Goal: Information Seeking & Learning: Learn about a topic

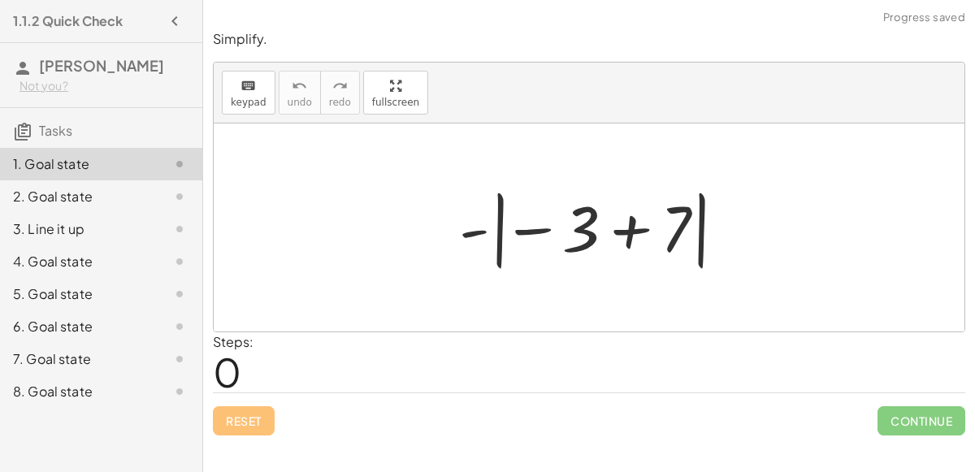
click at [615, 238] on div at bounding box center [595, 228] width 289 height 90
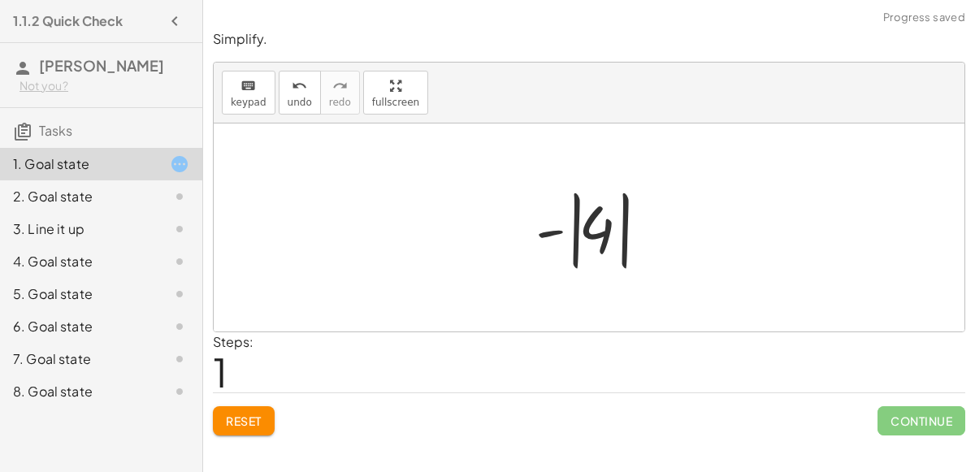
click at [573, 250] on div at bounding box center [595, 228] width 137 height 90
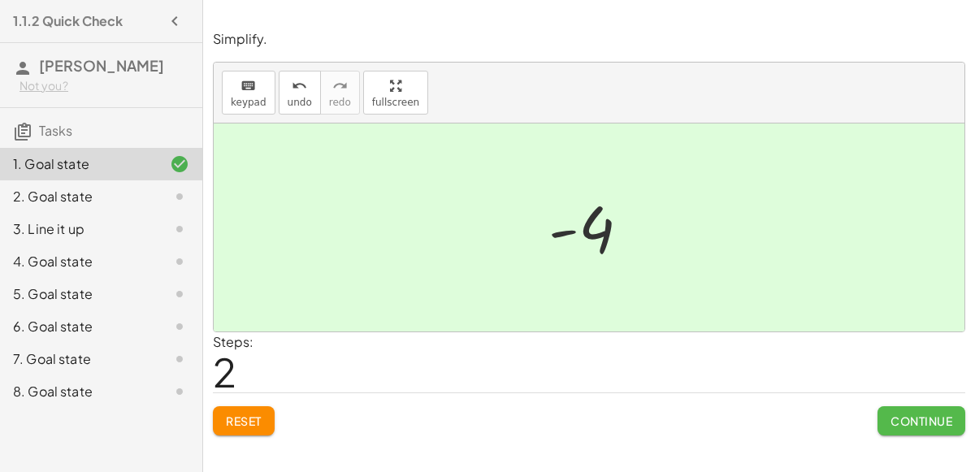
click at [897, 414] on span "Continue" at bounding box center [922, 421] width 62 height 15
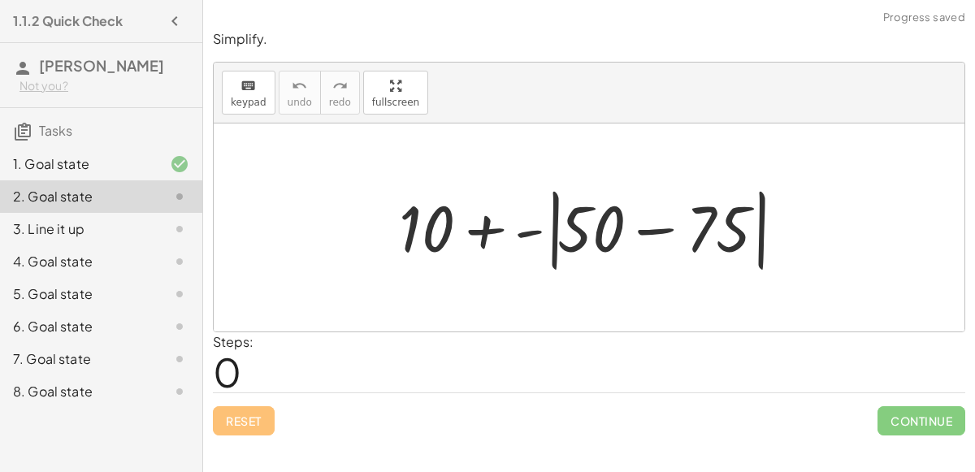
click at [649, 231] on div at bounding box center [596, 227] width 410 height 93
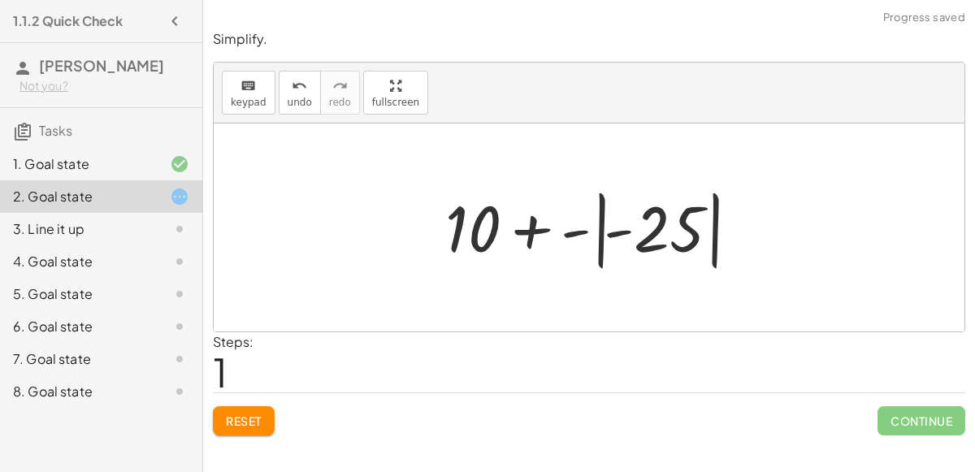
click at [600, 241] on div at bounding box center [595, 228] width 317 height 90
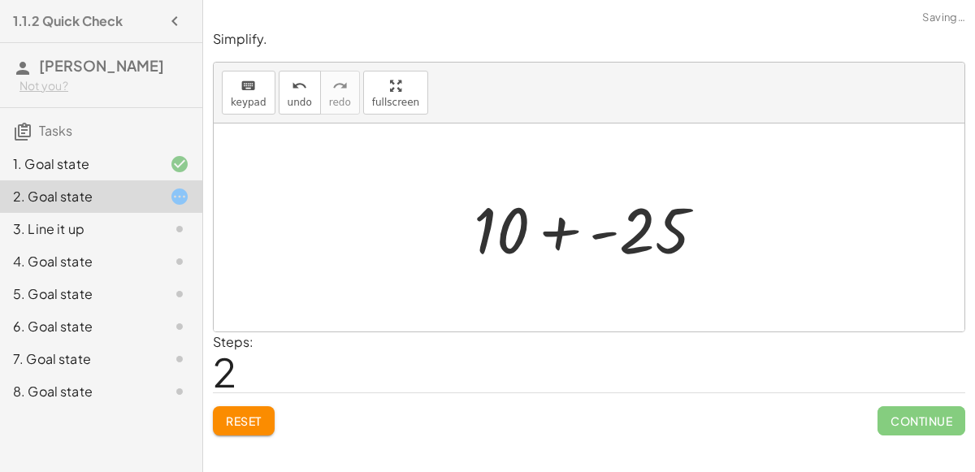
click at [566, 228] on div at bounding box center [596, 228] width 261 height 84
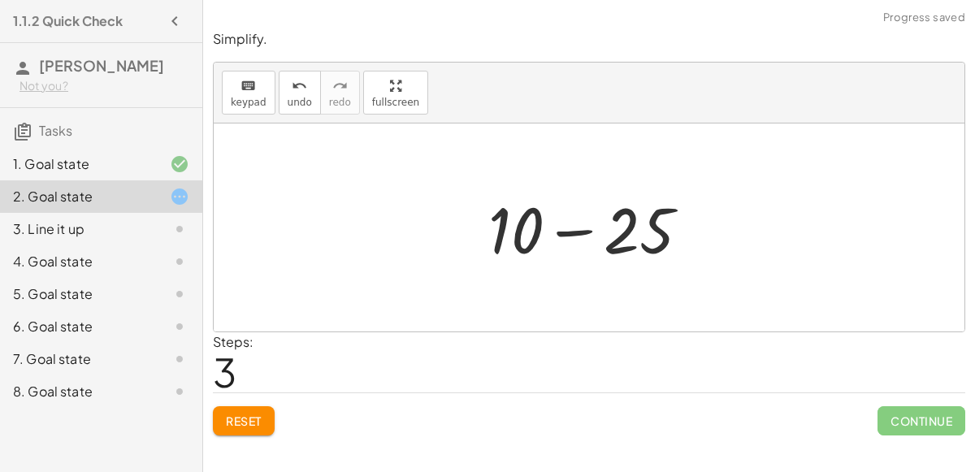
click at [578, 222] on div at bounding box center [595, 228] width 231 height 84
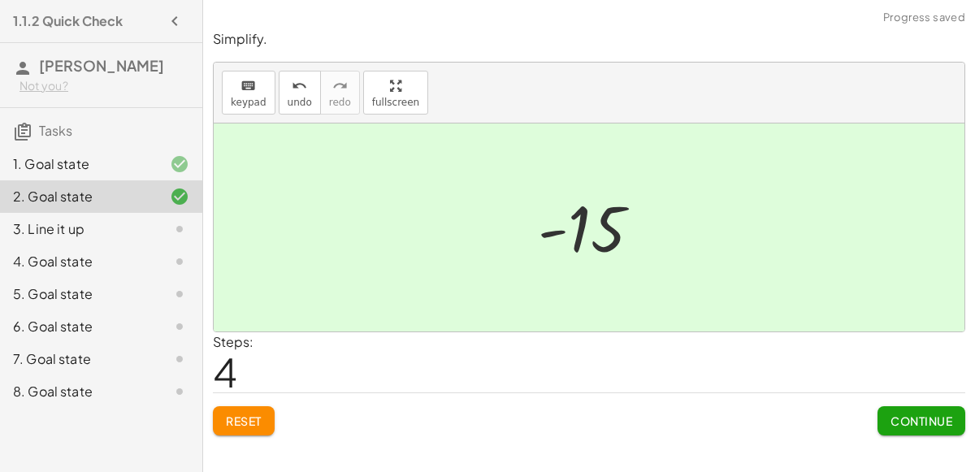
click at [896, 414] on span "Continue" at bounding box center [922, 421] width 62 height 15
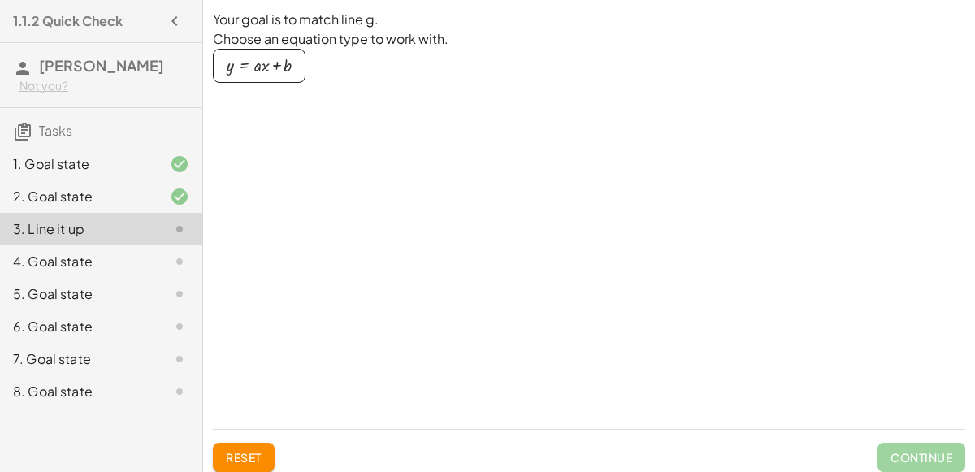
click at [253, 72] on div "button" at bounding box center [259, 66] width 65 height 18
click at [570, 173] on div at bounding box center [762, 213] width 406 height 406
click at [234, 453] on span "Reset" at bounding box center [244, 457] width 36 height 15
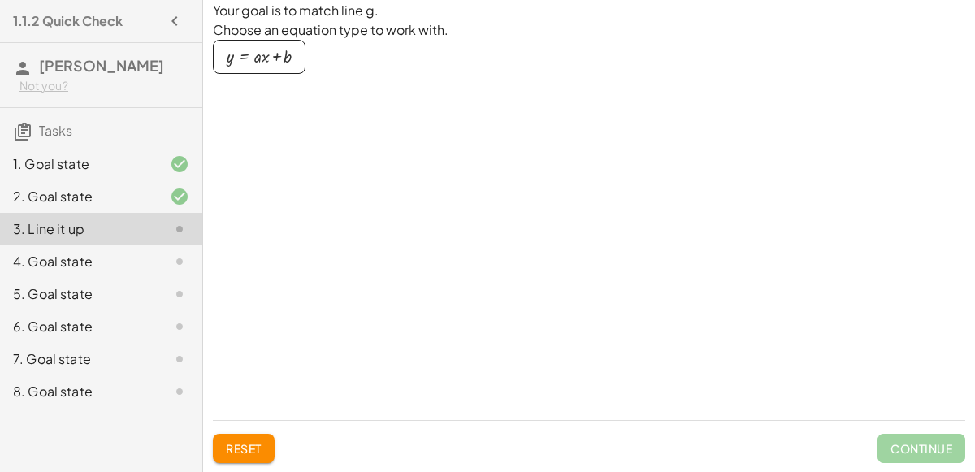
scroll to position [16, 0]
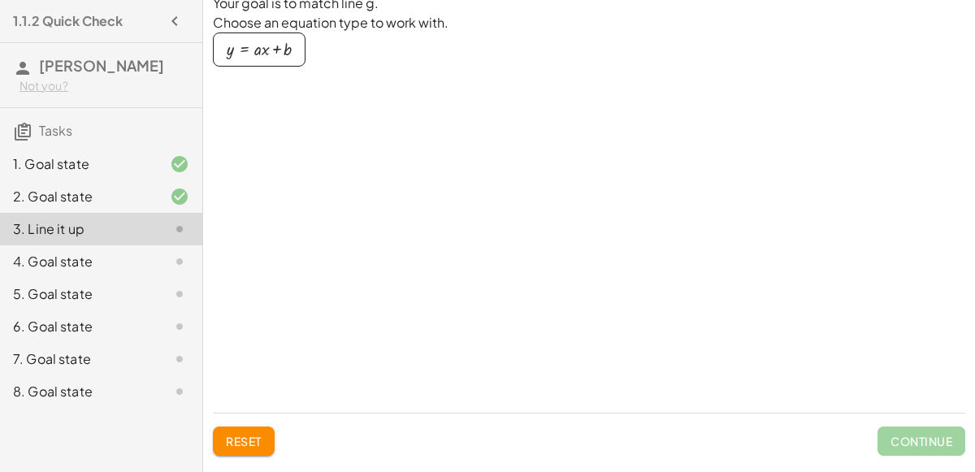
click at [561, 254] on div at bounding box center [762, 196] width 406 height 406
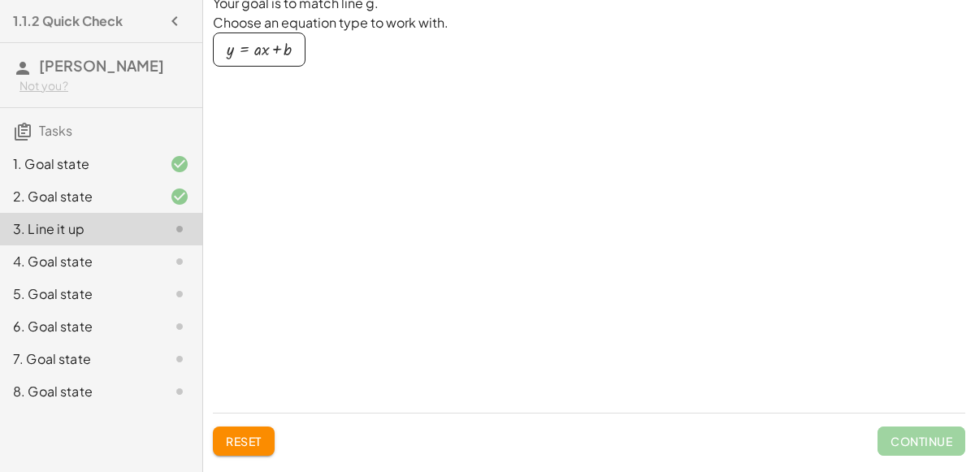
click at [561, 254] on div at bounding box center [762, 196] width 406 height 406
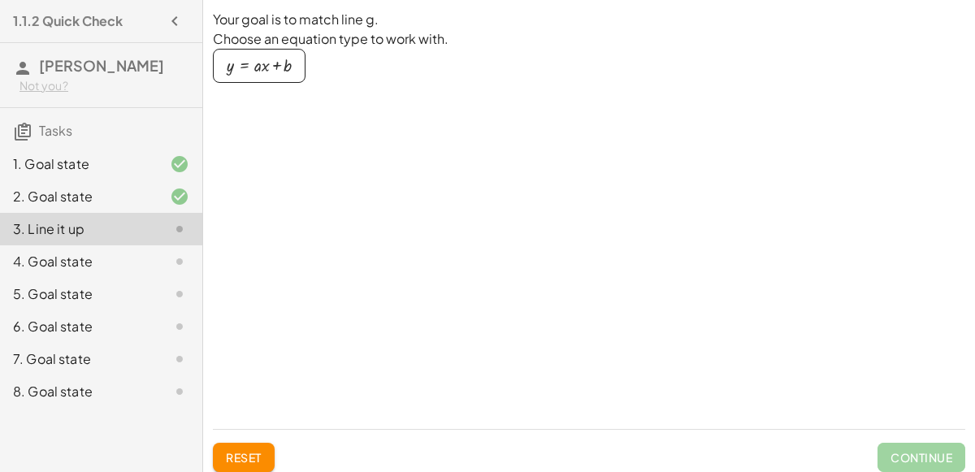
click at [450, 237] on div "Your goal is to match line g. Choose an equation type to work with. y = + · a ·…" at bounding box center [589, 213] width 753 height 406
click at [259, 54] on button "y = + · a · x + b" at bounding box center [259, 66] width 93 height 34
click at [293, 167] on div at bounding box center [380, 189] width 332 height 96
drag, startPoint x: 272, startPoint y: 80, endPoint x: 301, endPoint y: 172, distance: 96.1
click at [301, 172] on div "Your goal is to match line g. Choose an equation type to work with. y = + · a ·…" at bounding box center [379, 213] width 333 height 406
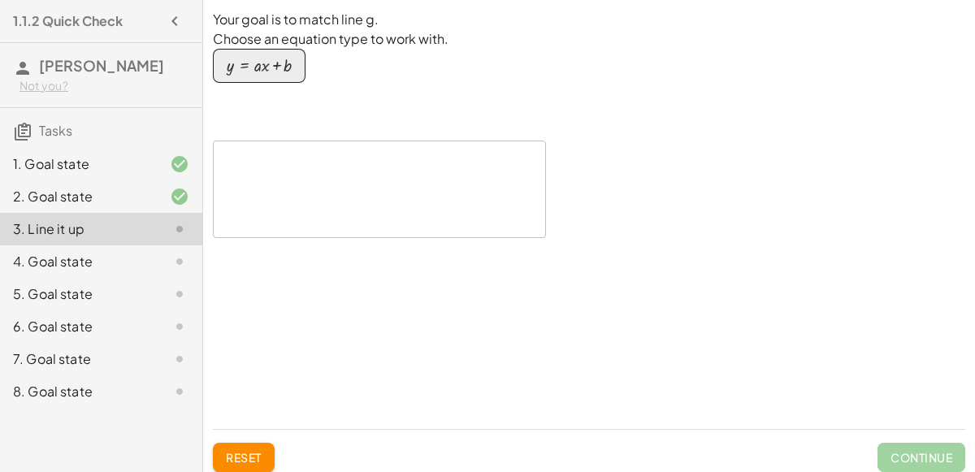
drag, startPoint x: 258, startPoint y: 72, endPoint x: 298, endPoint y: 122, distance: 64.7
click at [298, 122] on div "Your goal is to match line g. Choose an equation type to work with. y = + · a ·…" at bounding box center [379, 213] width 333 height 406
drag, startPoint x: 262, startPoint y: 72, endPoint x: 303, endPoint y: 132, distance: 73.0
click at [303, 132] on div "Your goal is to match line g. Choose an equation type to work with. y = + · a ·…" at bounding box center [379, 213] width 333 height 406
click at [315, 213] on div at bounding box center [380, 189] width 332 height 96
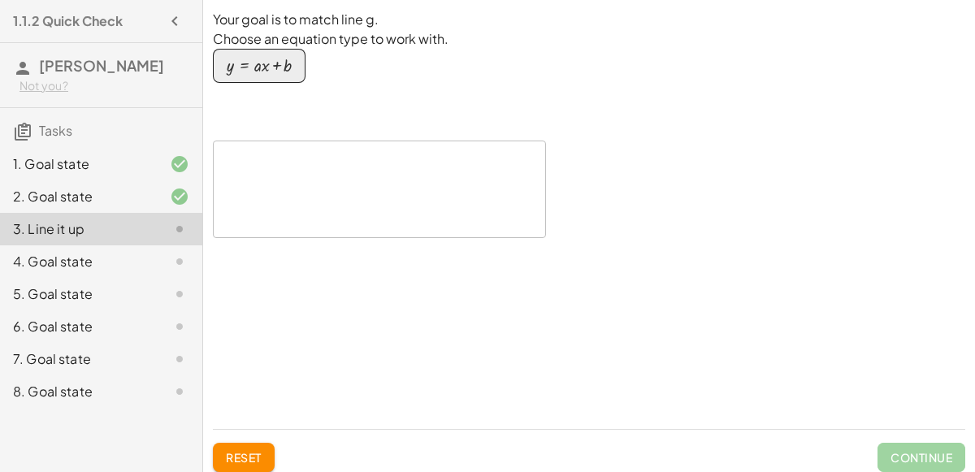
click at [315, 213] on div at bounding box center [380, 189] width 332 height 96
click at [662, 207] on div at bounding box center [762, 213] width 406 height 406
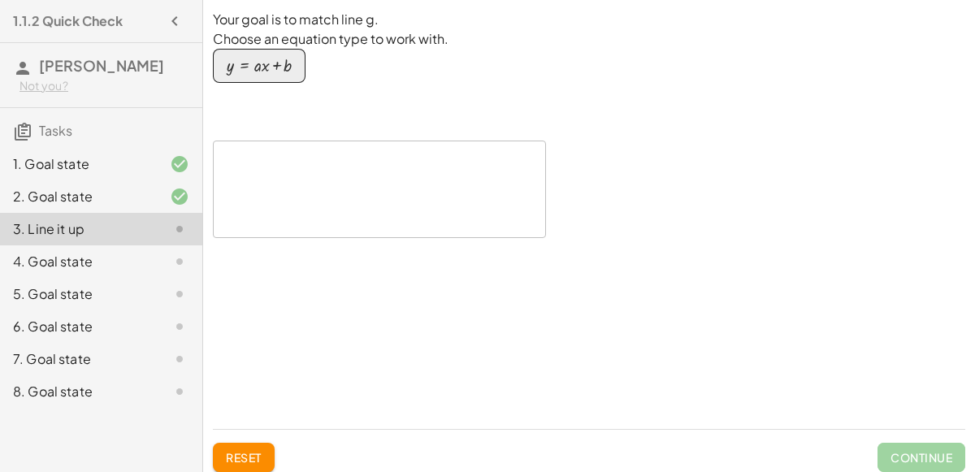
click at [232, 454] on span "Reset" at bounding box center [244, 457] width 36 height 15
click at [262, 70] on div "button" at bounding box center [259, 66] width 65 height 18
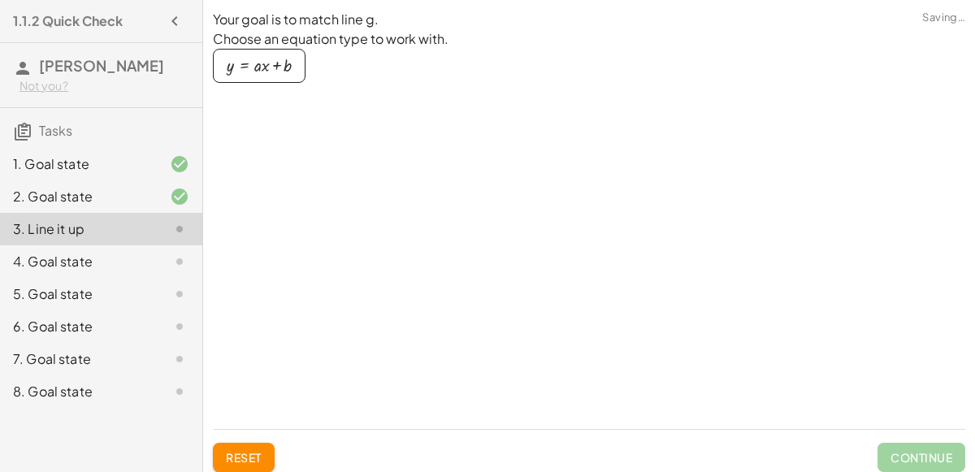
click at [262, 70] on div "button" at bounding box center [259, 66] width 65 height 18
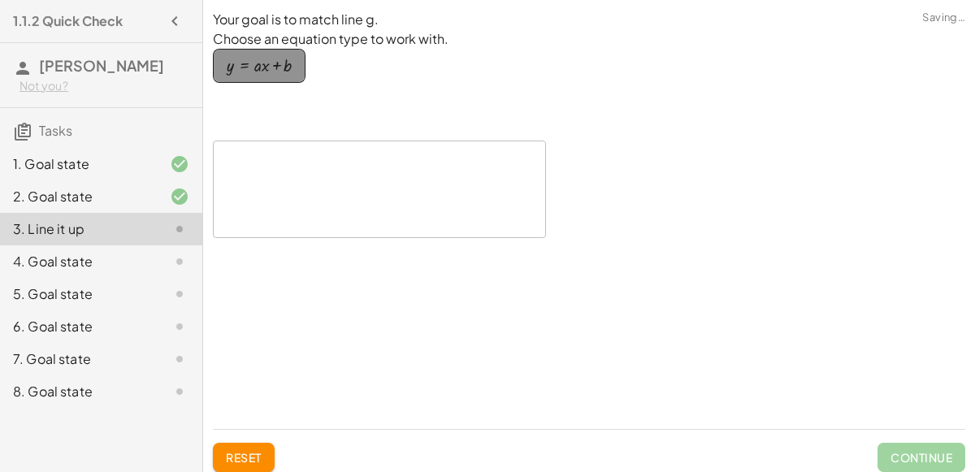
click at [262, 70] on div "button" at bounding box center [259, 66] width 65 height 18
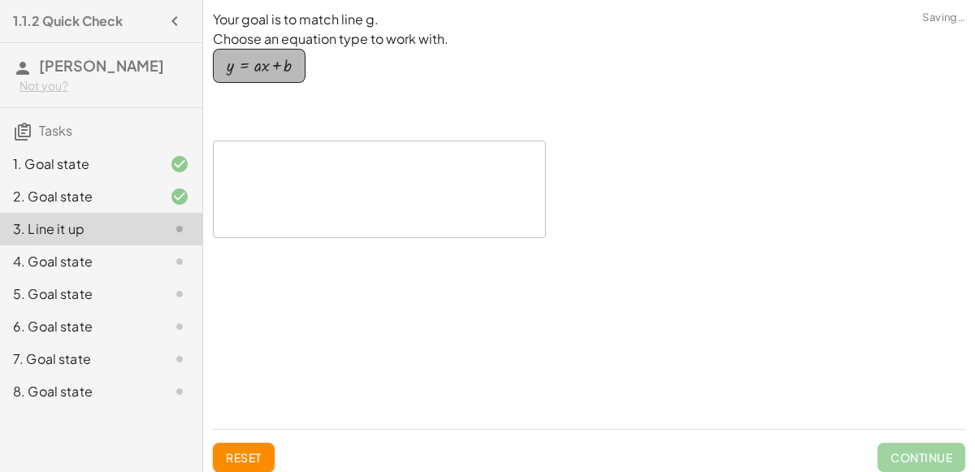
click at [262, 70] on div "button" at bounding box center [259, 66] width 65 height 18
click at [413, 210] on div "Your goal is to match line g. Choose an equation type to work with. y = + · a ·…" at bounding box center [379, 213] width 333 height 406
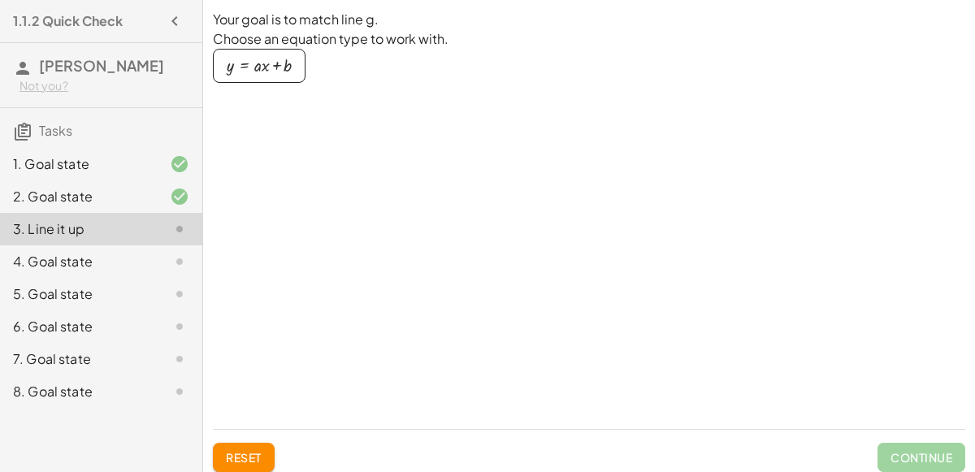
click at [931, 457] on span "Continue" at bounding box center [922, 457] width 88 height 29
click at [931, 452] on span "Continue" at bounding box center [922, 457] width 88 height 29
click at [245, 58] on div "button" at bounding box center [259, 66] width 65 height 18
click at [360, 198] on div at bounding box center [380, 189] width 332 height 96
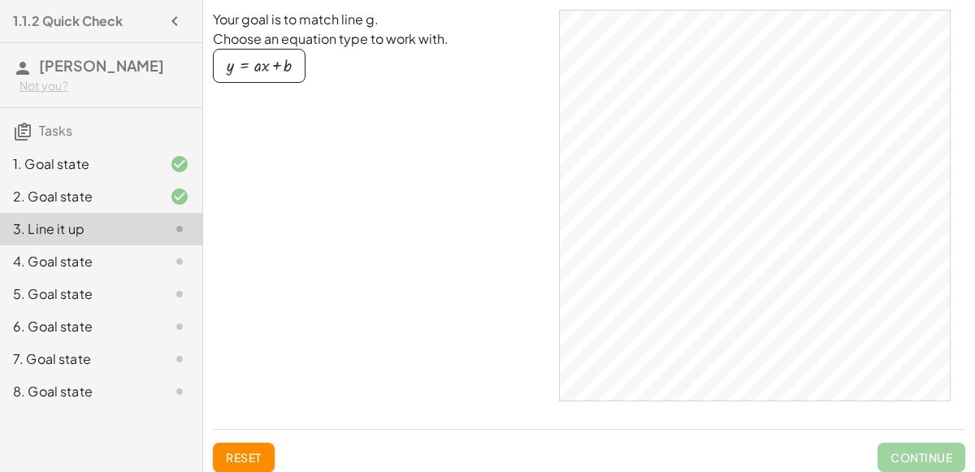
click at [260, 72] on div "button" at bounding box center [259, 66] width 65 height 18
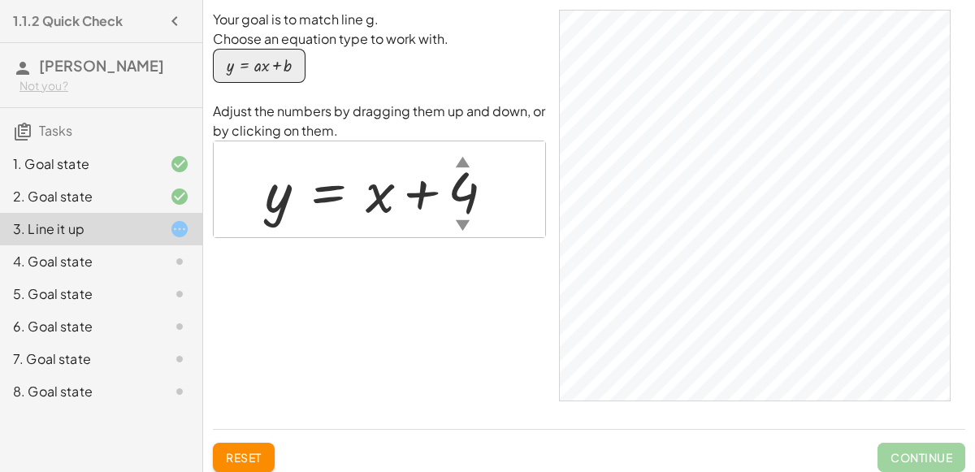
click at [463, 220] on div "▼" at bounding box center [463, 225] width 14 height 20
click at [467, 227] on div "▼" at bounding box center [463, 225] width 14 height 20
click at [458, 224] on div "▼" at bounding box center [461, 225] width 14 height 20
click at [456, 221] on div "▼" at bounding box center [463, 225] width 14 height 20
click at [464, 215] on div "▼" at bounding box center [463, 225] width 14 height 20
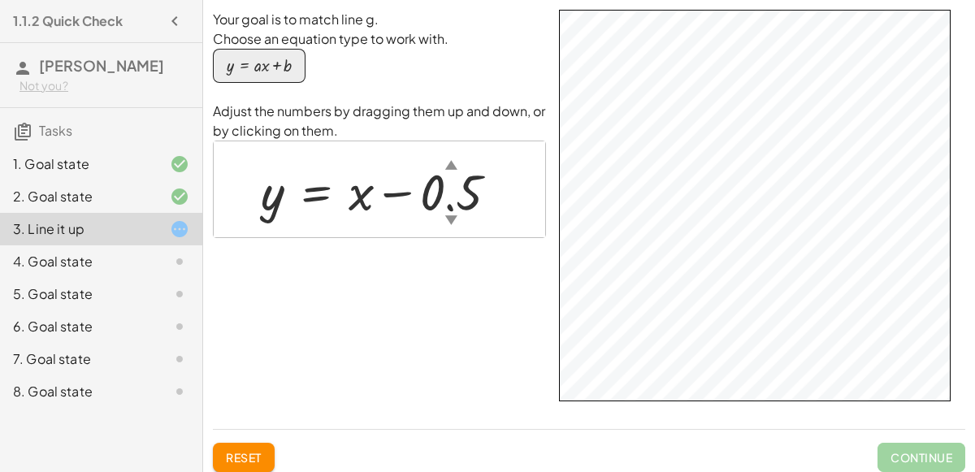
click at [232, 464] on button "Reset" at bounding box center [244, 457] width 62 height 29
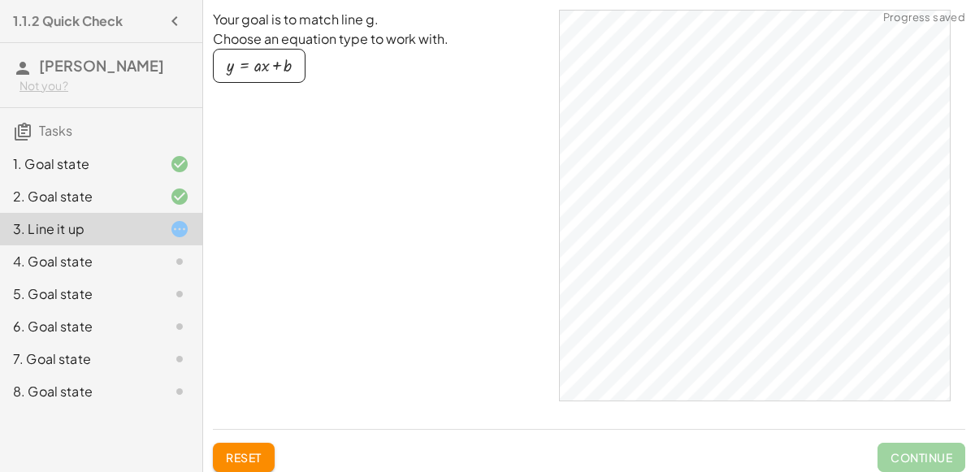
click at [279, 65] on div "button" at bounding box center [259, 66] width 65 height 18
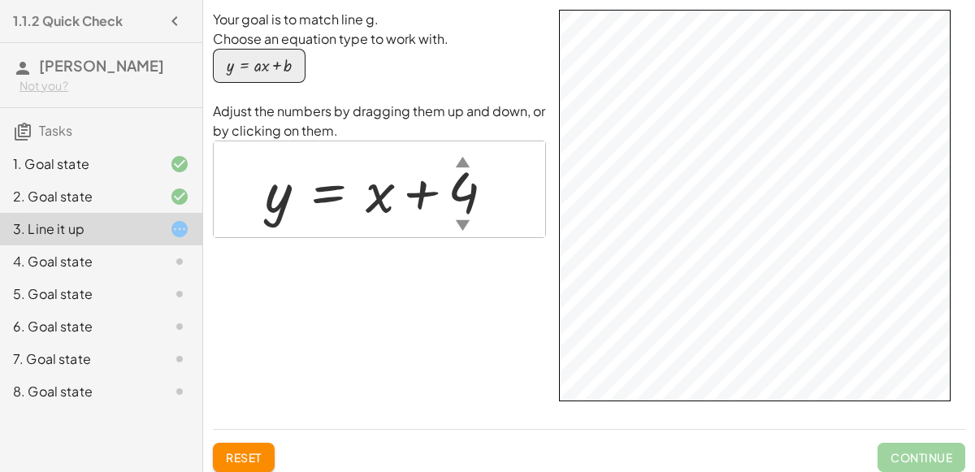
click at [375, 200] on div at bounding box center [386, 190] width 258 height 74
click at [461, 227] on div "▼" at bounding box center [463, 225] width 14 height 20
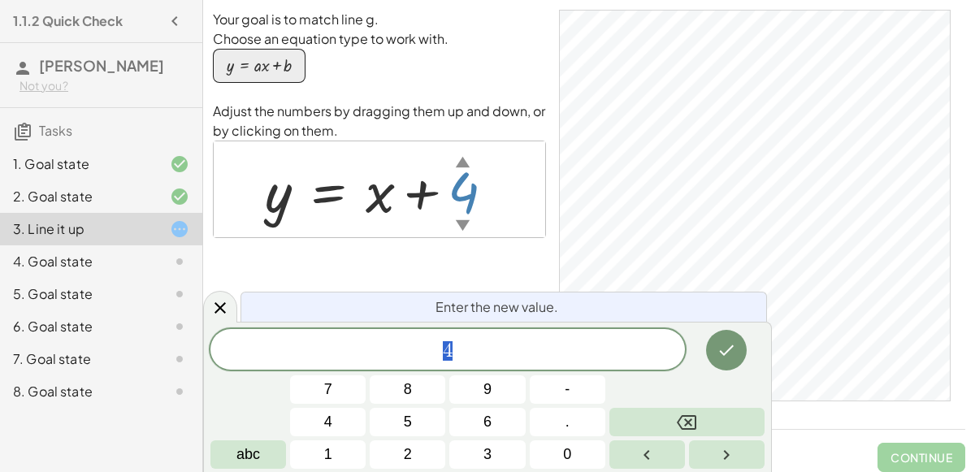
click at [461, 227] on div "▼" at bounding box center [463, 225] width 14 height 20
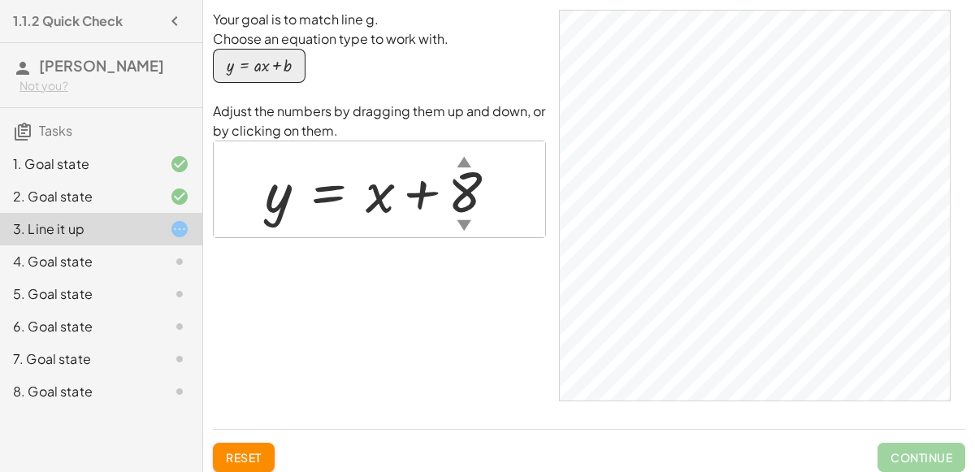
click at [153, 258] on div at bounding box center [167, 262] width 46 height 20
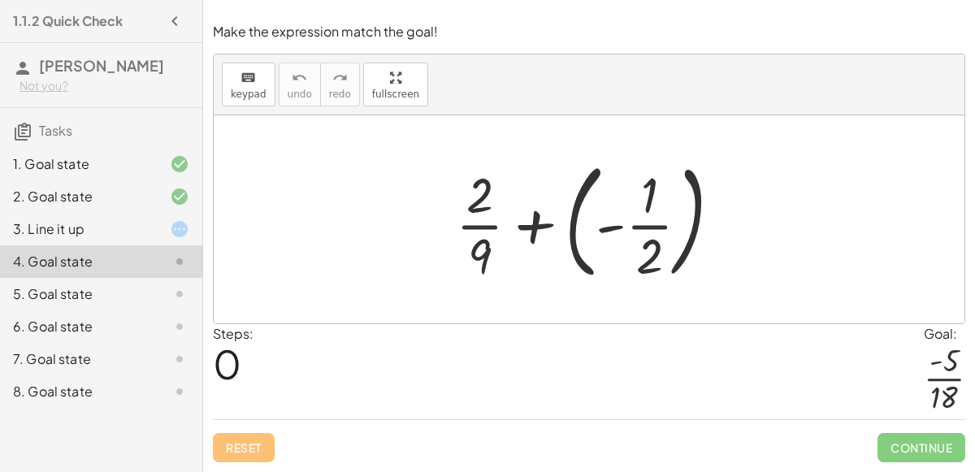
click at [630, 226] on div at bounding box center [595, 219] width 295 height 135
click at [494, 255] on div at bounding box center [595, 219] width 295 height 135
click at [481, 235] on div at bounding box center [595, 219] width 295 height 135
drag, startPoint x: 482, startPoint y: 254, endPoint x: 649, endPoint y: 195, distance: 176.6
click at [649, 195] on div at bounding box center [595, 219] width 295 height 135
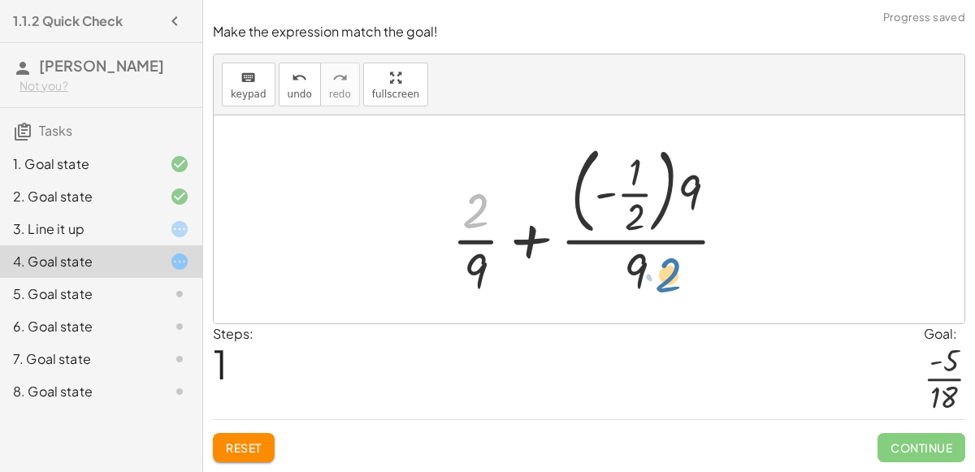
drag, startPoint x: 472, startPoint y: 212, endPoint x: 666, endPoint y: 276, distance: 204.3
click at [666, 276] on div at bounding box center [596, 219] width 305 height 164
drag, startPoint x: 477, startPoint y: 209, endPoint x: 688, endPoint y: 274, distance: 220.3
click at [688, 274] on div at bounding box center [596, 219] width 305 height 164
click at [644, 196] on div at bounding box center [596, 219] width 305 height 164
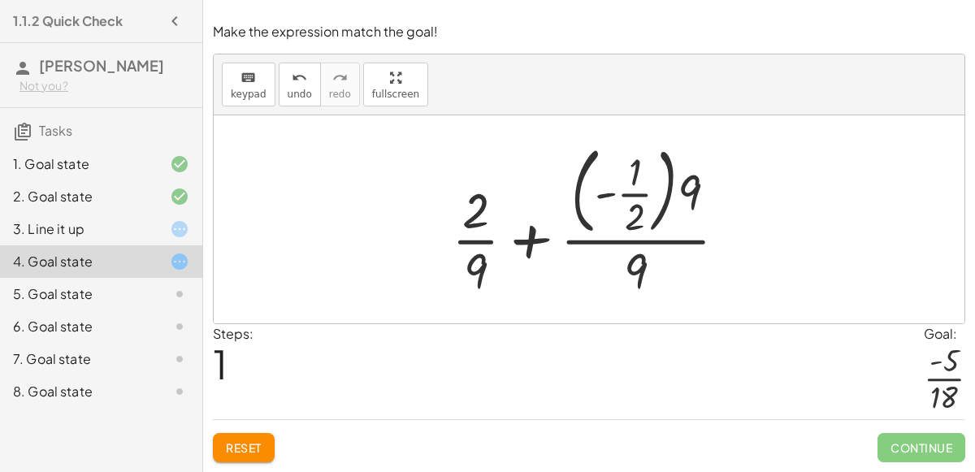
click at [644, 196] on div at bounding box center [596, 219] width 305 height 164
click at [644, 196] on div at bounding box center [595, 219] width 331 height 130
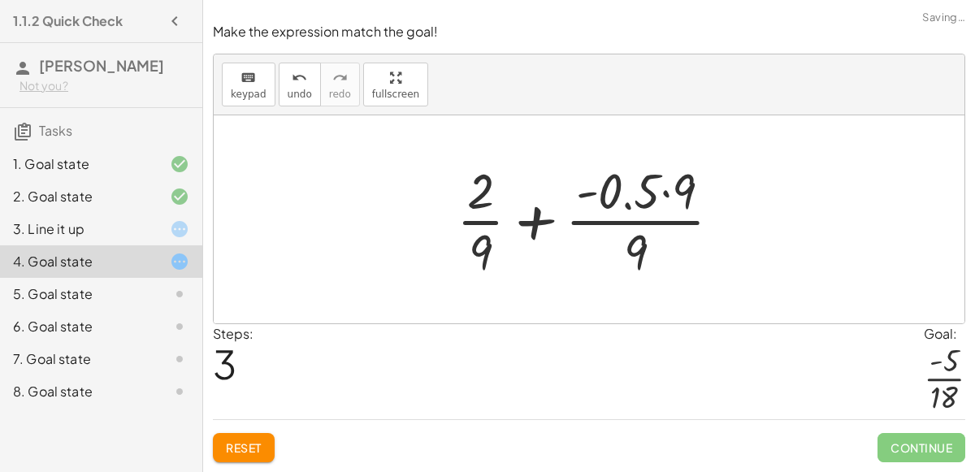
click at [640, 228] on div at bounding box center [596, 219] width 294 height 125
click at [523, 217] on div at bounding box center [596, 219] width 294 height 125
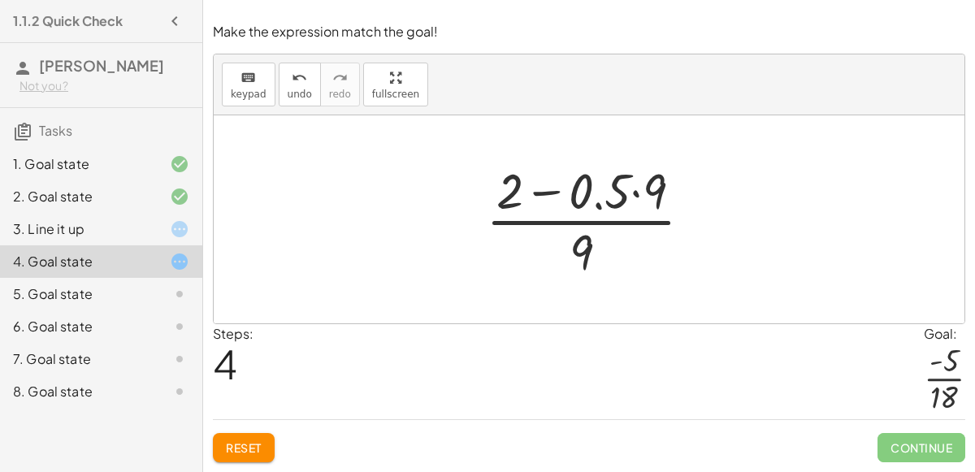
click at [231, 432] on div "Reset Continue" at bounding box center [589, 440] width 753 height 43
click at [237, 453] on span "Reset" at bounding box center [244, 448] width 36 height 15
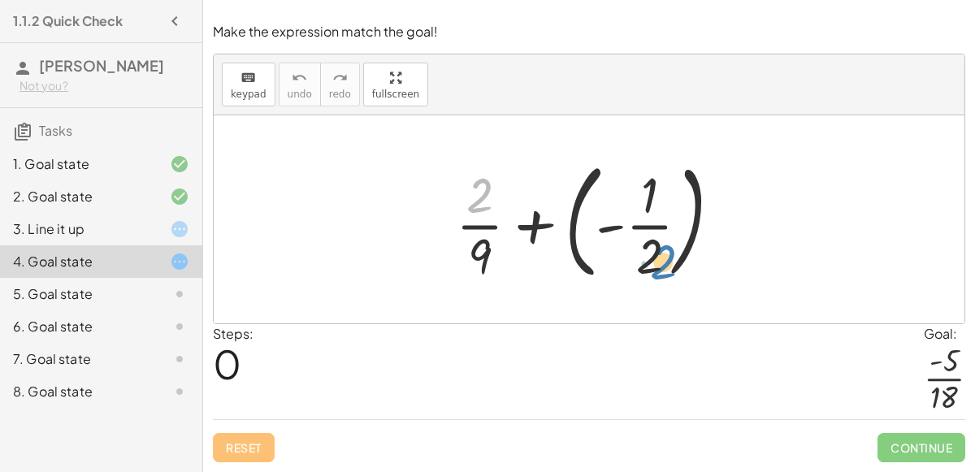
drag, startPoint x: 477, startPoint y: 182, endPoint x: 662, endPoint y: 245, distance: 195.8
click at [663, 246] on div at bounding box center [595, 219] width 295 height 135
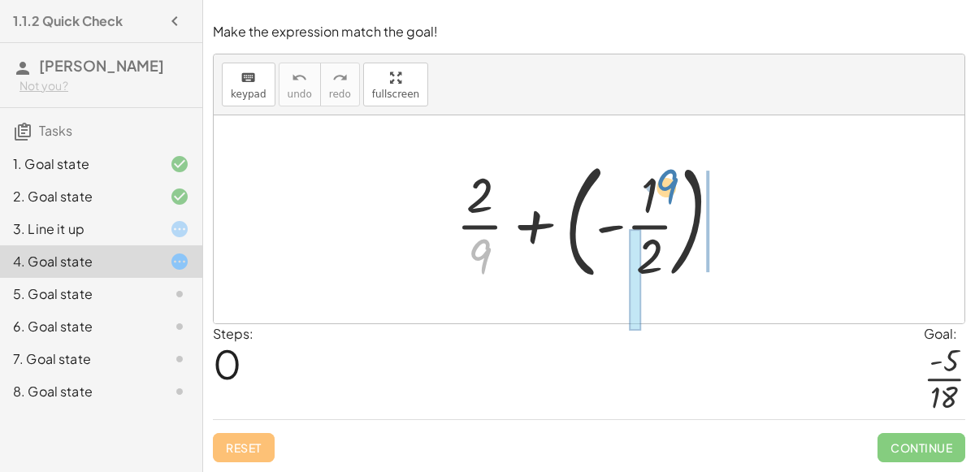
drag, startPoint x: 472, startPoint y: 257, endPoint x: 655, endPoint y: 190, distance: 194.6
click at [655, 190] on div at bounding box center [595, 219] width 295 height 135
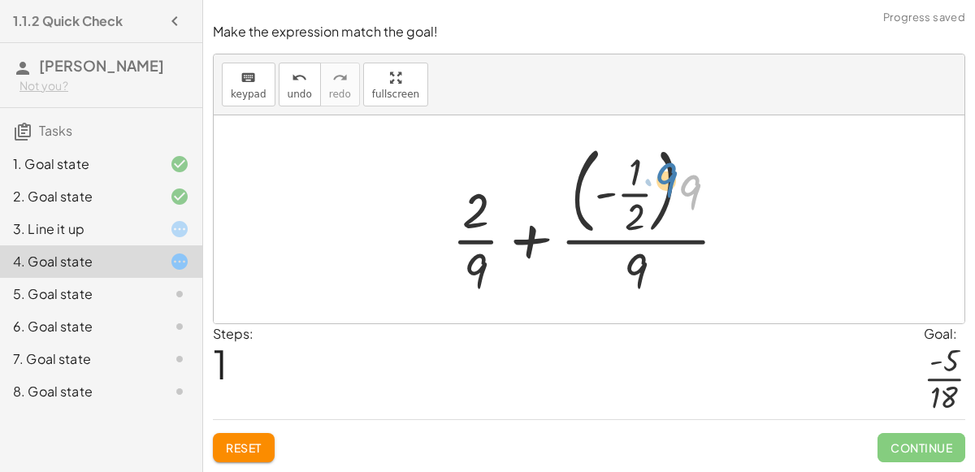
click at [697, 185] on div at bounding box center [596, 219] width 305 height 164
drag, startPoint x: 487, startPoint y: 218, endPoint x: 654, endPoint y: 276, distance: 177.1
click at [654, 276] on div at bounding box center [596, 219] width 305 height 164
click at [503, 232] on div at bounding box center [596, 219] width 305 height 164
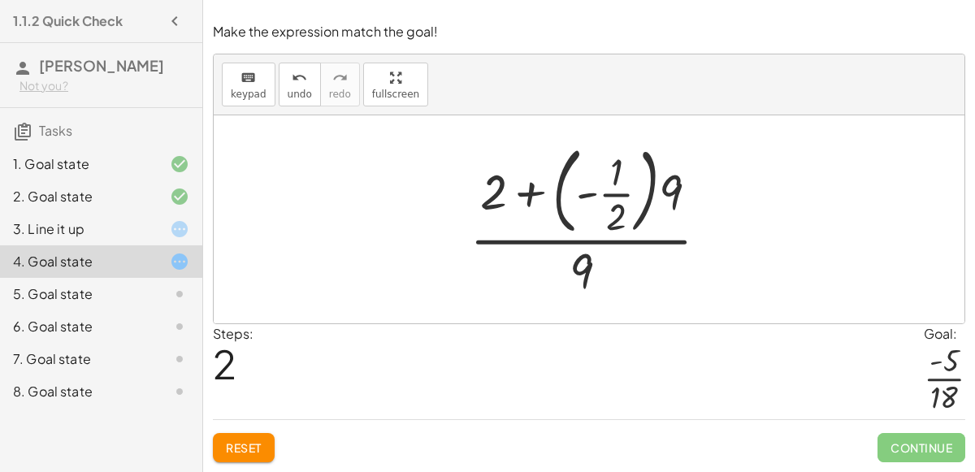
click at [547, 243] on div at bounding box center [596, 219] width 268 height 164
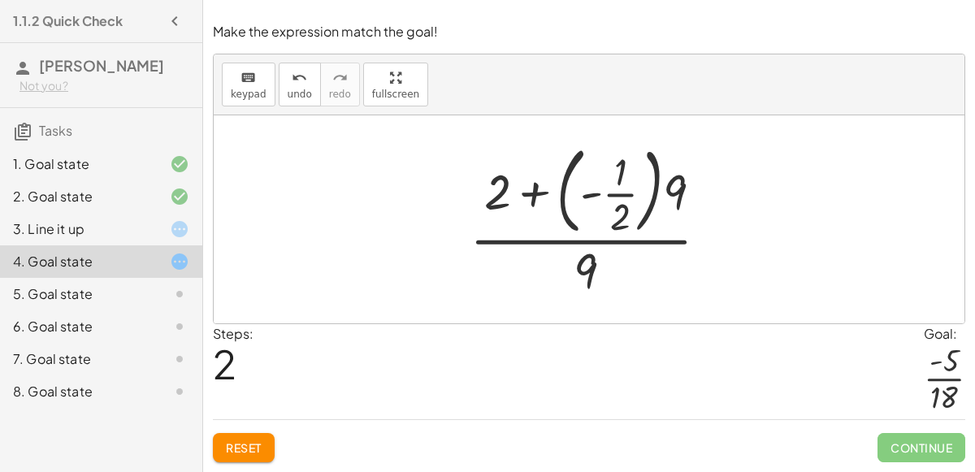
click at [547, 243] on div at bounding box center [596, 219] width 268 height 164
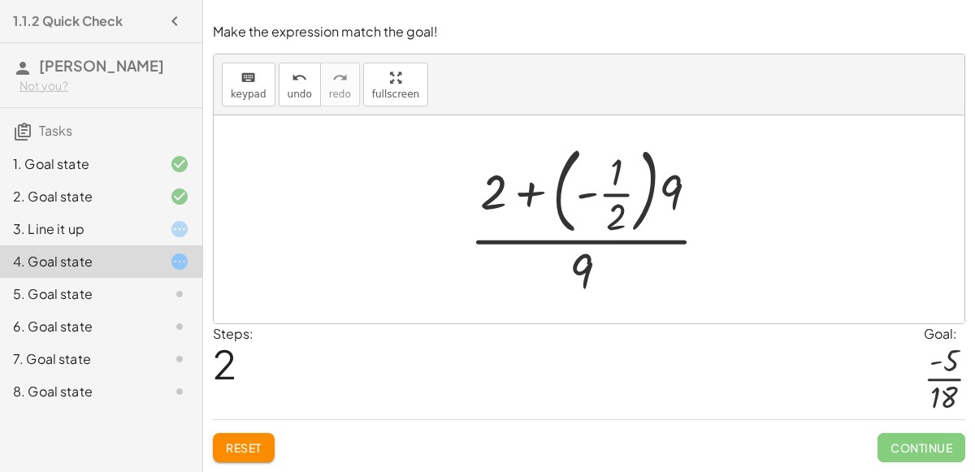
click at [527, 195] on div at bounding box center [596, 219] width 268 height 164
click at [610, 192] on div at bounding box center [596, 219] width 268 height 164
click at [676, 191] on div at bounding box center [596, 219] width 268 height 164
drag, startPoint x: 676, startPoint y: 191, endPoint x: 546, endPoint y: 176, distance: 130.9
click at [546, 176] on div at bounding box center [596, 219] width 268 height 164
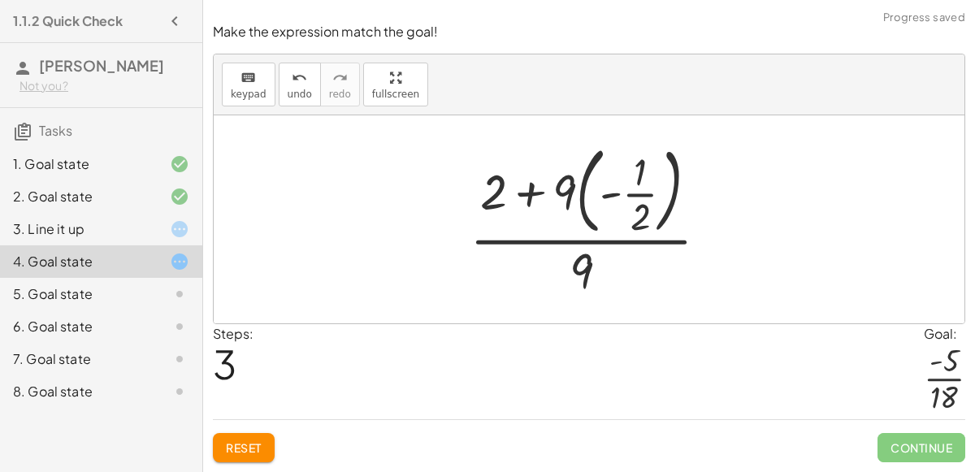
click at [532, 191] on div at bounding box center [596, 219] width 268 height 164
click at [530, 199] on div at bounding box center [596, 219] width 268 height 164
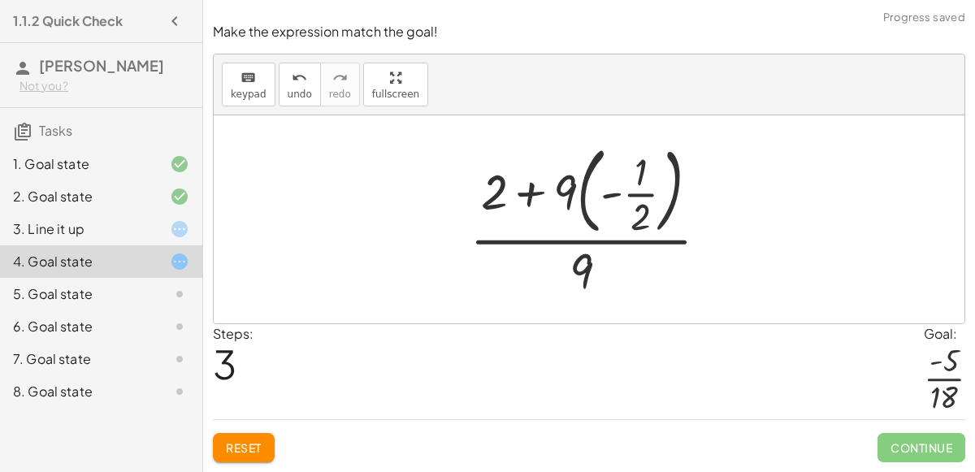
click at [530, 199] on div at bounding box center [596, 219] width 268 height 164
click at [237, 435] on button "Reset" at bounding box center [244, 447] width 62 height 29
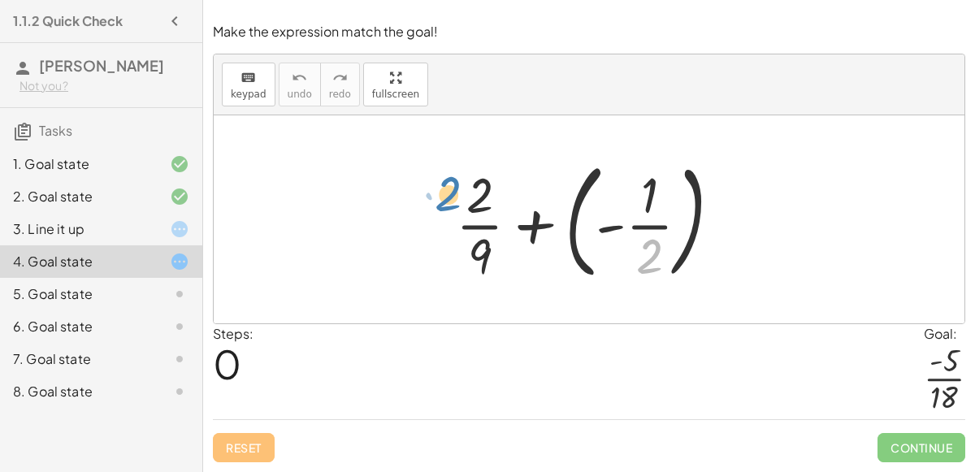
drag, startPoint x: 640, startPoint y: 259, endPoint x: 433, endPoint y: 197, distance: 215.5
click at [433, 197] on div "· 2 + · 2 · 9 + ( - · 1 · 2 )" at bounding box center [589, 219] width 315 height 143
drag, startPoint x: 645, startPoint y: 246, endPoint x: 506, endPoint y: 181, distance: 153.4
click at [506, 181] on div at bounding box center [595, 219] width 295 height 135
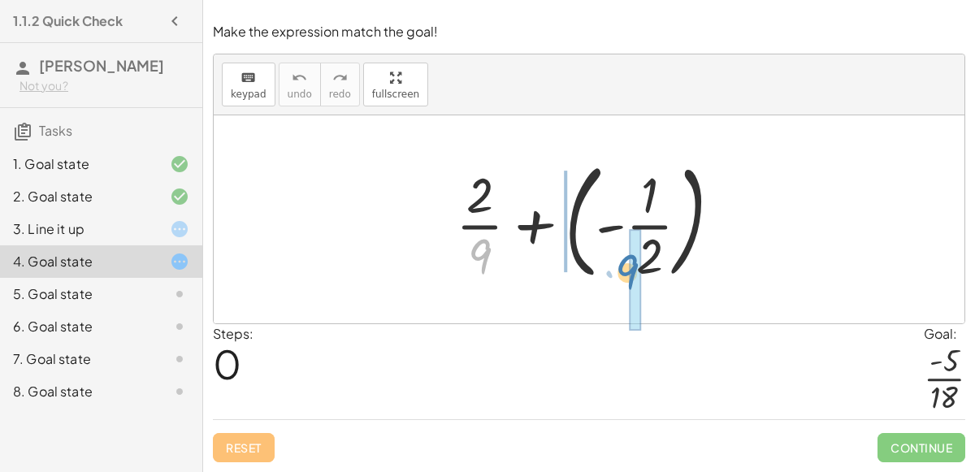
drag, startPoint x: 479, startPoint y: 257, endPoint x: 625, endPoint y: 272, distance: 147.1
click at [625, 272] on div at bounding box center [595, 219] width 295 height 135
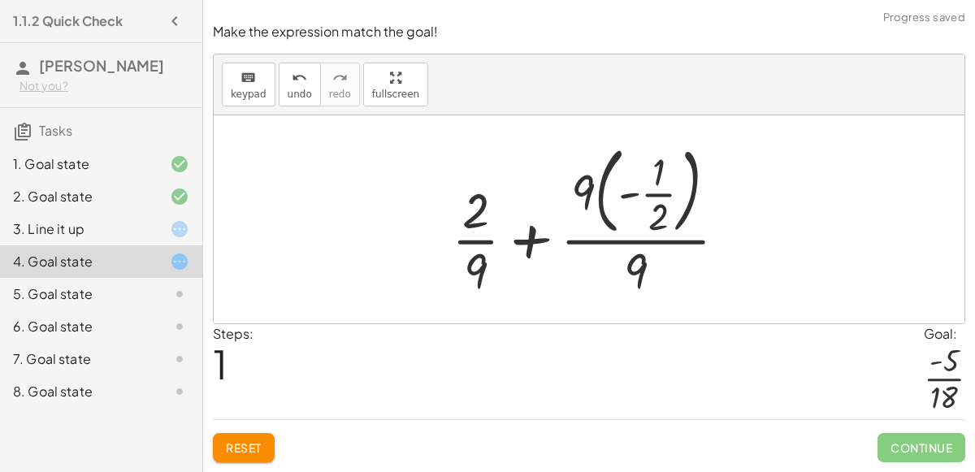
click at [579, 239] on div at bounding box center [596, 219] width 305 height 164
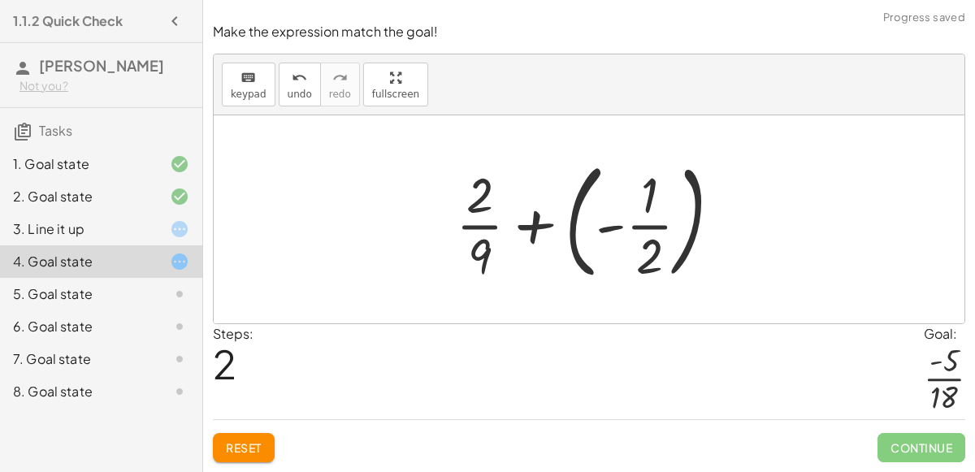
click at [540, 234] on div at bounding box center [595, 219] width 295 height 135
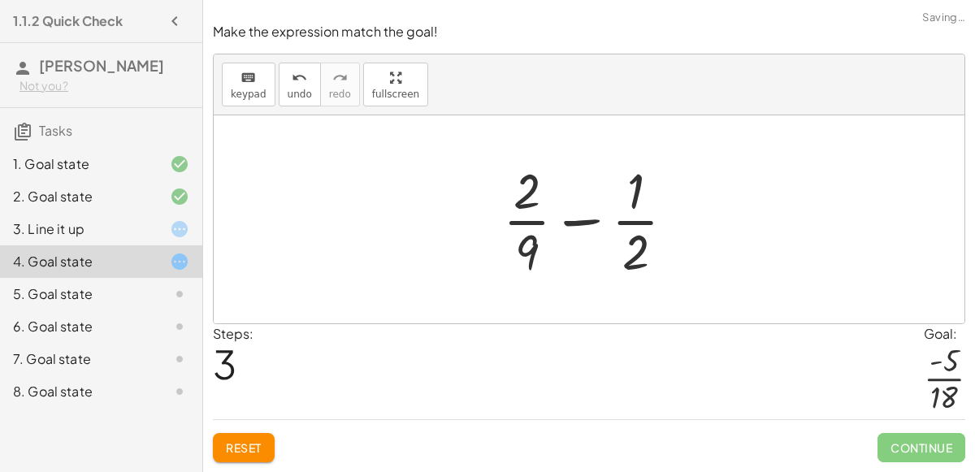
click at [583, 227] on div at bounding box center [596, 219] width 202 height 125
drag, startPoint x: 527, startPoint y: 254, endPoint x: 659, endPoint y: 195, distance: 144.4
click at [659, 195] on div at bounding box center [596, 219] width 202 height 125
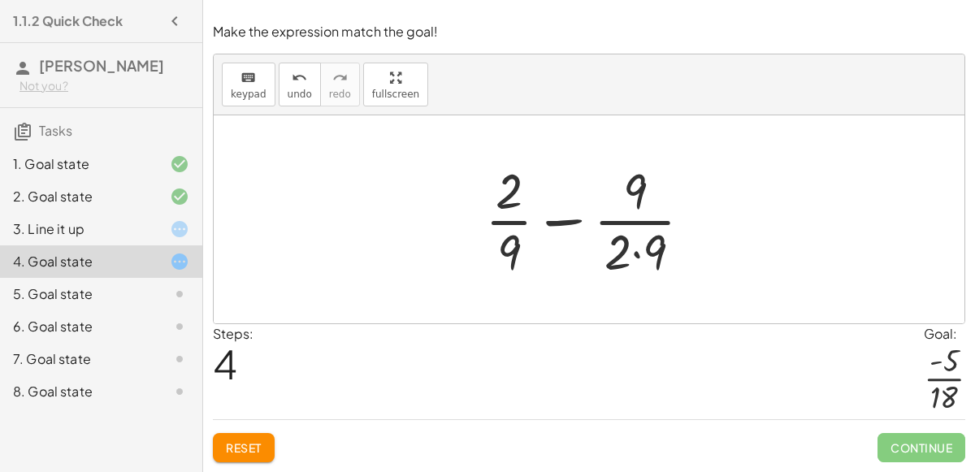
click at [616, 223] on div at bounding box center [595, 219] width 237 height 125
drag, startPoint x: 505, startPoint y: 201, endPoint x: 645, endPoint y: 277, distance: 160.0
click at [645, 277] on div at bounding box center [595, 219] width 237 height 125
drag, startPoint x: 517, startPoint y: 253, endPoint x: 654, endPoint y: 191, distance: 150.6
click at [654, 191] on div at bounding box center [595, 219] width 237 height 125
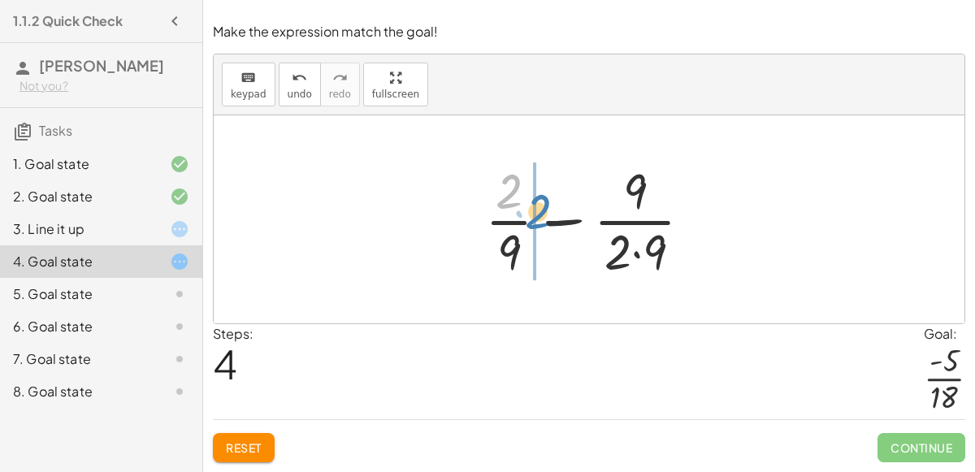
drag, startPoint x: 507, startPoint y: 188, endPoint x: 527, endPoint y: 198, distance: 22.2
click at [527, 199] on div at bounding box center [595, 219] width 237 height 125
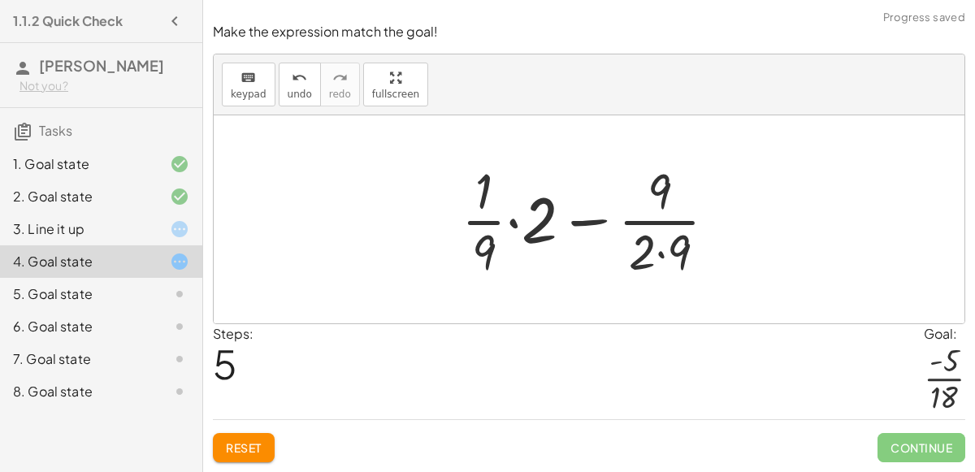
click at [486, 225] on div at bounding box center [596, 219] width 284 height 125
click at [514, 224] on div at bounding box center [596, 219] width 284 height 125
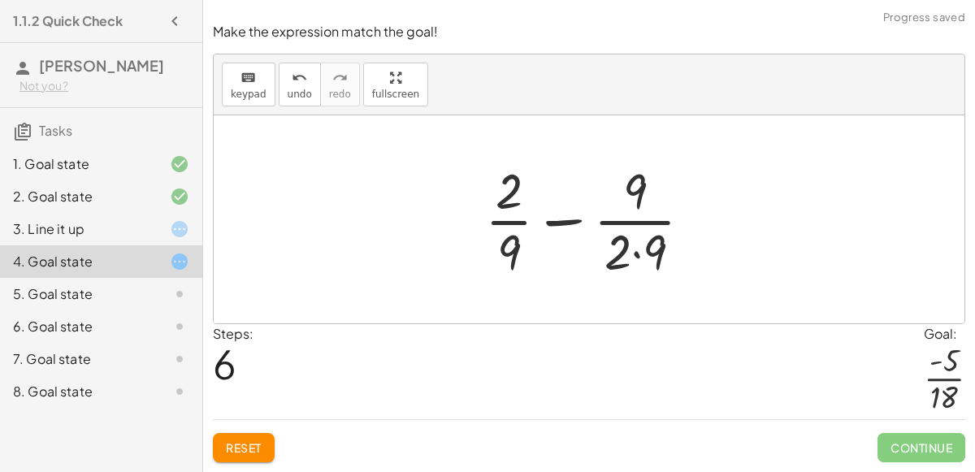
click at [551, 223] on div at bounding box center [595, 219] width 237 height 125
click at [551, 223] on div at bounding box center [595, 219] width 275 height 125
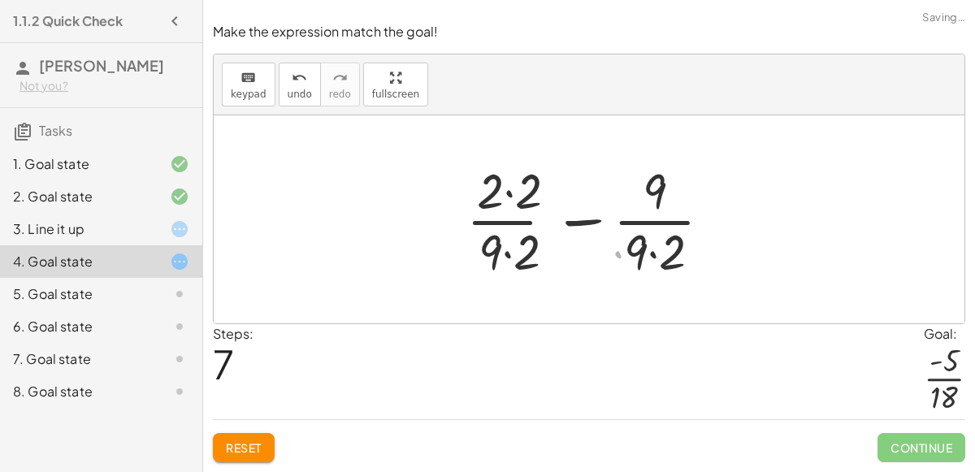
click at [551, 223] on div at bounding box center [595, 219] width 275 height 125
click at [573, 218] on div at bounding box center [595, 219] width 275 height 125
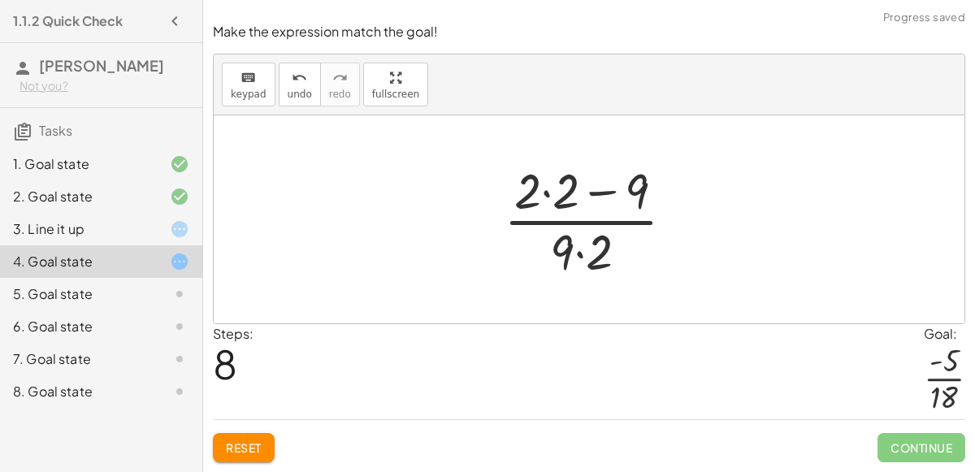
click at [575, 224] on div at bounding box center [596, 219] width 200 height 125
click at [234, 450] on span "Reset" at bounding box center [244, 448] width 36 height 15
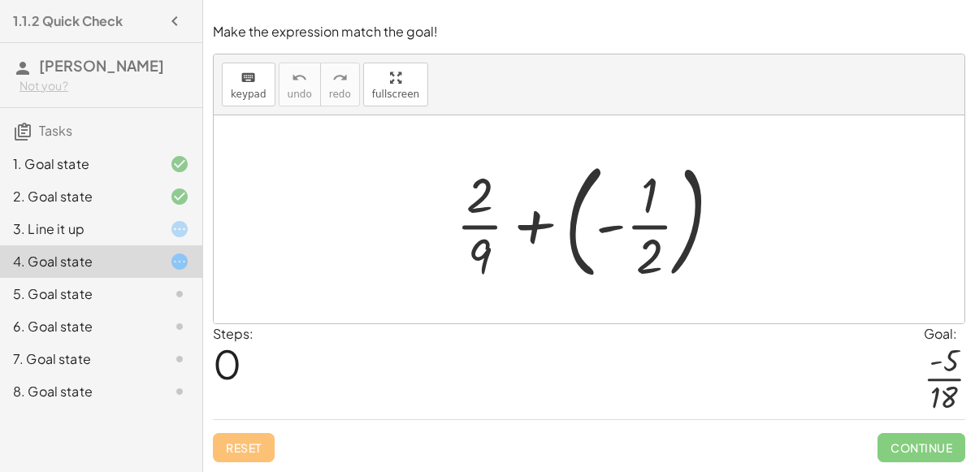
click at [544, 221] on div at bounding box center [595, 219] width 295 height 135
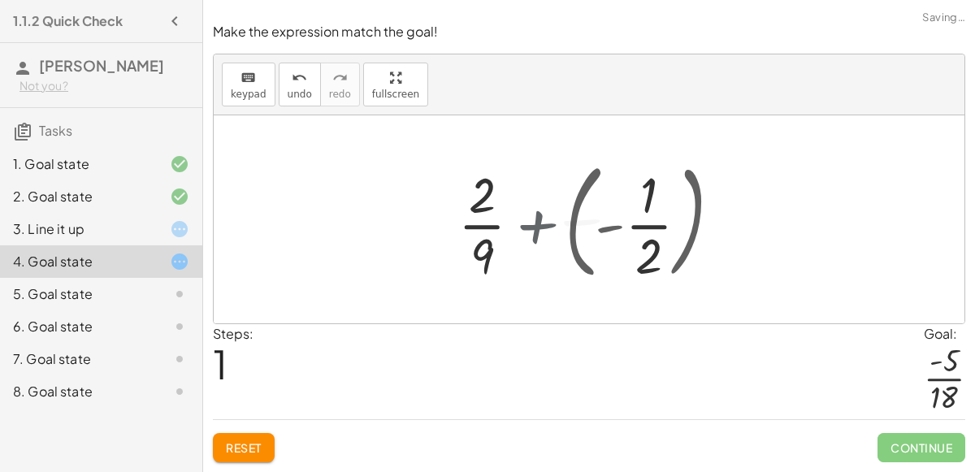
click at [544, 221] on div at bounding box center [596, 219] width 202 height 125
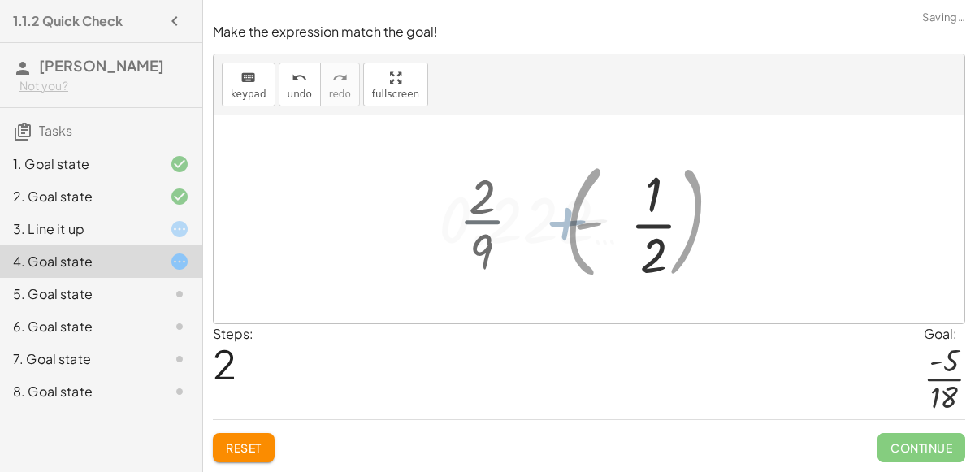
click at [544, 221] on div at bounding box center [596, 219] width 330 height 125
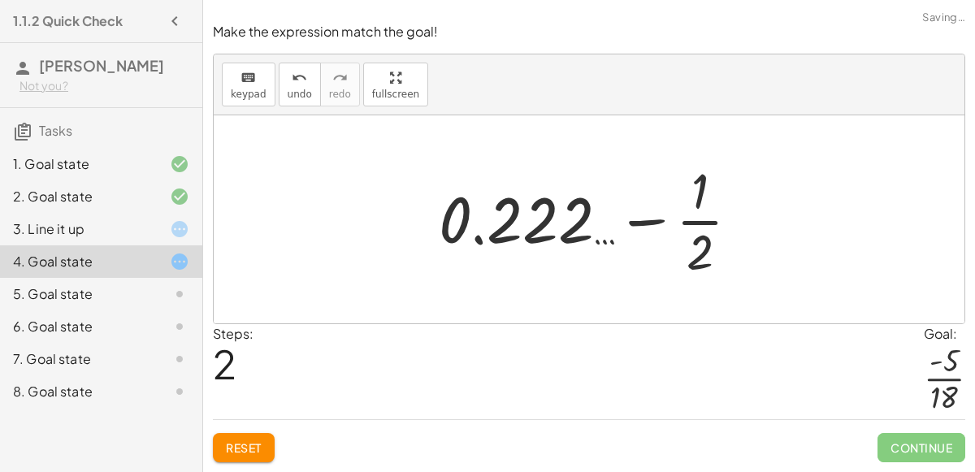
click at [647, 228] on div at bounding box center [596, 219] width 330 height 125
click at [710, 250] on div at bounding box center [596, 219] width 330 height 125
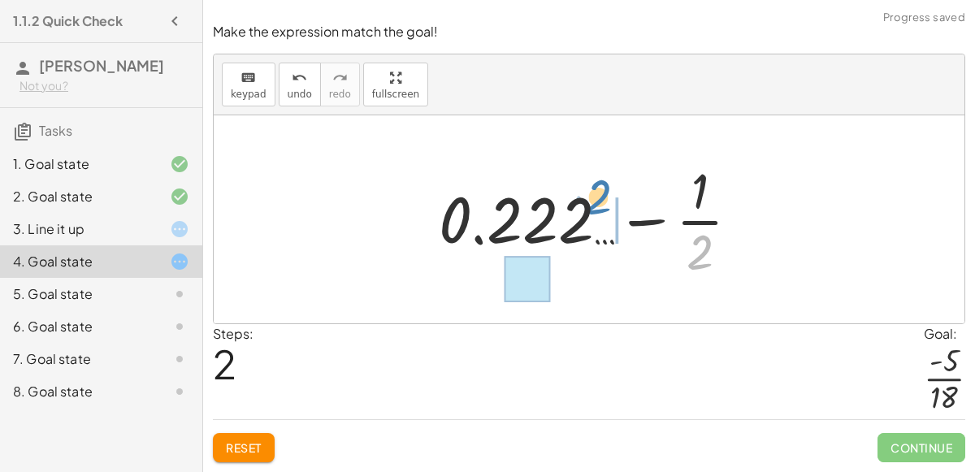
drag, startPoint x: 710, startPoint y: 250, endPoint x: 608, endPoint y: 195, distance: 115.7
click at [608, 195] on div at bounding box center [596, 219] width 330 height 125
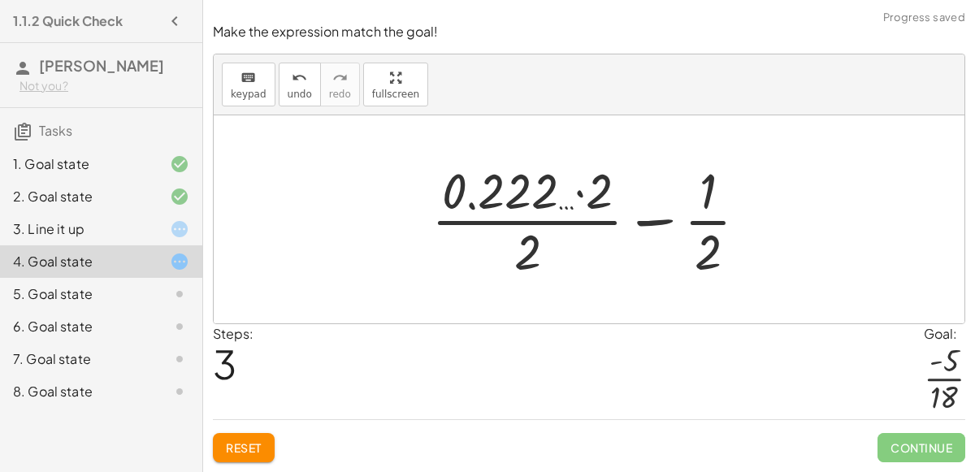
click at [710, 228] on div at bounding box center [595, 219] width 345 height 125
click at [706, 221] on div at bounding box center [595, 219] width 345 height 125
click at [655, 224] on div at bounding box center [595, 219] width 345 height 125
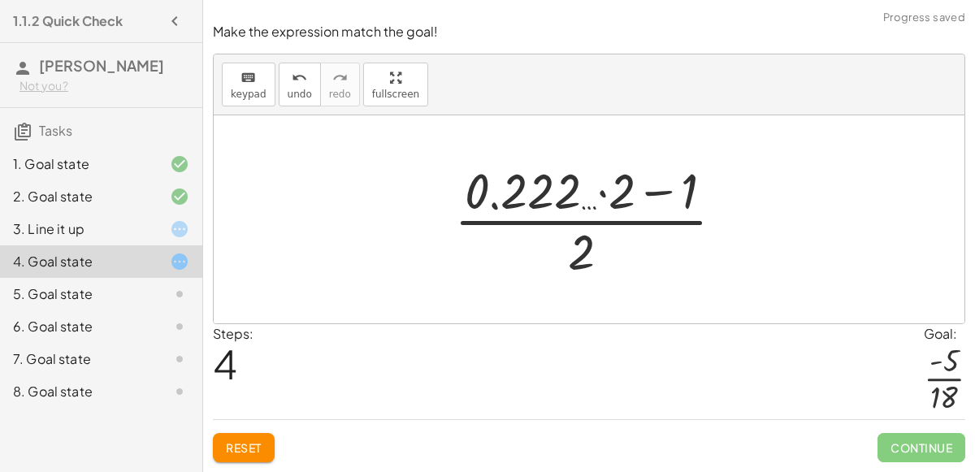
click at [627, 227] on div at bounding box center [595, 219] width 299 height 125
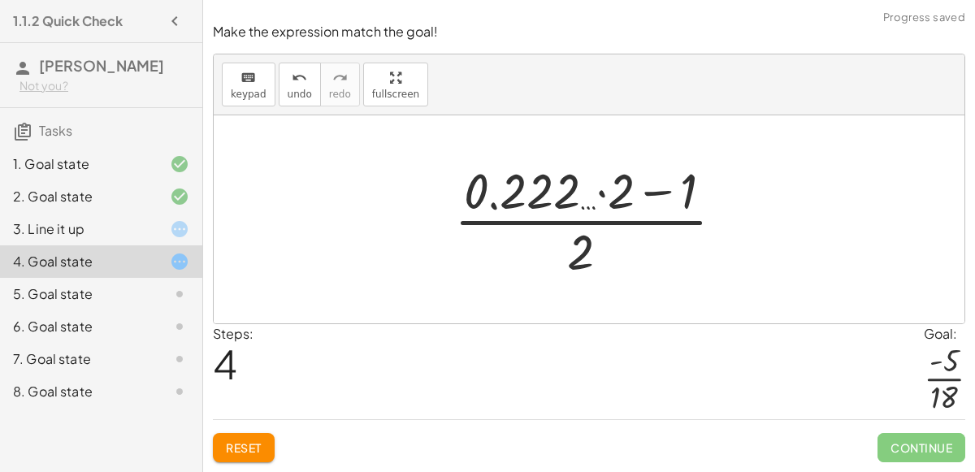
click at [627, 227] on div at bounding box center [595, 219] width 299 height 125
click at [580, 154] on div "+ · 2 · 9 + ( - · 1 · 2 ) + · 2 · 9 − · 1 · 2 + 0.222 … − · 1 · 2 + · 0.222 … ·…" at bounding box center [589, 219] width 319 height 133
click at [580, 186] on div at bounding box center [595, 219] width 299 height 125
click at [82, 343] on div "5. Goal state" at bounding box center [101, 359] width 202 height 33
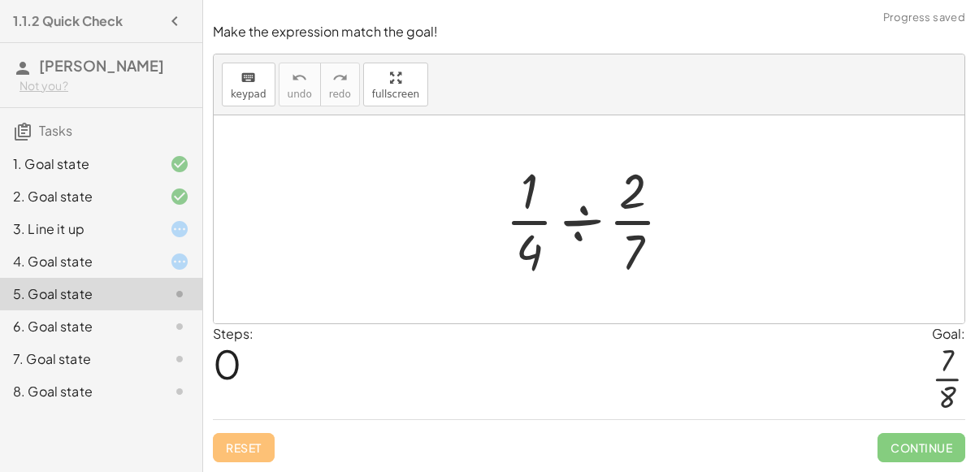
click at [571, 228] on div at bounding box center [595, 219] width 196 height 125
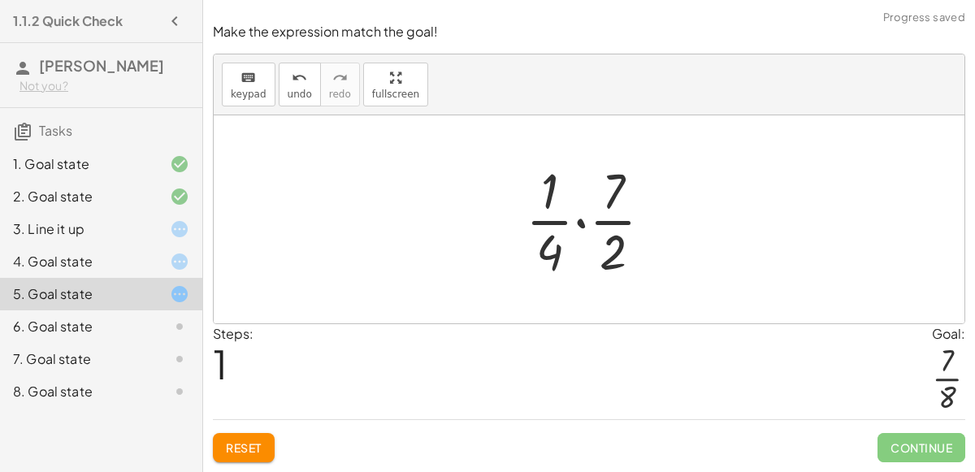
click at [582, 224] on div at bounding box center [596, 219] width 156 height 125
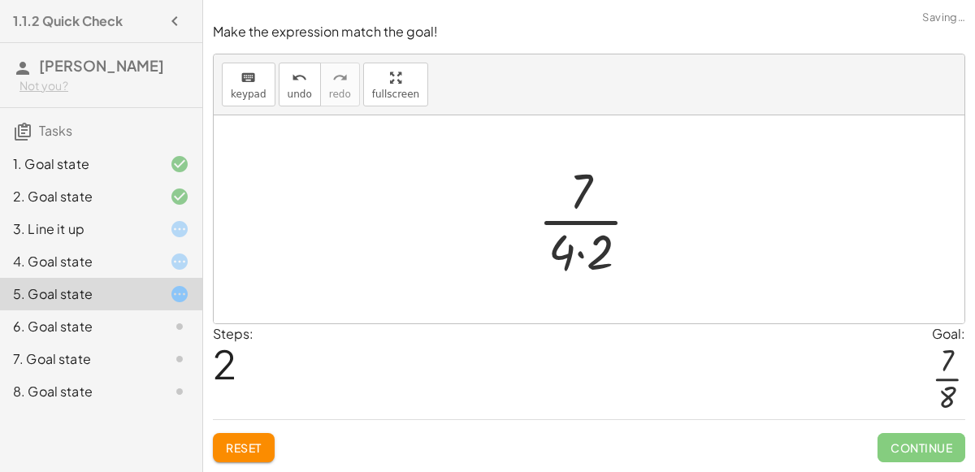
click at [572, 223] on div at bounding box center [595, 219] width 131 height 125
click at [253, 460] on button "Reset" at bounding box center [244, 447] width 62 height 29
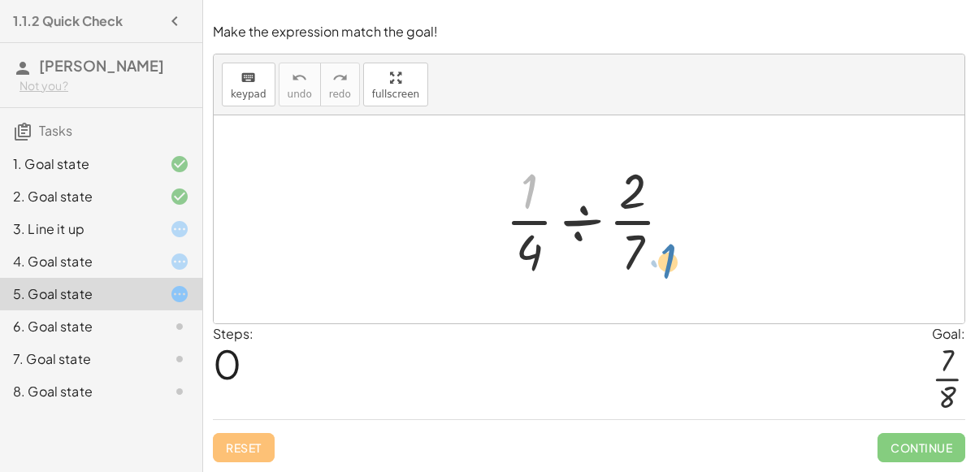
drag, startPoint x: 522, startPoint y: 187, endPoint x: 659, endPoint y: 251, distance: 151.6
click at [659, 251] on div at bounding box center [595, 219] width 196 height 125
drag, startPoint x: 532, startPoint y: 250, endPoint x: 666, endPoint y: 188, distance: 148.0
click at [666, 188] on div at bounding box center [595, 219] width 196 height 125
drag, startPoint x: 638, startPoint y: 189, endPoint x: 604, endPoint y: 212, distance: 41.5
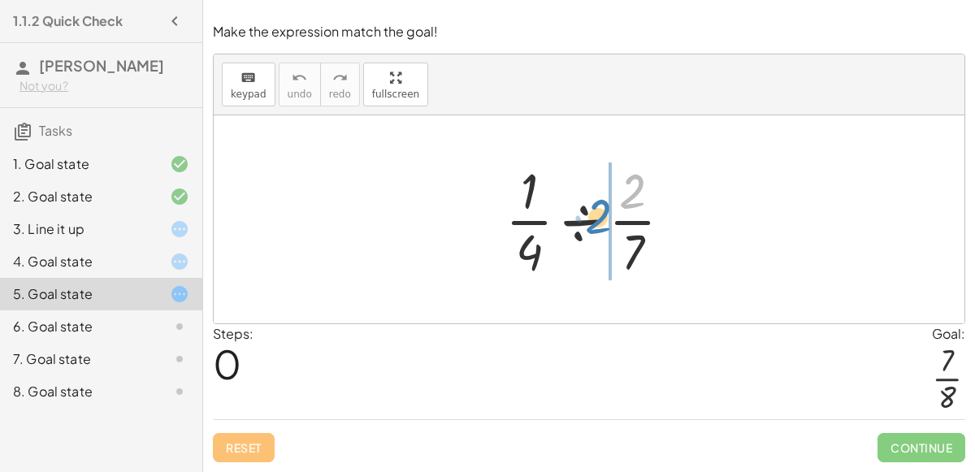
click at [605, 213] on div at bounding box center [595, 219] width 196 height 125
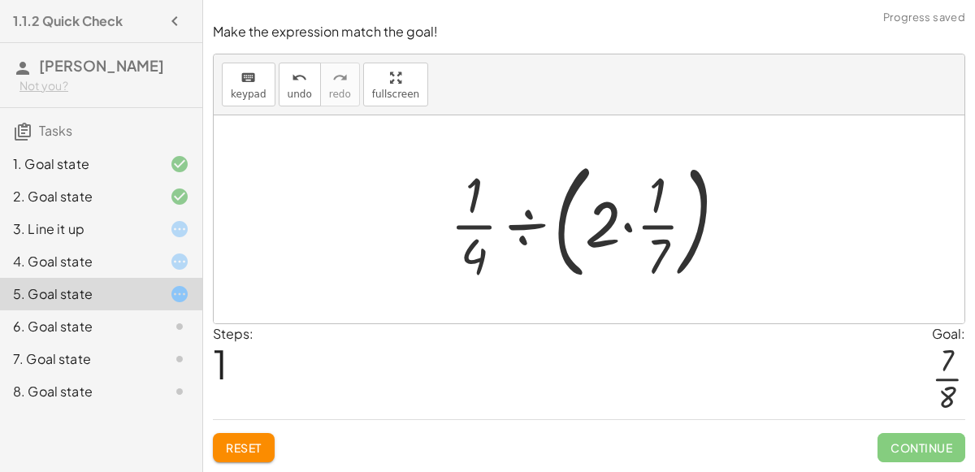
click at [627, 230] on div at bounding box center [595, 219] width 307 height 135
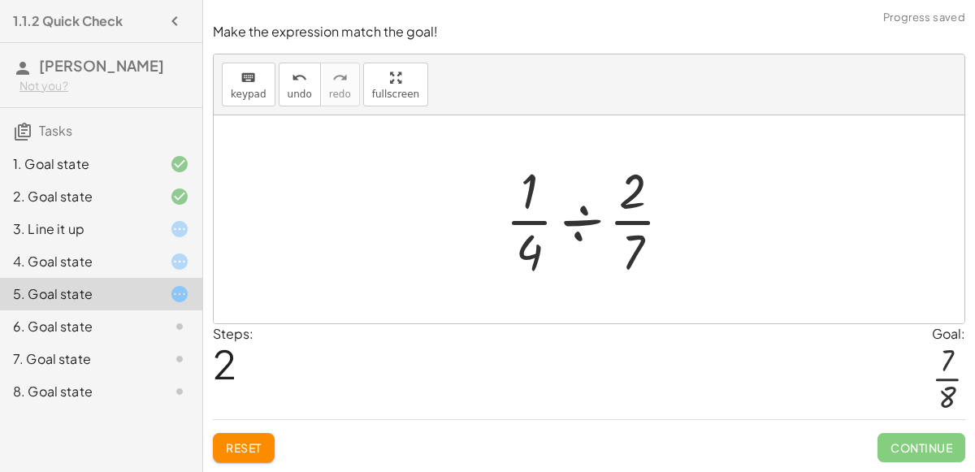
click at [584, 224] on div at bounding box center [595, 219] width 196 height 125
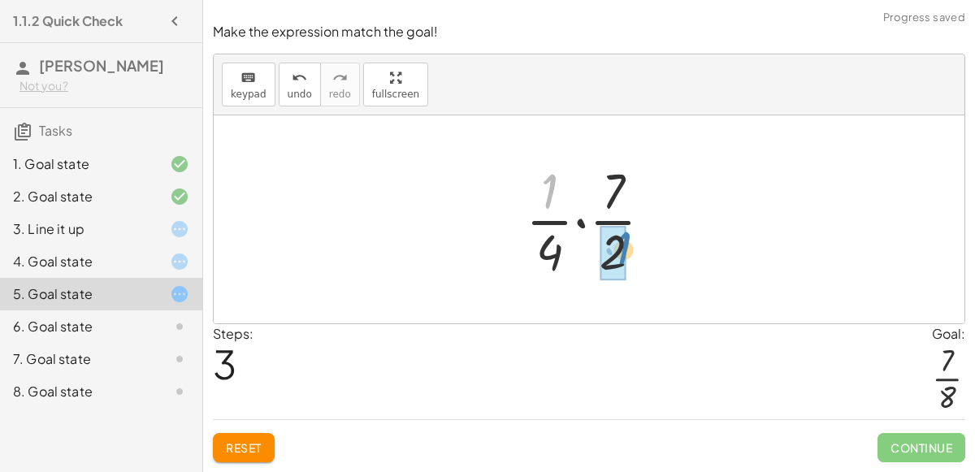
drag, startPoint x: 561, startPoint y: 205, endPoint x: 633, endPoint y: 263, distance: 92.5
drag, startPoint x: 545, startPoint y: 256, endPoint x: 624, endPoint y: 253, distance: 78.9
click at [624, 253] on div at bounding box center [596, 219] width 156 height 125
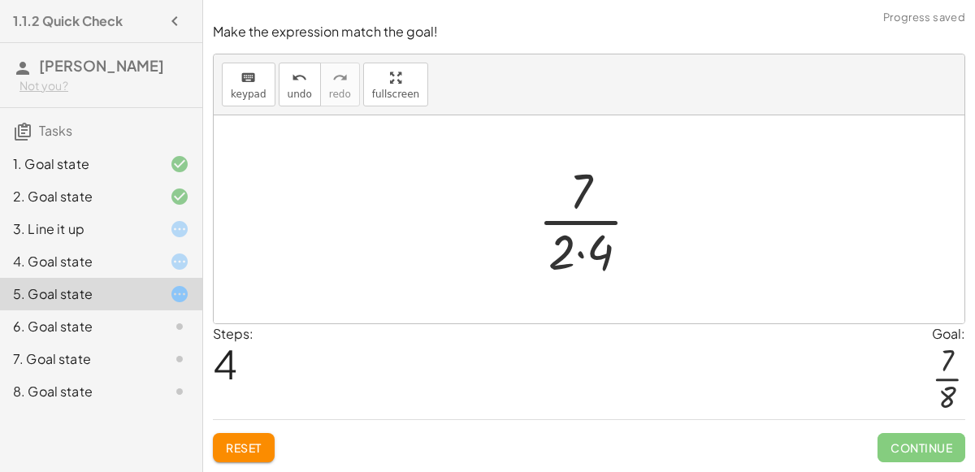
click at [581, 261] on div at bounding box center [595, 219] width 131 height 125
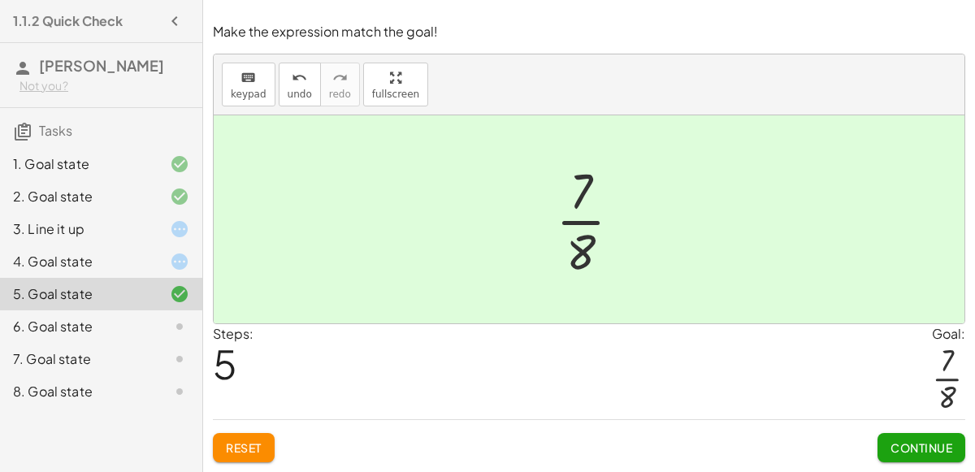
click at [55, 328] on div "6. Goal state" at bounding box center [78, 327] width 131 height 20
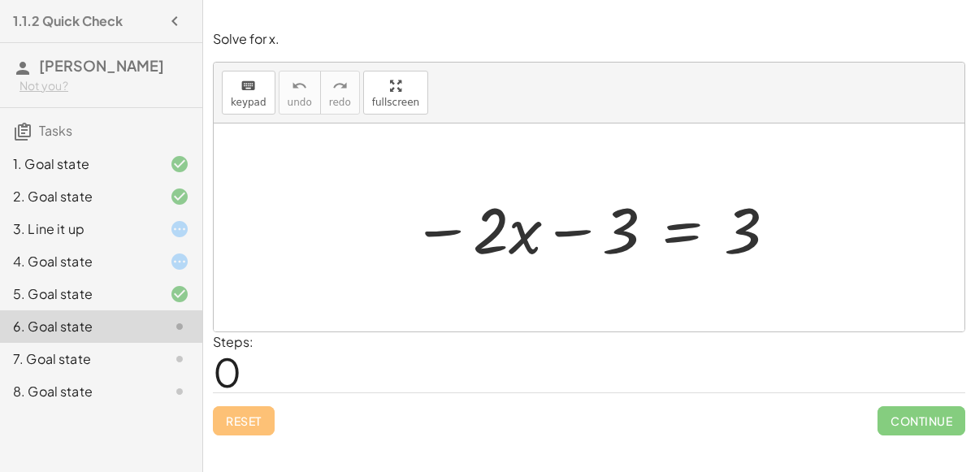
click at [577, 231] on div at bounding box center [595, 228] width 383 height 84
click at [447, 233] on div at bounding box center [595, 228] width 383 height 84
drag, startPoint x: 746, startPoint y: 233, endPoint x: 789, endPoint y: 239, distance: 43.4
drag, startPoint x: 631, startPoint y: 239, endPoint x: 782, endPoint y: 238, distance: 150.4
click at [782, 238] on div at bounding box center [595, 228] width 383 height 84
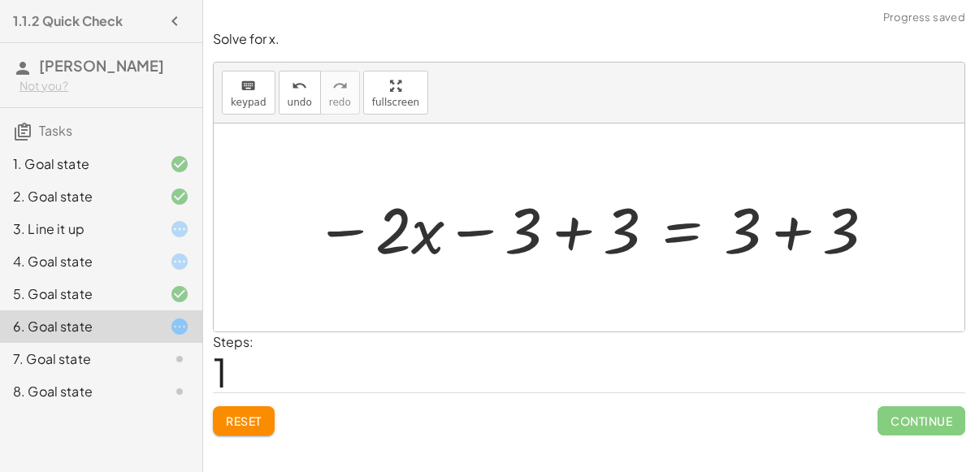
click at [575, 241] on div at bounding box center [595, 228] width 579 height 84
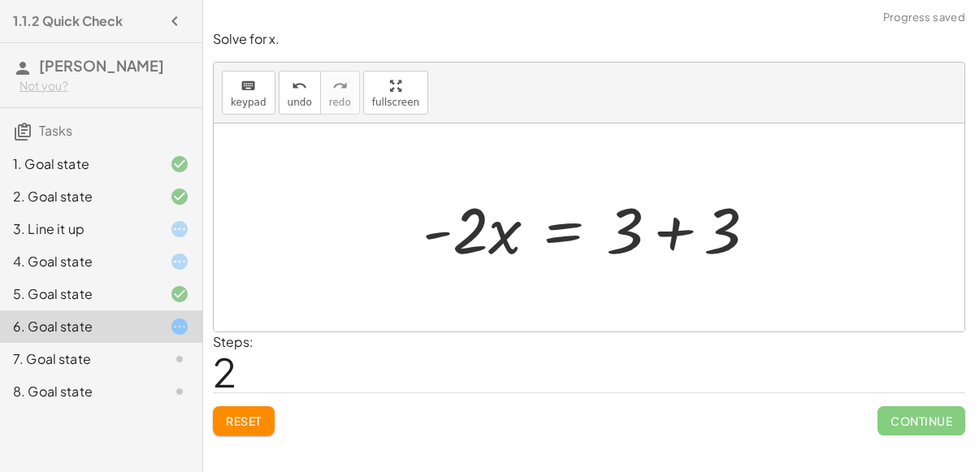
click at [670, 241] on div at bounding box center [595, 228] width 363 height 84
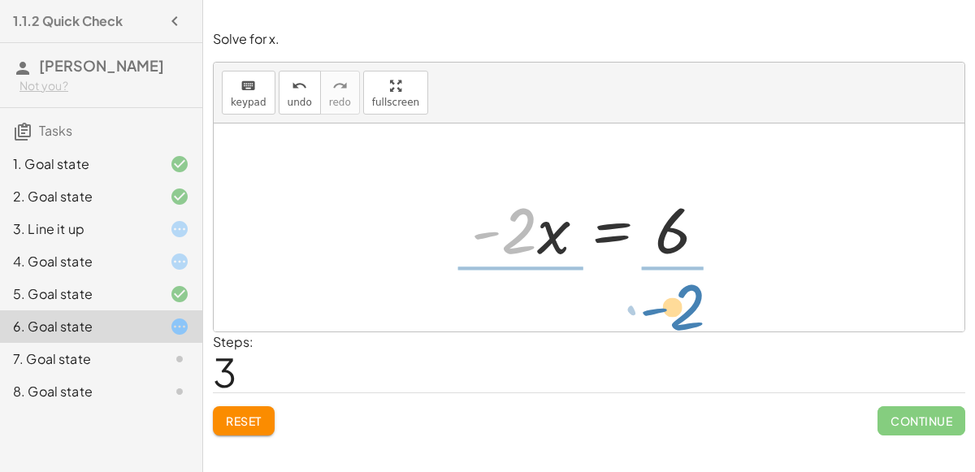
drag, startPoint x: 525, startPoint y: 242, endPoint x: 691, endPoint y: 320, distance: 183.2
click at [692, 321] on div "− · 2 · x − 3 = 3 − · 2 · x − 3 + 3 = + 3 + 3 − · 2 · x + 0 = + 3 + 3 · - 2 · x…" at bounding box center [589, 228] width 751 height 208
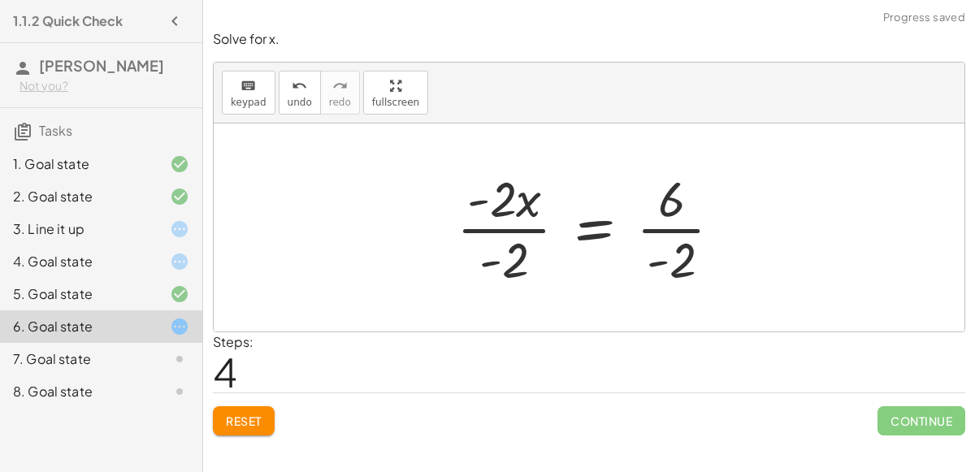
click at [504, 229] on div at bounding box center [596, 227] width 295 height 125
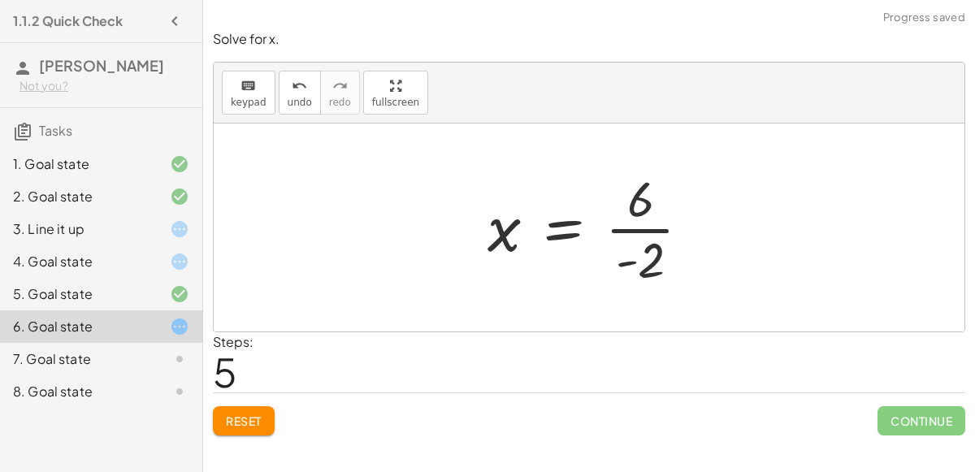
click at [658, 226] on div at bounding box center [596, 227] width 232 height 125
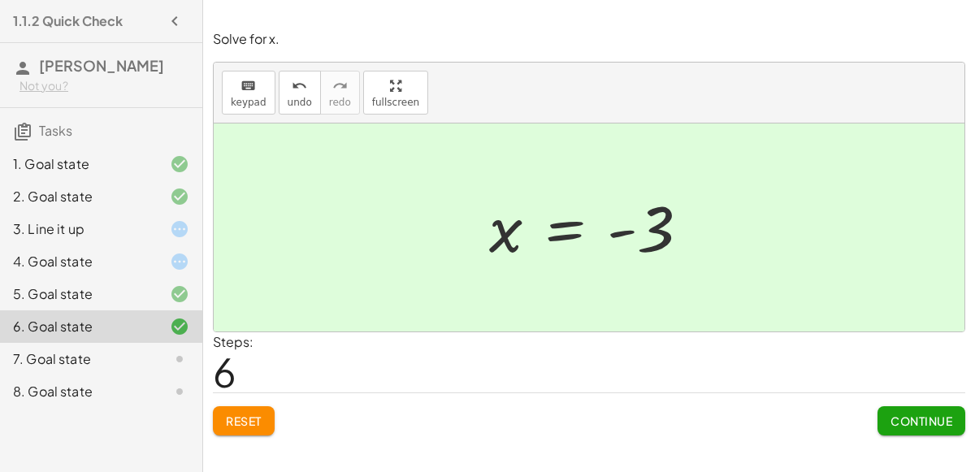
click at [884, 423] on button "Continue" at bounding box center [922, 420] width 88 height 29
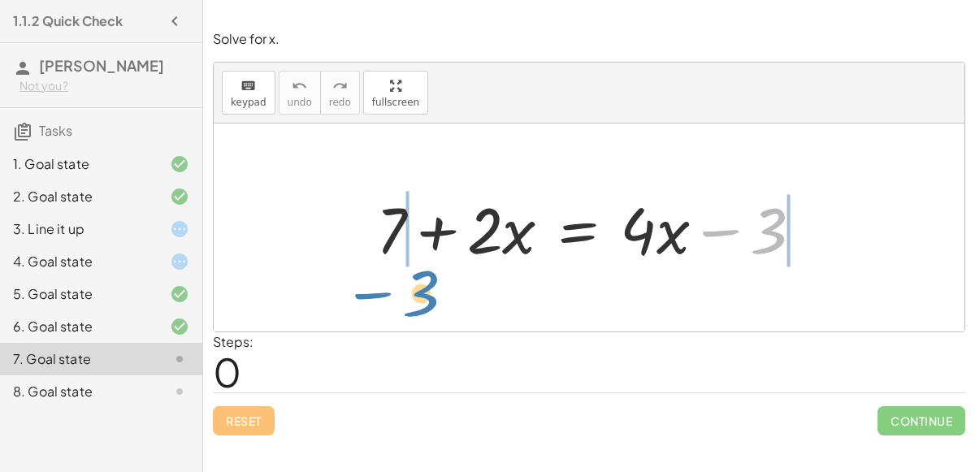
drag, startPoint x: 775, startPoint y: 235, endPoint x: 436, endPoint y: 297, distance: 345.4
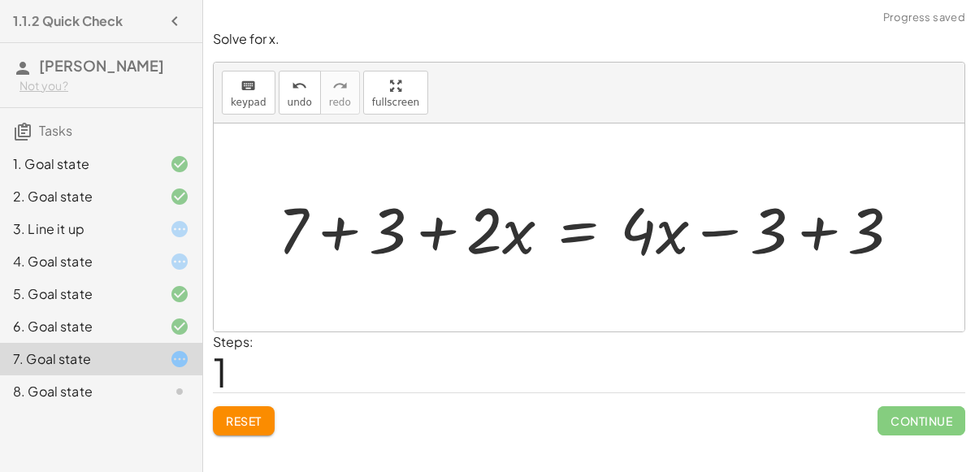
click at [813, 230] on div at bounding box center [596, 228] width 652 height 84
click at [340, 237] on div at bounding box center [498, 228] width 456 height 84
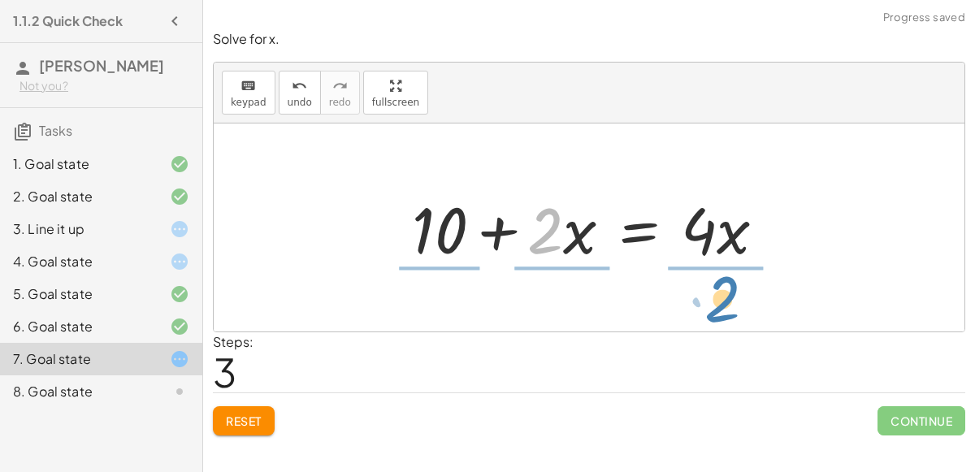
drag, startPoint x: 543, startPoint y: 236, endPoint x: 721, endPoint y: 304, distance: 190.6
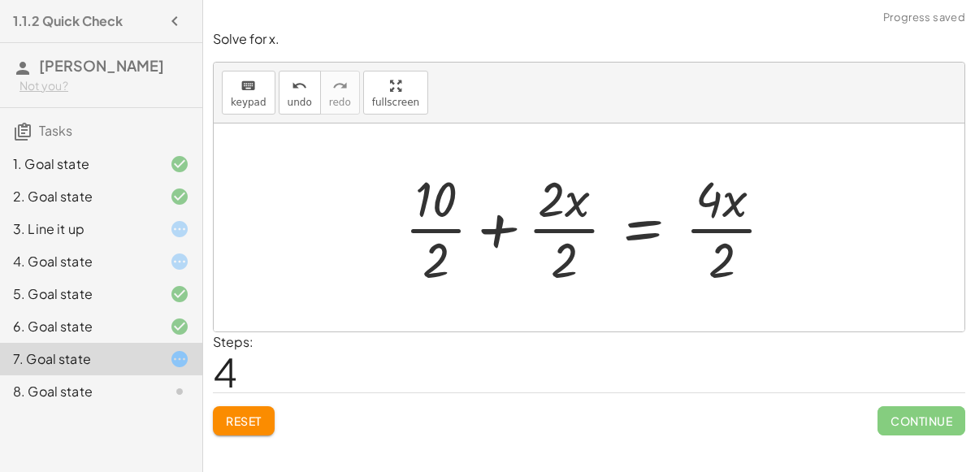
click at [436, 232] on div at bounding box center [596, 227] width 398 height 125
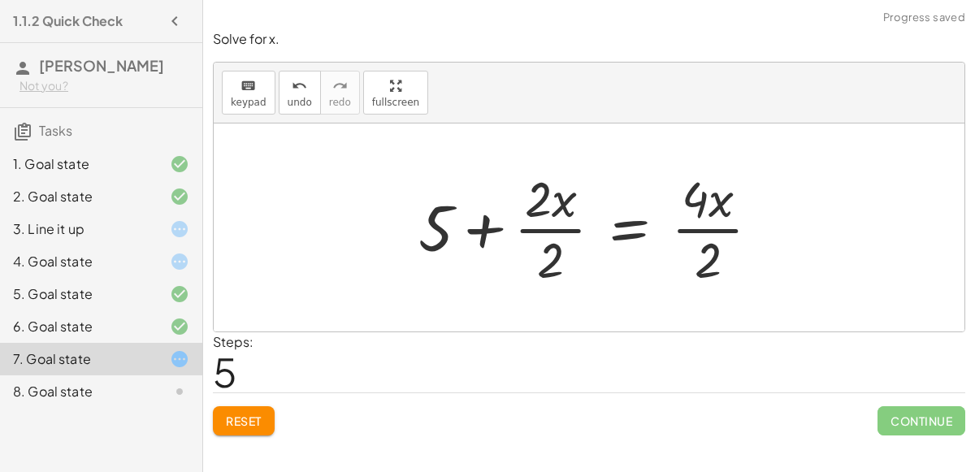
click at [559, 225] on div at bounding box center [595, 227] width 371 height 125
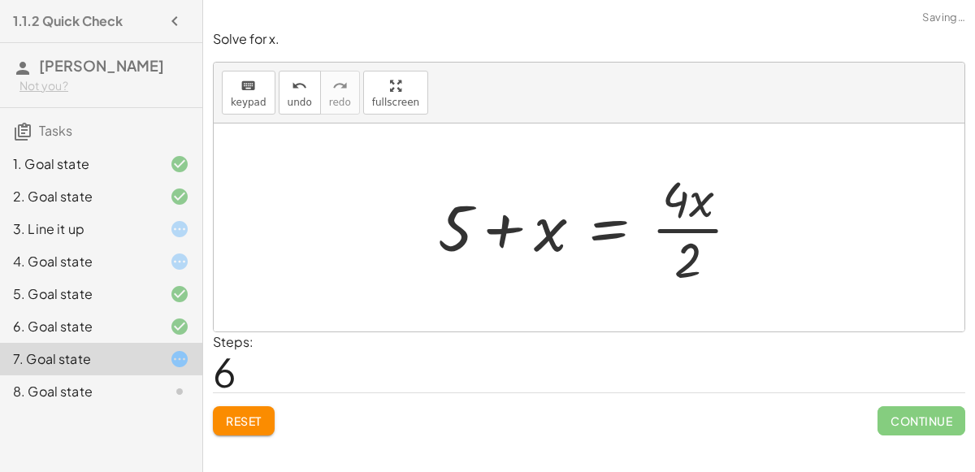
click at [679, 228] on div at bounding box center [595, 227] width 331 height 125
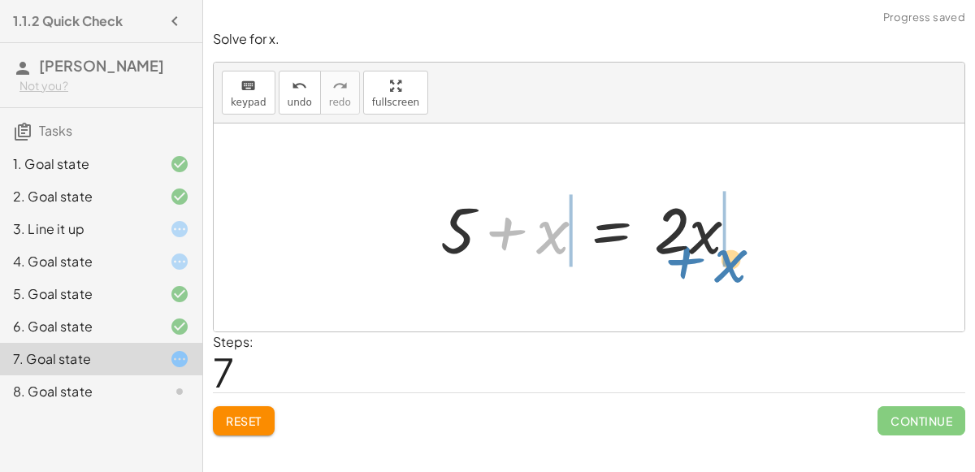
drag, startPoint x: 557, startPoint y: 236, endPoint x: 735, endPoint y: 263, distance: 180.1
click at [735, 263] on div at bounding box center [596, 228] width 328 height 84
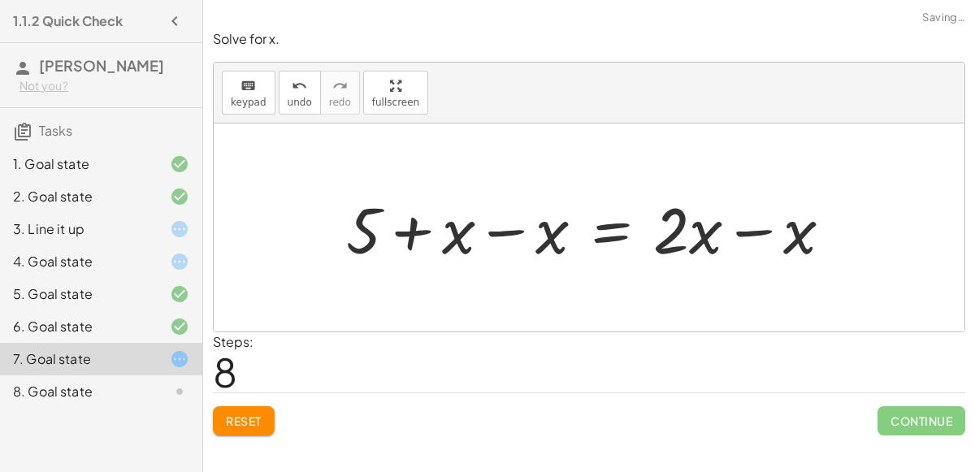
click at [404, 232] on div at bounding box center [595, 228] width 515 height 84
click at [505, 232] on div at bounding box center [595, 228] width 515 height 84
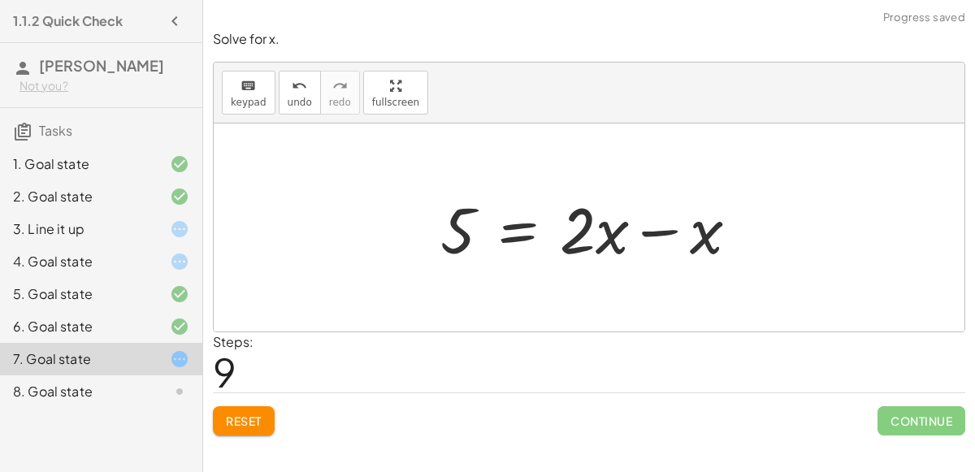
click at [648, 231] on div at bounding box center [596, 228] width 328 height 84
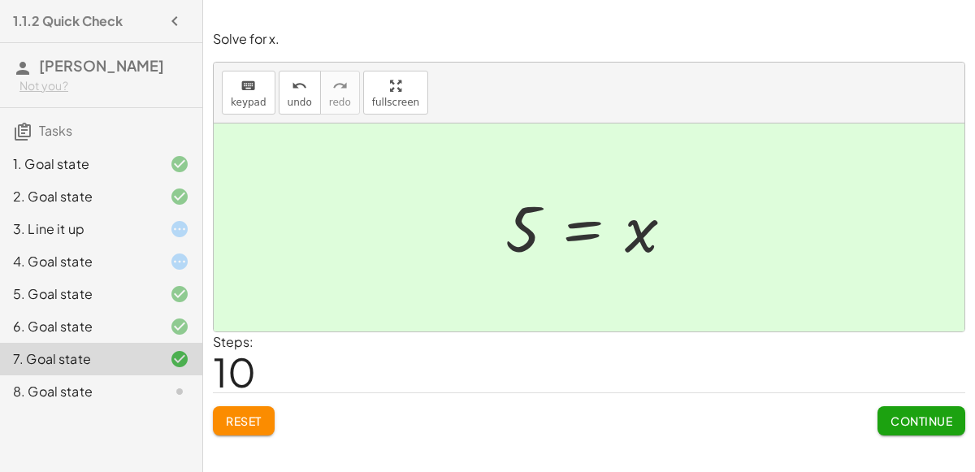
click at [85, 393] on div "8. Goal state" at bounding box center [78, 392] width 131 height 20
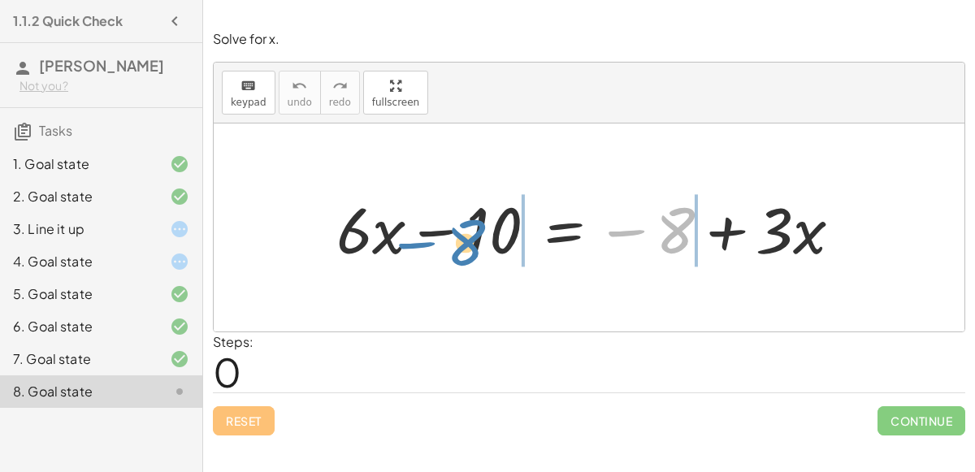
drag, startPoint x: 679, startPoint y: 229, endPoint x: 474, endPoint y: 243, distance: 205.3
click at [474, 243] on div at bounding box center [595, 228] width 535 height 84
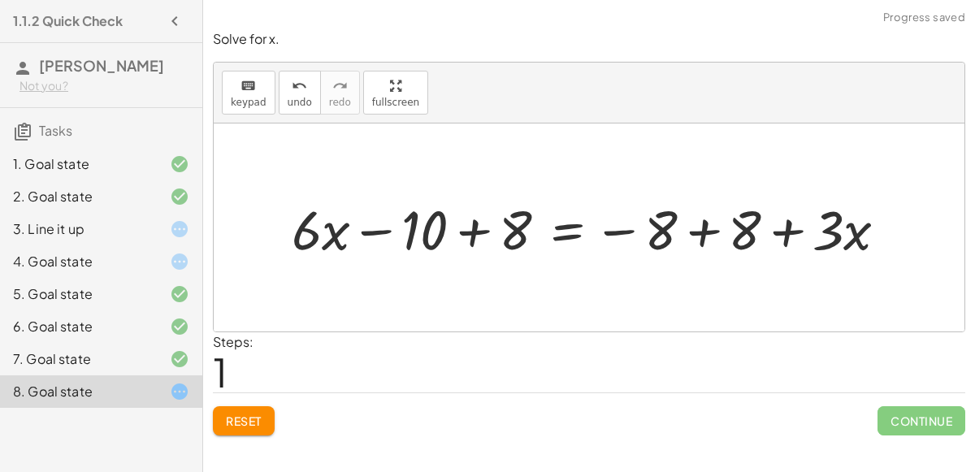
click at [463, 236] on div at bounding box center [596, 228] width 625 height 72
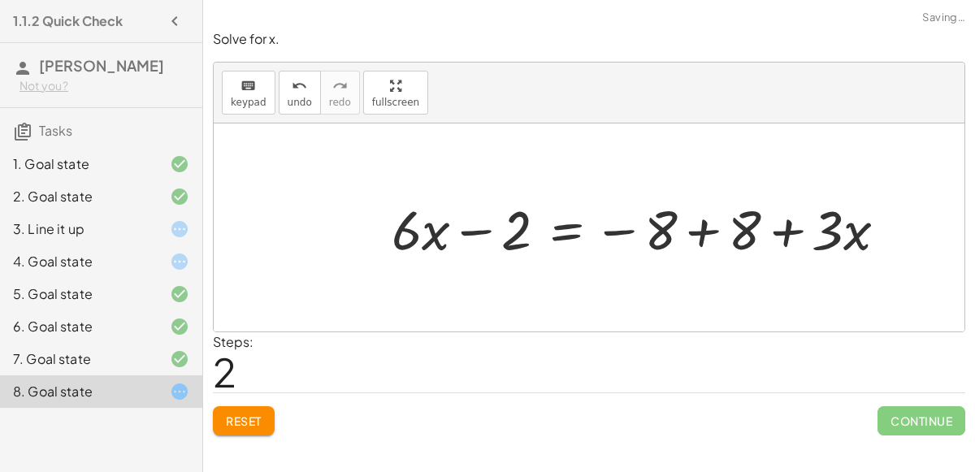
click at [707, 236] on div at bounding box center [646, 228] width 524 height 72
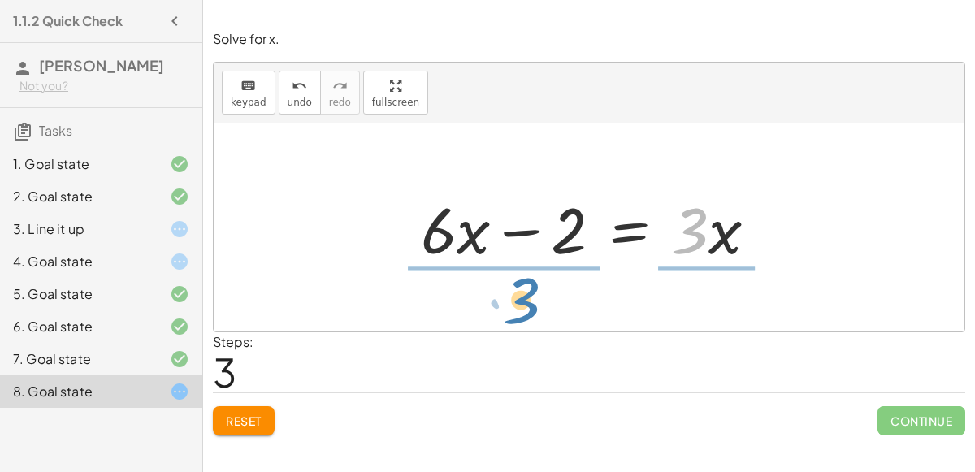
drag, startPoint x: 684, startPoint y: 244, endPoint x: 514, endPoint y: 315, distance: 184.0
click at [514, 315] on div "+ · 6 · x − 10 = − 8 + · 3 · x + · 6 · x − 10 + 8 = − 8 + 8 + · 3 · x + · 6 · x…" at bounding box center [589, 228] width 751 height 208
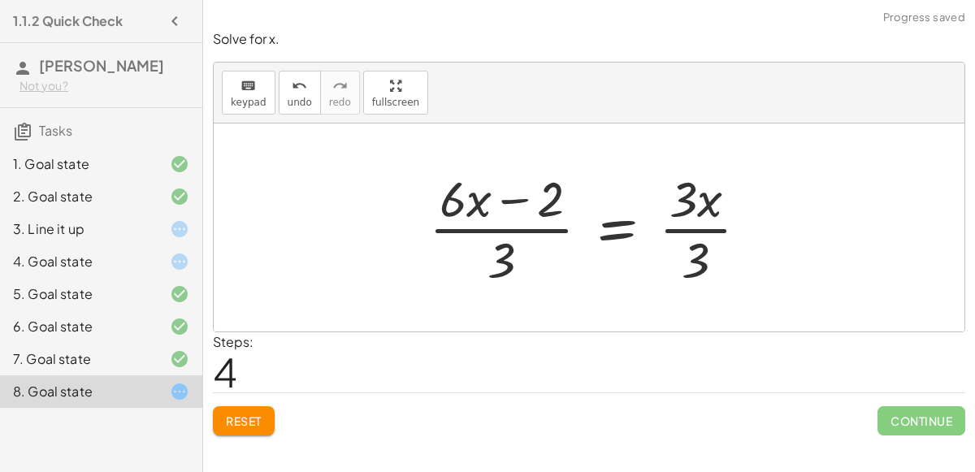
click at [517, 222] on div at bounding box center [595, 227] width 349 height 125
click at [541, 227] on div at bounding box center [595, 227] width 349 height 125
click at [702, 228] on div at bounding box center [595, 227] width 349 height 125
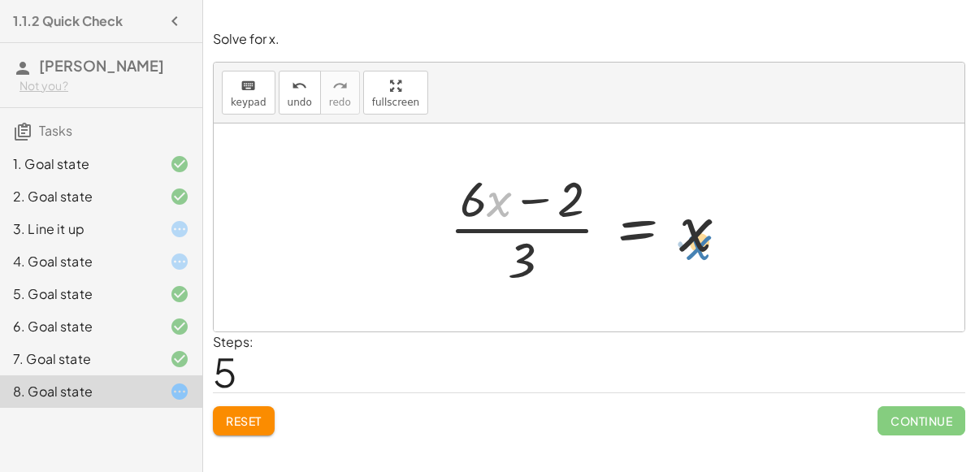
drag, startPoint x: 496, startPoint y: 200, endPoint x: 696, endPoint y: 242, distance: 204.4
click at [696, 242] on div at bounding box center [595, 227] width 308 height 125
drag, startPoint x: 466, startPoint y: 198, endPoint x: 718, endPoint y: 237, distance: 254.8
click at [718, 237] on div at bounding box center [595, 227] width 308 height 125
click at [538, 197] on div at bounding box center [595, 227] width 308 height 125
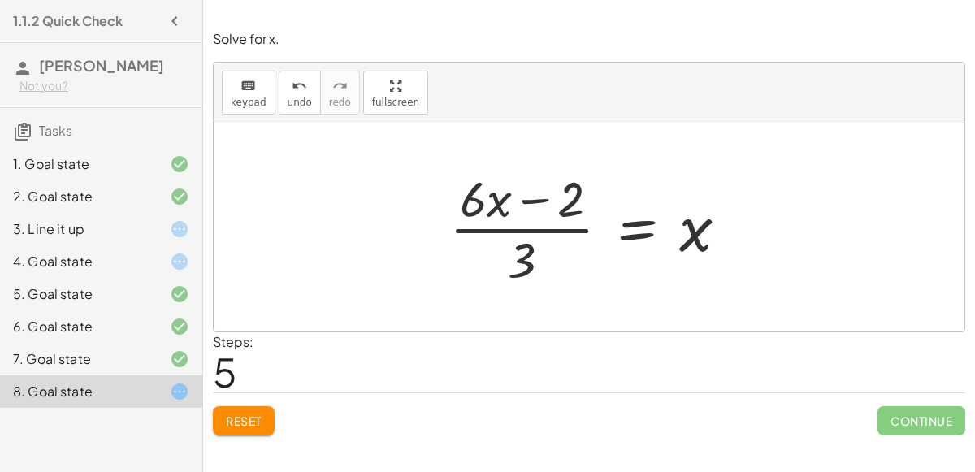
click at [540, 265] on div at bounding box center [595, 227] width 308 height 125
click at [540, 234] on div at bounding box center [595, 227] width 308 height 125
click at [244, 407] on button "Reset" at bounding box center [244, 420] width 62 height 29
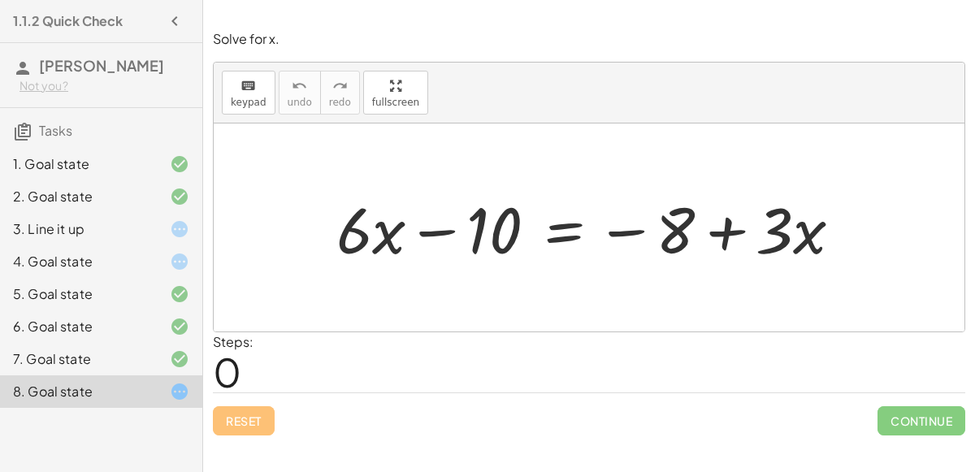
click at [633, 236] on div at bounding box center [595, 228] width 535 height 84
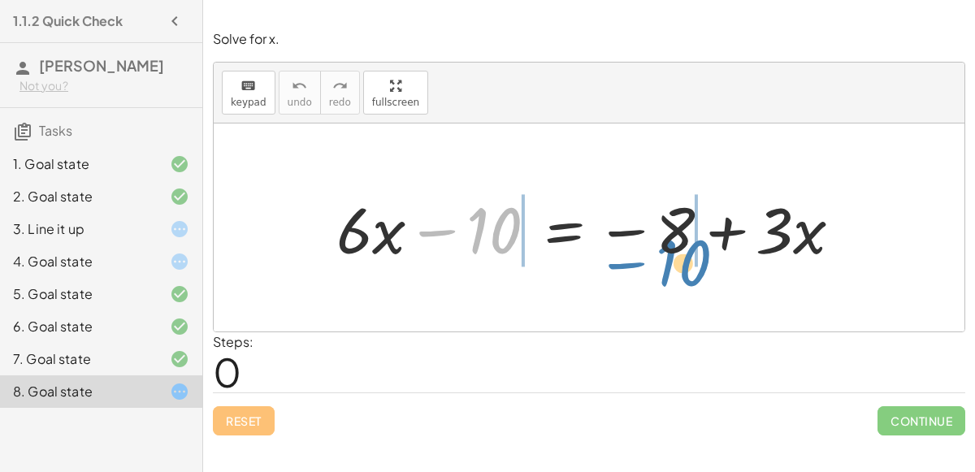
drag, startPoint x: 471, startPoint y: 230, endPoint x: 660, endPoint y: 263, distance: 192.1
click at [660, 263] on div at bounding box center [595, 228] width 535 height 84
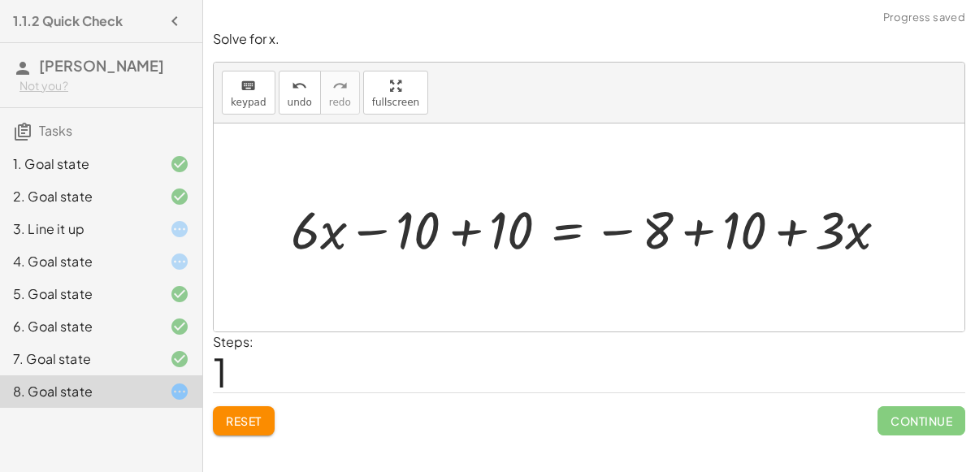
click at [460, 237] on div at bounding box center [596, 227] width 626 height 69
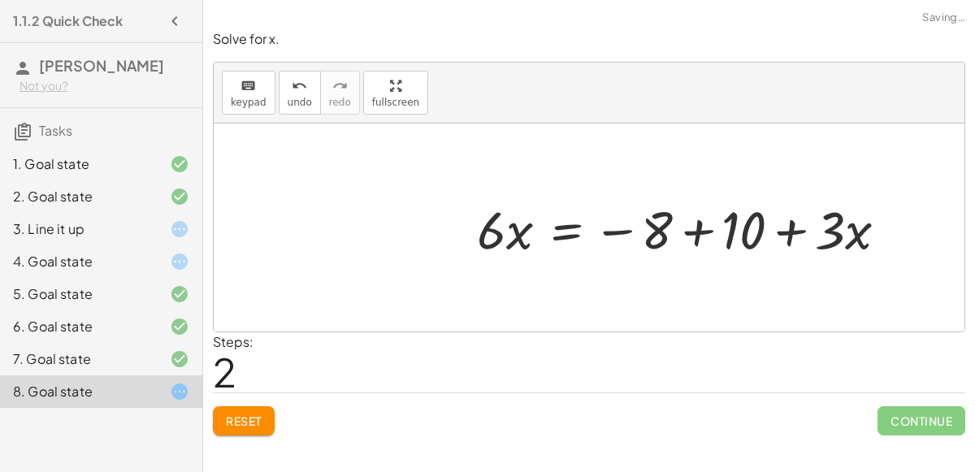
click at [694, 241] on div at bounding box center [689, 227] width 440 height 69
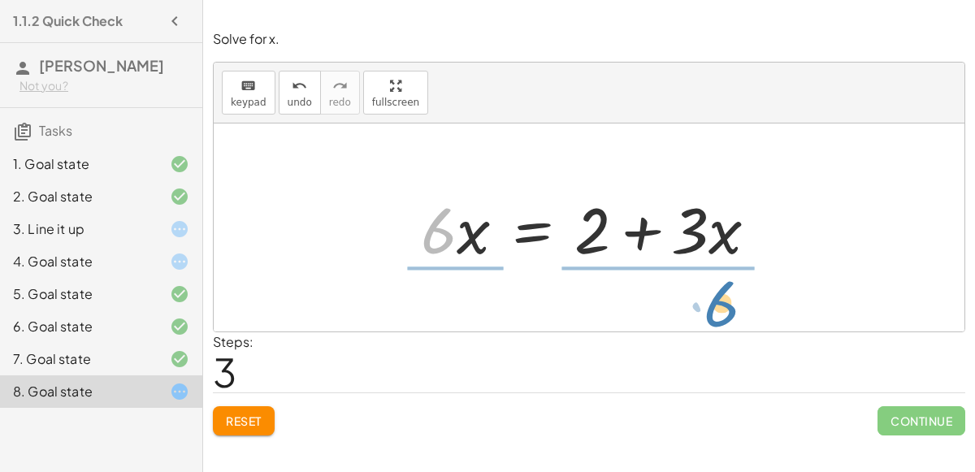
drag, startPoint x: 427, startPoint y: 237, endPoint x: 709, endPoint y: 310, distance: 291.1
click at [709, 310] on div "+ · 6 · x − 10 = − 8 + · 3 · x + · 6 · x − 10 + 10 = − 8 + 10 + · 3 · x + · 6 ·…" at bounding box center [589, 228] width 751 height 208
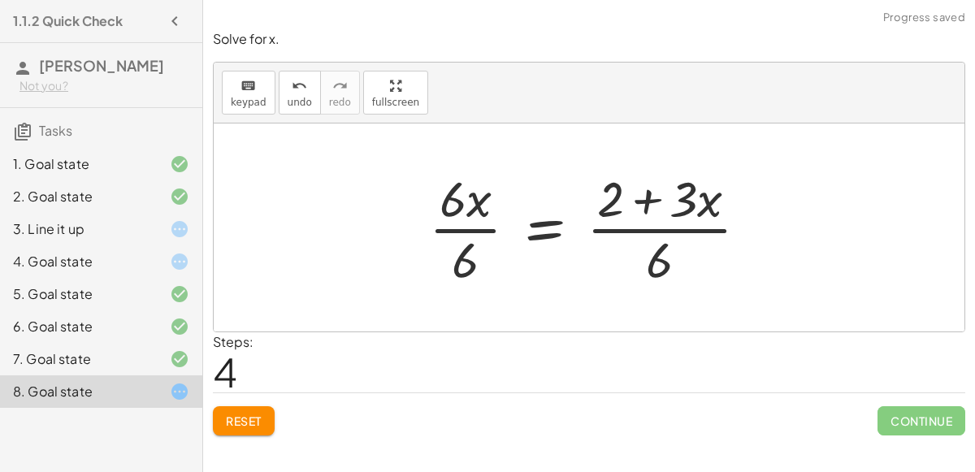
click at [492, 230] on div at bounding box center [595, 227] width 349 height 125
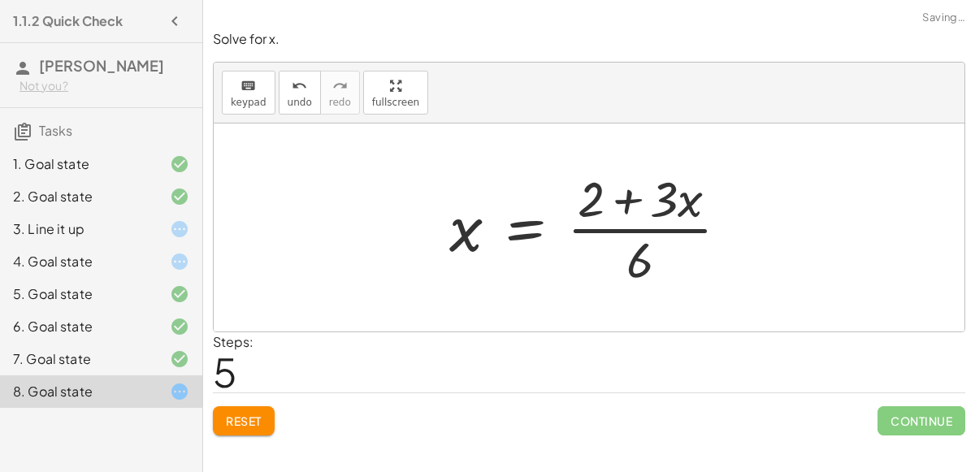
click at [623, 227] on div at bounding box center [595, 227] width 309 height 125
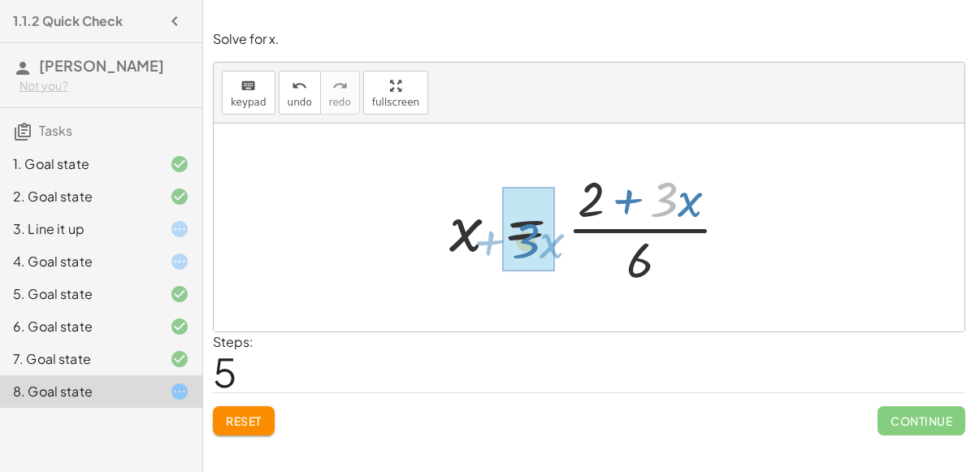
drag, startPoint x: 661, startPoint y: 195, endPoint x: 526, endPoint y: 236, distance: 140.9
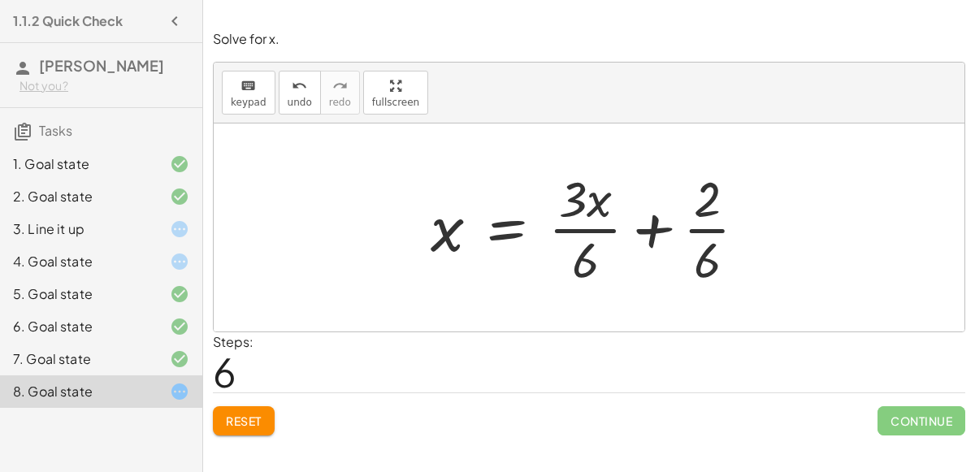
click at [705, 229] on div at bounding box center [595, 227] width 345 height 125
click at [652, 219] on div at bounding box center [596, 227] width 346 height 125
click at [297, 85] on icon "undo" at bounding box center [299, 86] width 15 height 20
click at [665, 232] on div at bounding box center [595, 227] width 345 height 125
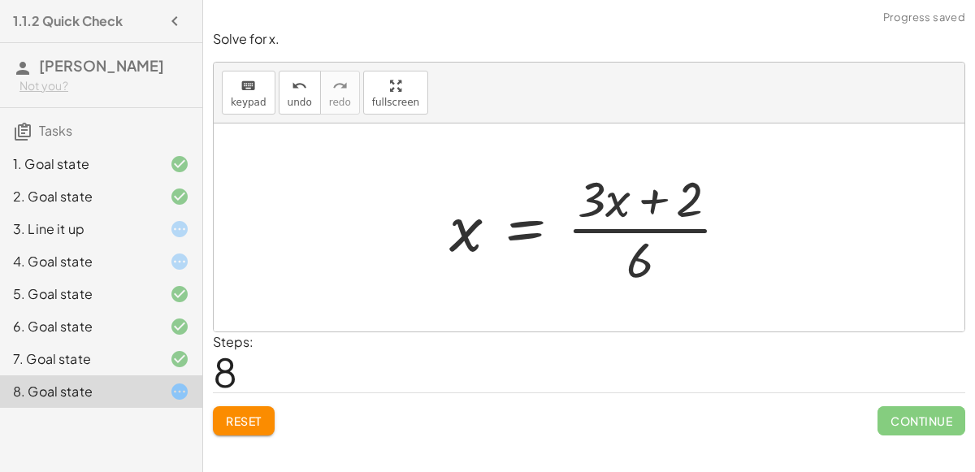
click at [658, 203] on div at bounding box center [595, 227] width 309 height 125
click at [648, 229] on div at bounding box center [595, 227] width 309 height 125
click at [647, 230] on div at bounding box center [595, 227] width 309 height 125
click at [652, 206] on div at bounding box center [595, 227] width 309 height 125
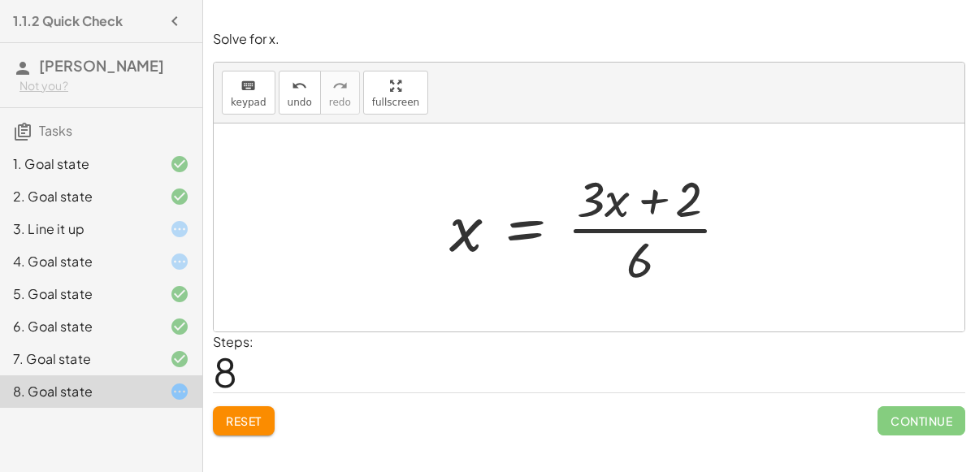
click at [652, 206] on div at bounding box center [595, 227] width 309 height 125
click at [656, 232] on div at bounding box center [595, 227] width 309 height 125
click at [228, 419] on span "Reset" at bounding box center [244, 421] width 36 height 15
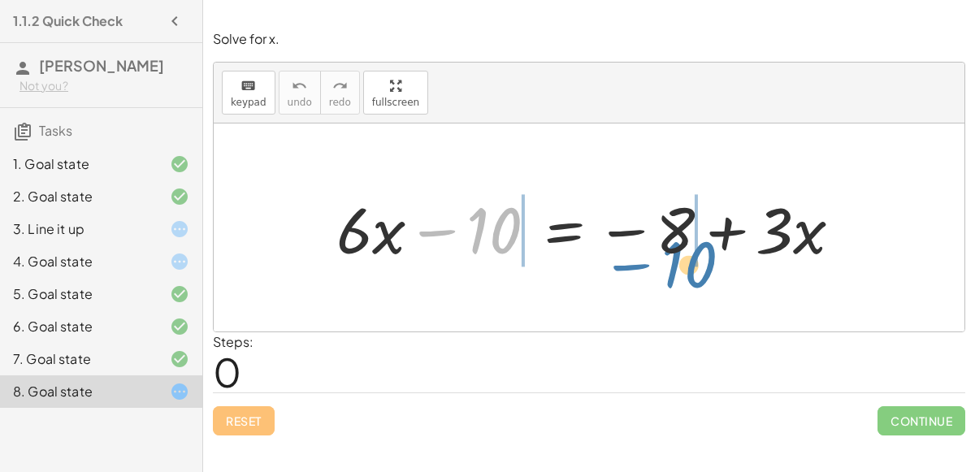
drag, startPoint x: 439, startPoint y: 232, endPoint x: 620, endPoint y: 263, distance: 183.7
click at [620, 263] on div at bounding box center [595, 228] width 535 height 84
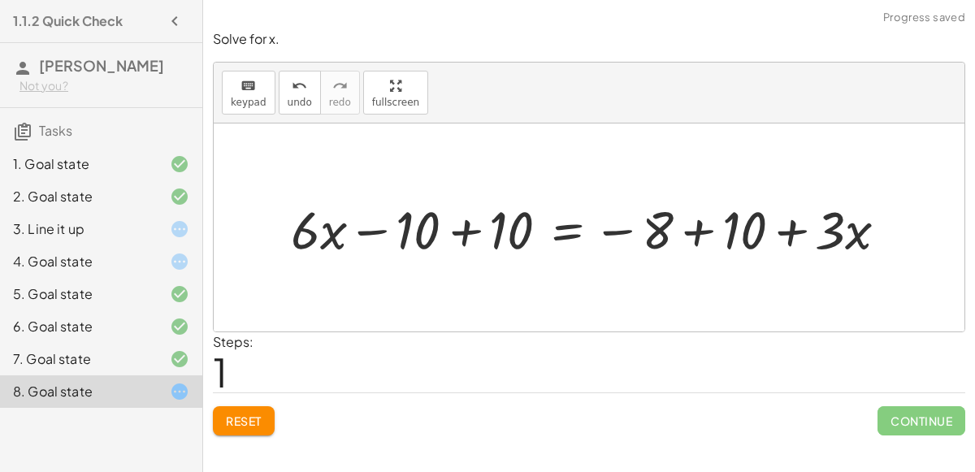
click at [471, 223] on div at bounding box center [596, 227] width 626 height 69
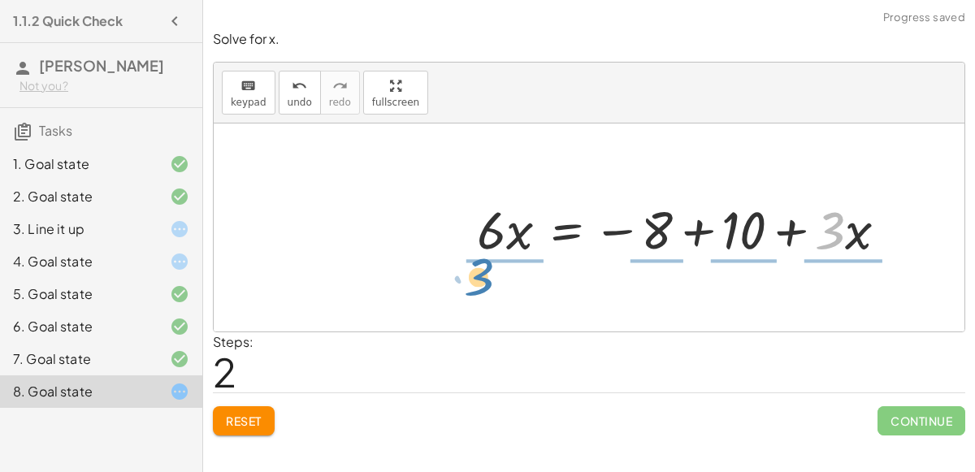
drag, startPoint x: 823, startPoint y: 241, endPoint x: 472, endPoint y: 288, distance: 354.1
click at [472, 288] on div "+ · 6 · x − 10 = − 8 + · 3 · x + · 6 · x − 10 + 10 = − 8 + 10 + · 3 · x + · 6 ·…" at bounding box center [589, 228] width 751 height 208
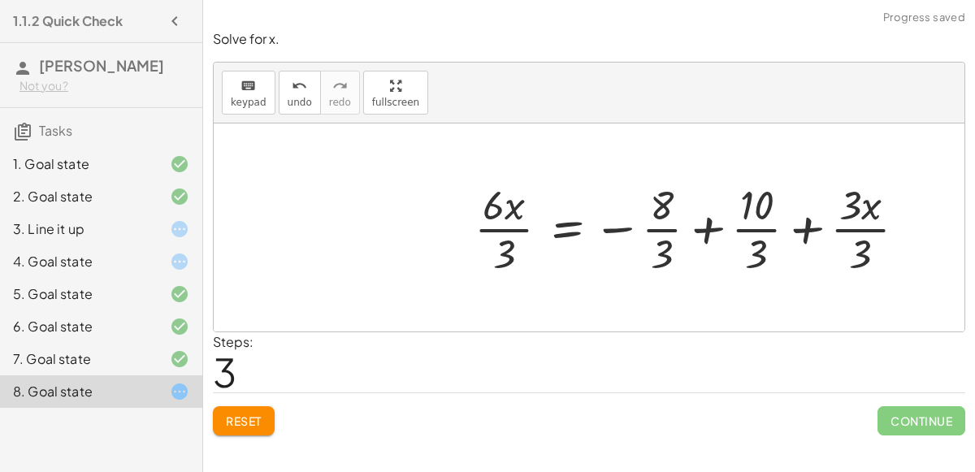
click at [494, 218] on div at bounding box center [697, 227] width 461 height 102
click at [506, 227] on div at bounding box center [697, 227] width 461 height 102
click at [657, 227] on div at bounding box center [698, 227] width 457 height 102
click at [711, 233] on div at bounding box center [698, 227] width 457 height 102
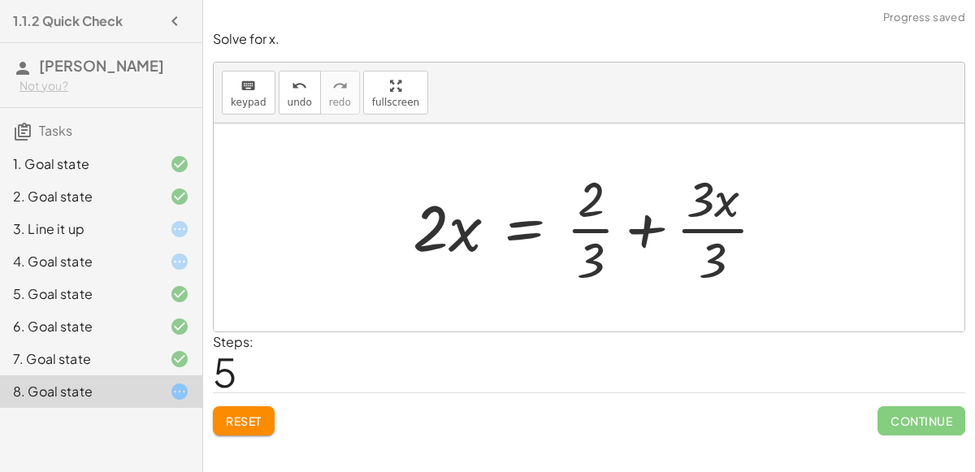
click at [714, 230] on div at bounding box center [596, 227] width 382 height 125
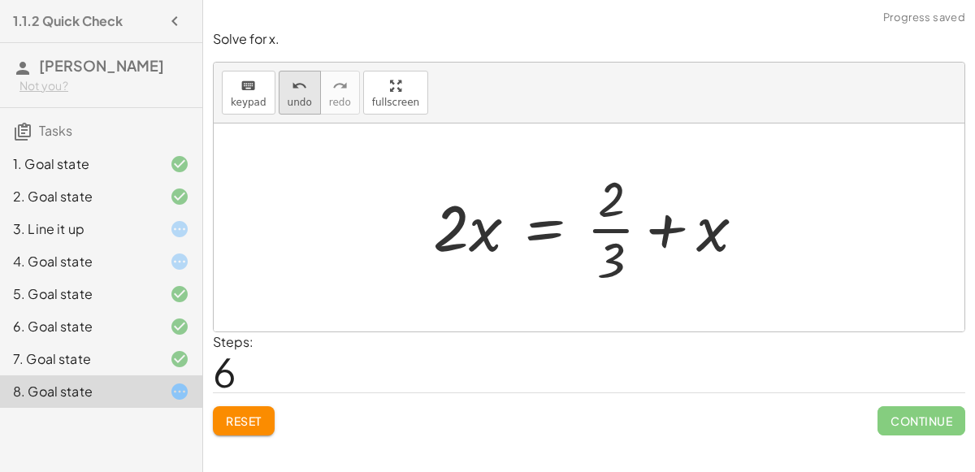
click at [297, 100] on span "undo" at bounding box center [300, 102] width 24 height 11
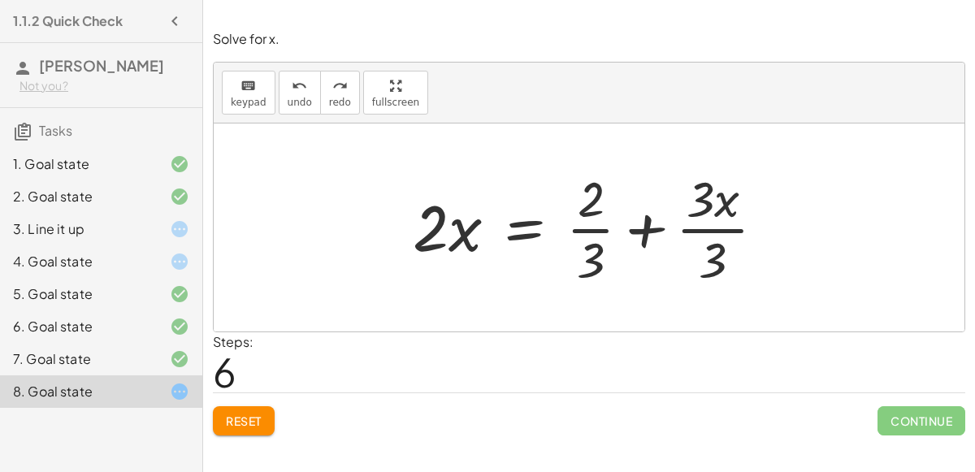
click at [647, 232] on div at bounding box center [596, 227] width 382 height 125
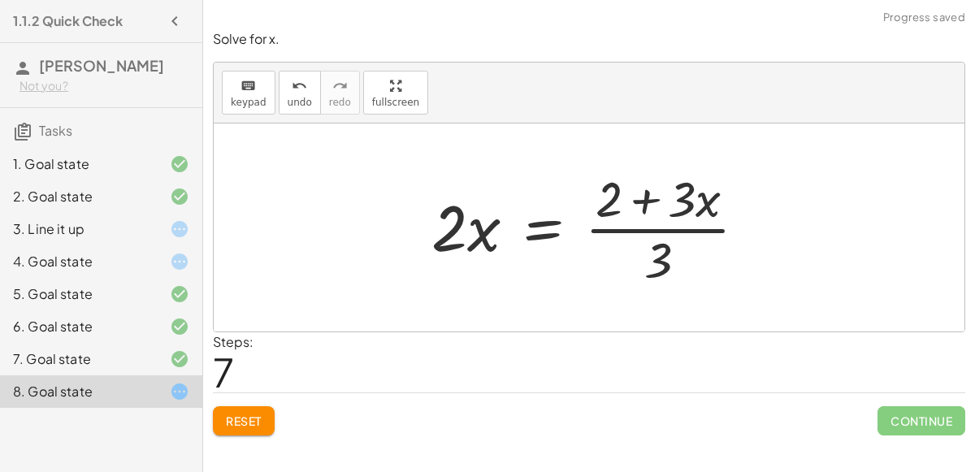
click at [639, 193] on div at bounding box center [595, 227] width 345 height 125
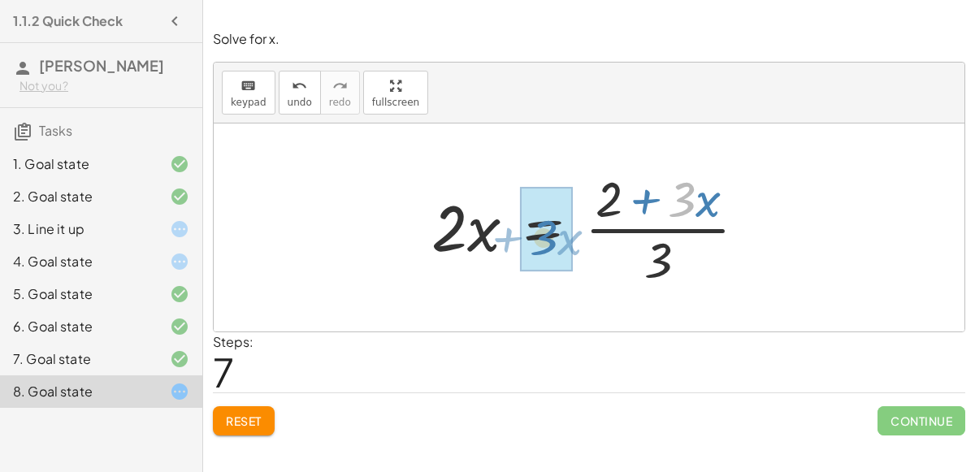
drag, startPoint x: 693, startPoint y: 202, endPoint x: 555, endPoint y: 240, distance: 143.3
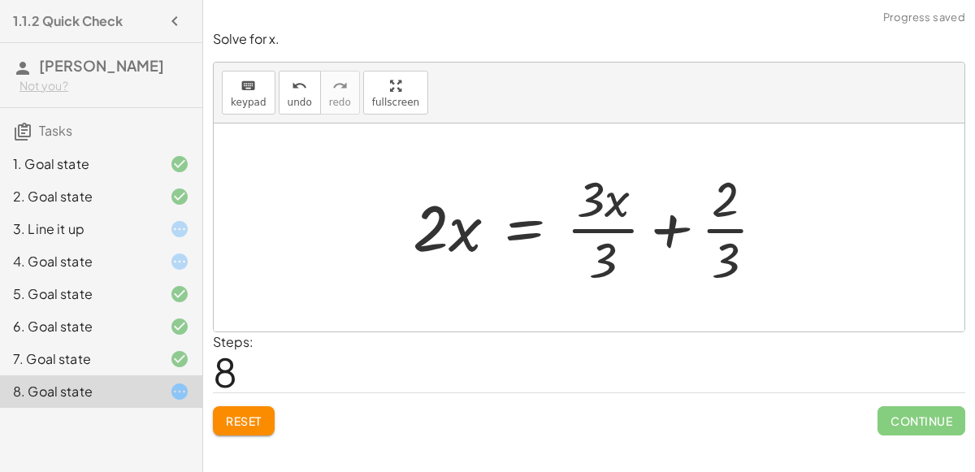
click at [671, 232] on div at bounding box center [596, 227] width 382 height 125
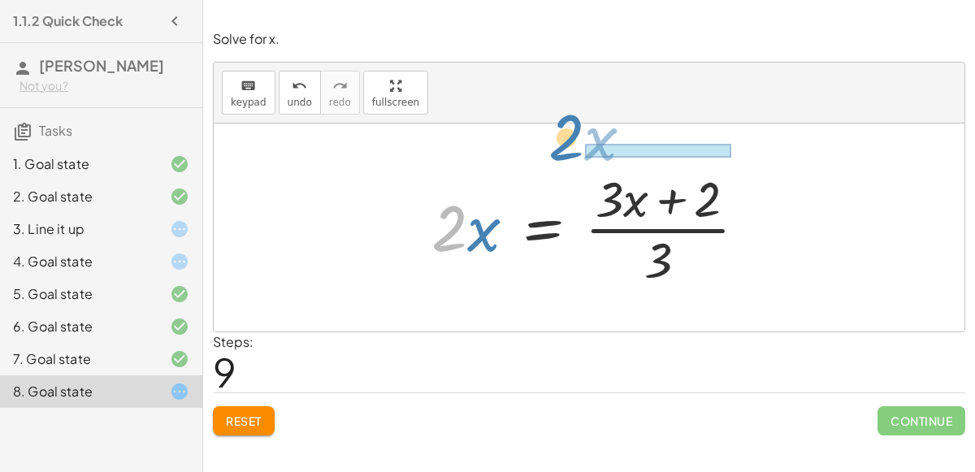
drag, startPoint x: 451, startPoint y: 236, endPoint x: 568, endPoint y: 145, distance: 147.8
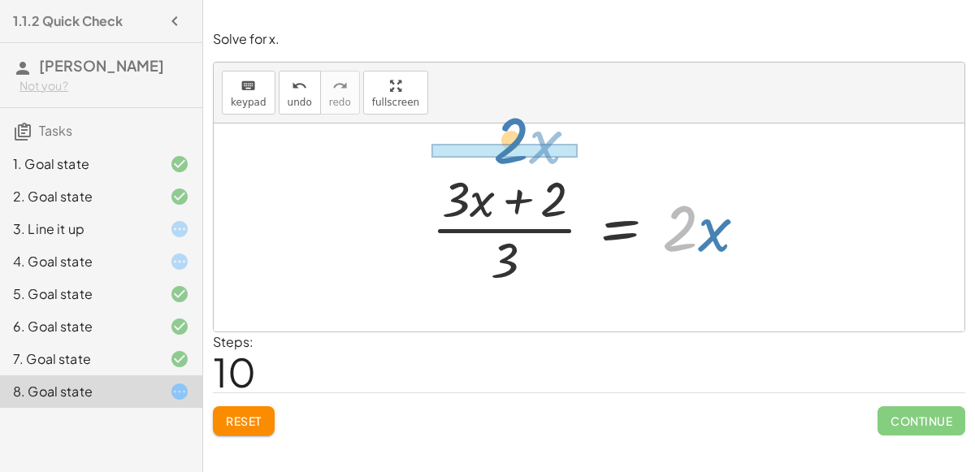
drag, startPoint x: 669, startPoint y: 232, endPoint x: 498, endPoint y: 145, distance: 191.9
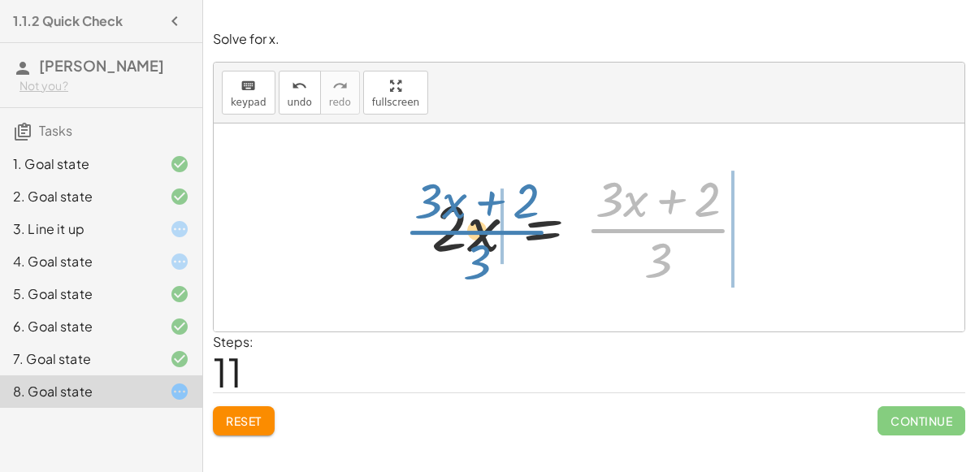
drag, startPoint x: 653, startPoint y: 226, endPoint x: 472, endPoint y: 227, distance: 181.2
click at [472, 227] on div at bounding box center [595, 227] width 345 height 125
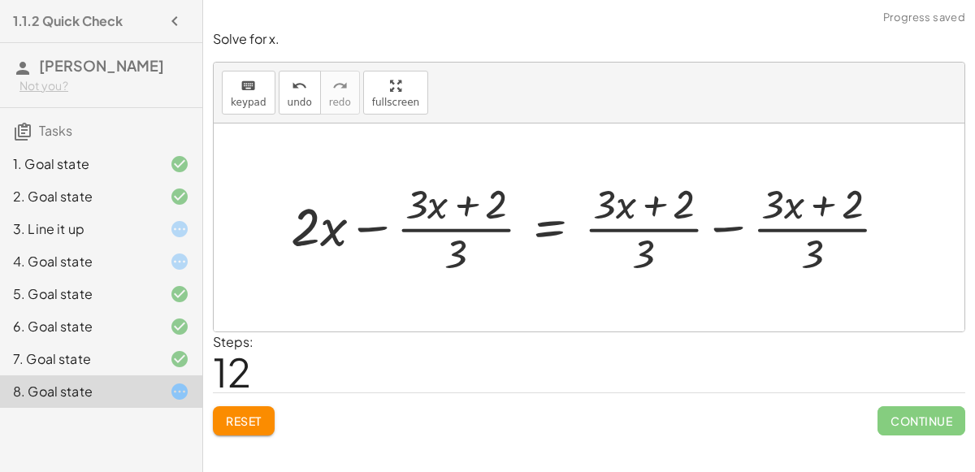
click at [362, 230] on div at bounding box center [596, 227] width 626 height 103
click at [728, 228] on div at bounding box center [596, 227] width 626 height 103
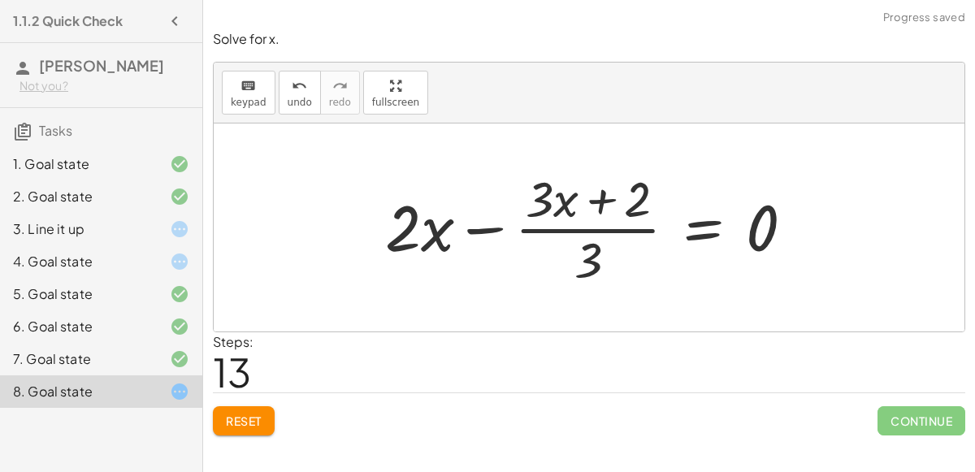
click at [486, 222] on div at bounding box center [596, 227] width 438 height 125
click at [601, 194] on div at bounding box center [596, 227] width 438 height 125
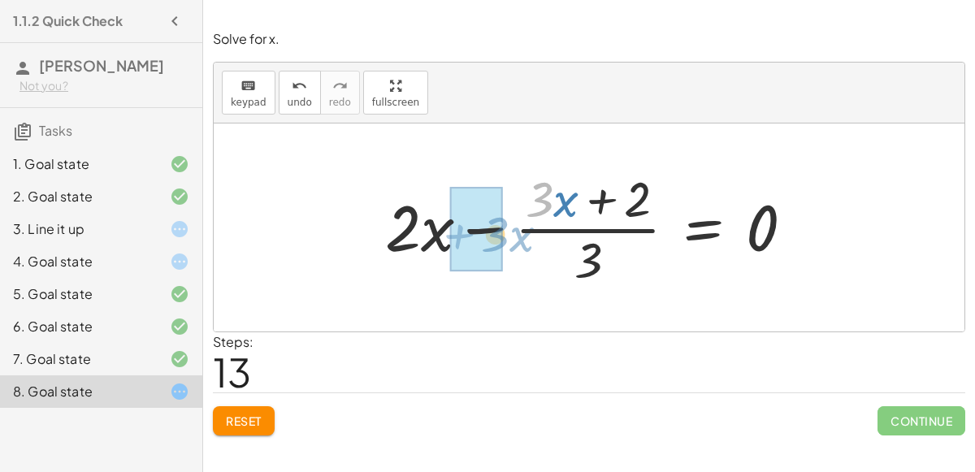
drag, startPoint x: 538, startPoint y: 193, endPoint x: 488, endPoint y: 228, distance: 60.9
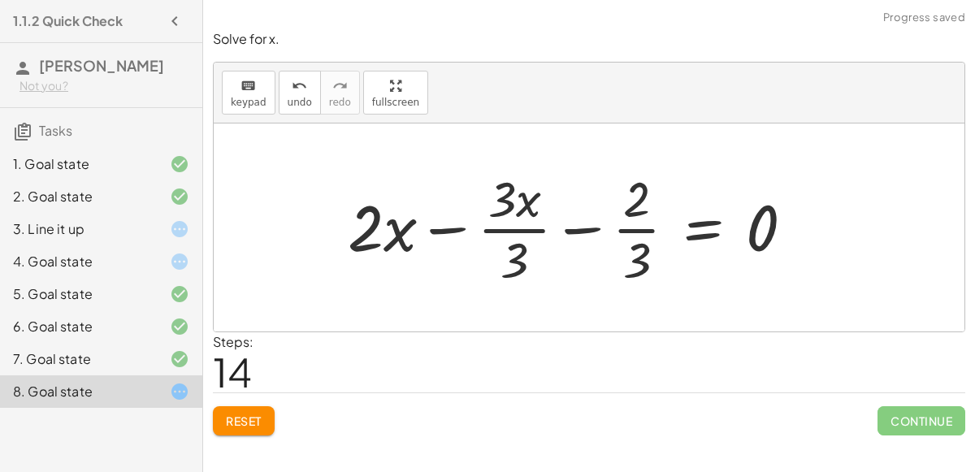
click at [575, 232] on div at bounding box center [577, 227] width 475 height 125
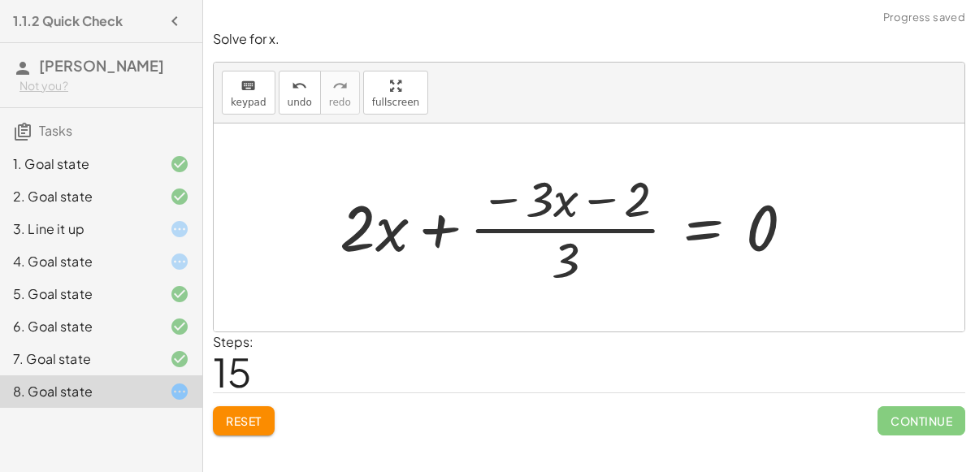
click at [443, 228] on div at bounding box center [574, 227] width 484 height 125
click at [514, 198] on div at bounding box center [574, 227] width 484 height 125
click at [596, 202] on div at bounding box center [574, 227] width 484 height 125
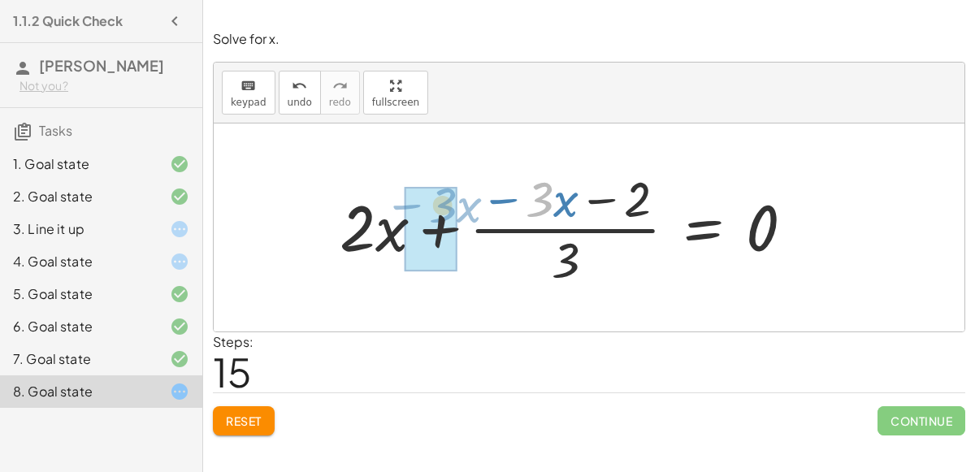
drag, startPoint x: 540, startPoint y: 205, endPoint x: 433, endPoint y: 215, distance: 107.0
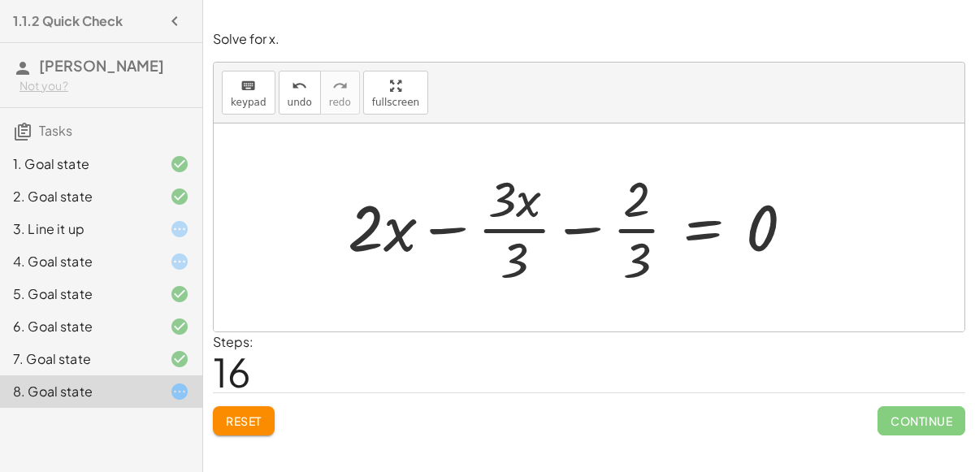
click at [447, 228] on div at bounding box center [577, 227] width 475 height 125
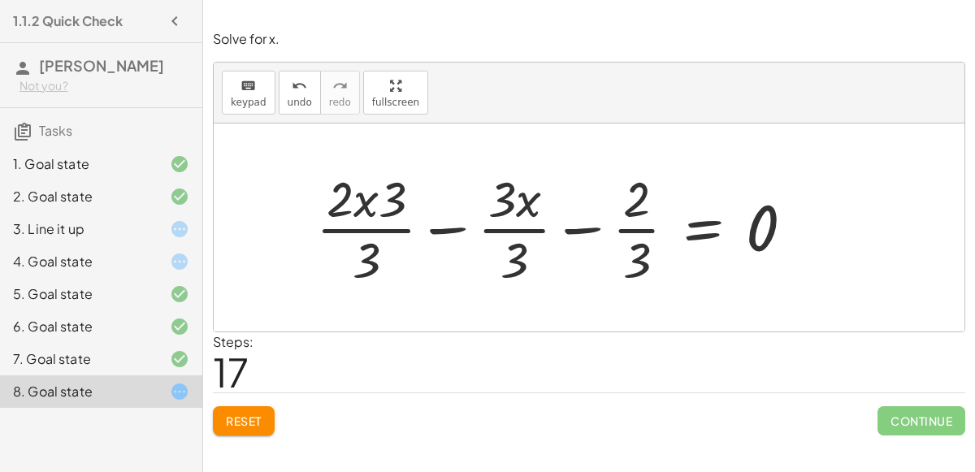
click at [363, 205] on div at bounding box center [561, 227] width 507 height 125
click at [362, 205] on div at bounding box center [561, 227] width 507 height 125
click at [580, 235] on div at bounding box center [561, 227] width 507 height 125
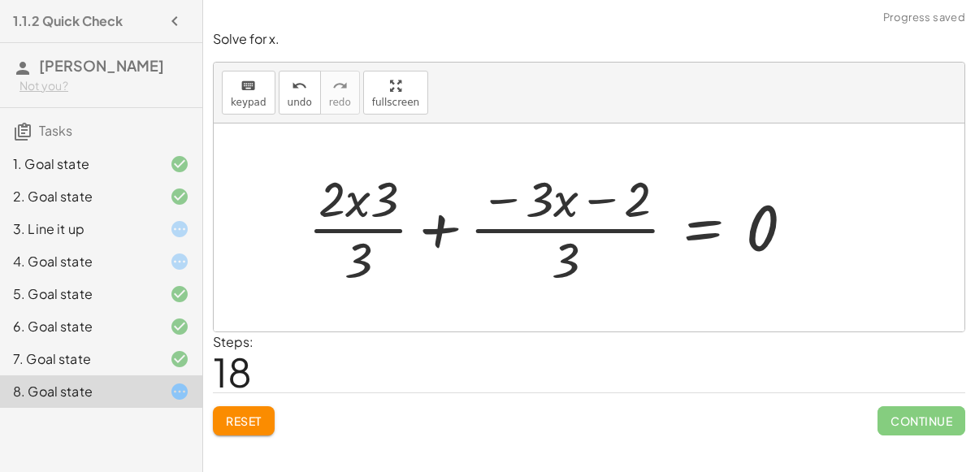
click at [443, 219] on div at bounding box center [557, 227] width 515 height 125
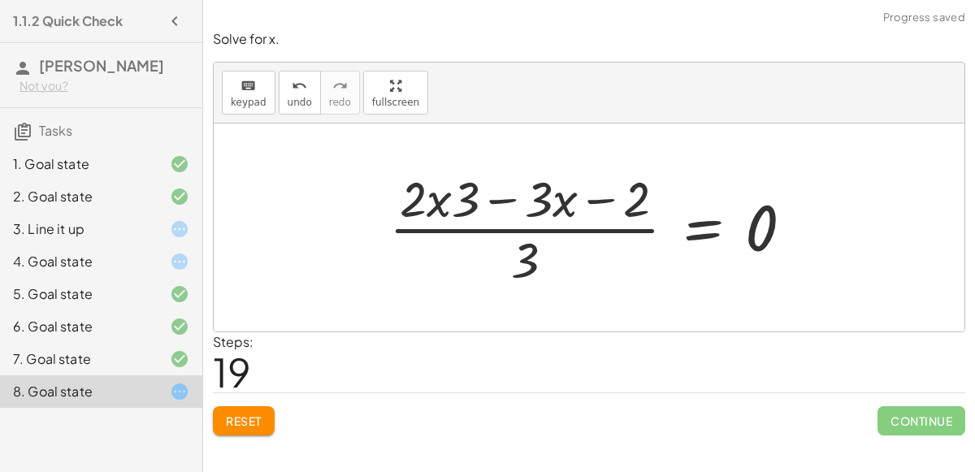
click at [521, 233] on div at bounding box center [597, 227] width 433 height 125
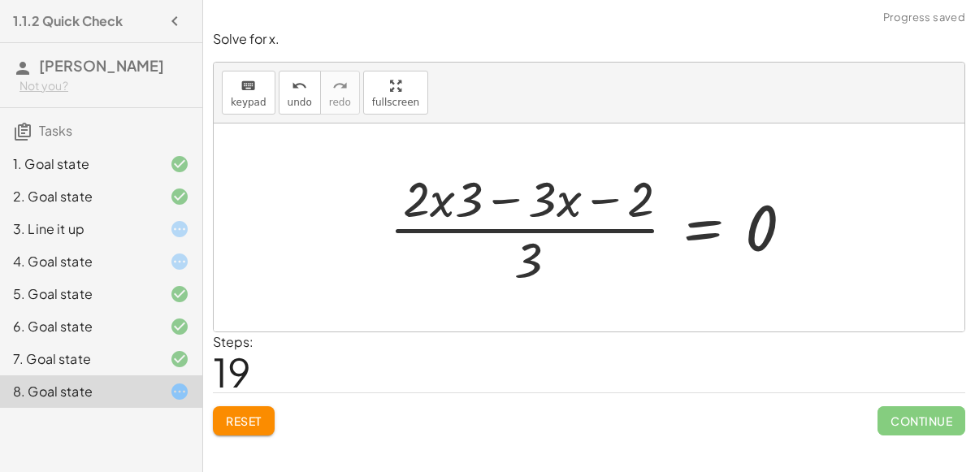
click at [521, 233] on div at bounding box center [597, 227] width 433 height 125
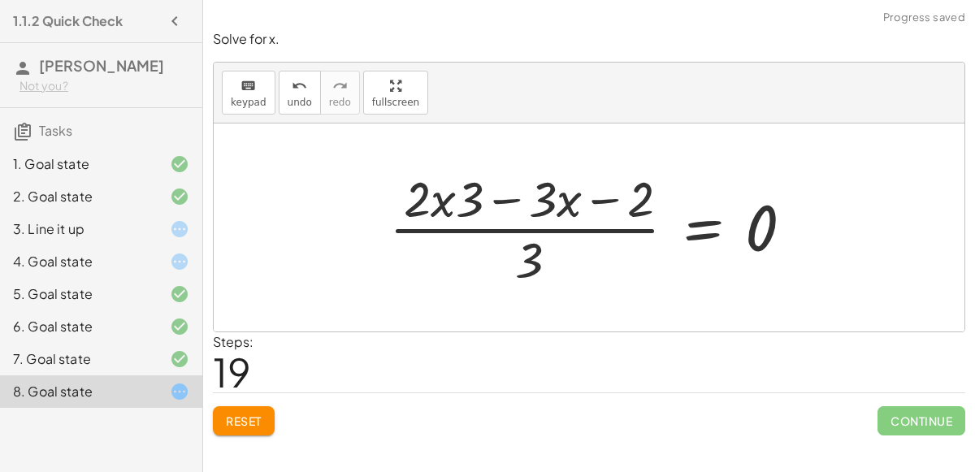
click at [521, 233] on div at bounding box center [597, 227] width 433 height 125
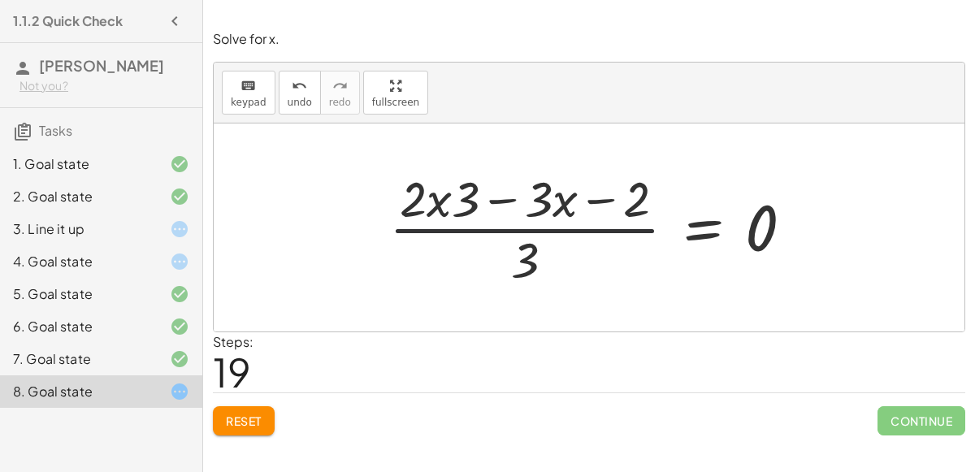
click at [521, 233] on div at bounding box center [597, 227] width 433 height 125
click at [523, 235] on div at bounding box center [597, 227] width 433 height 125
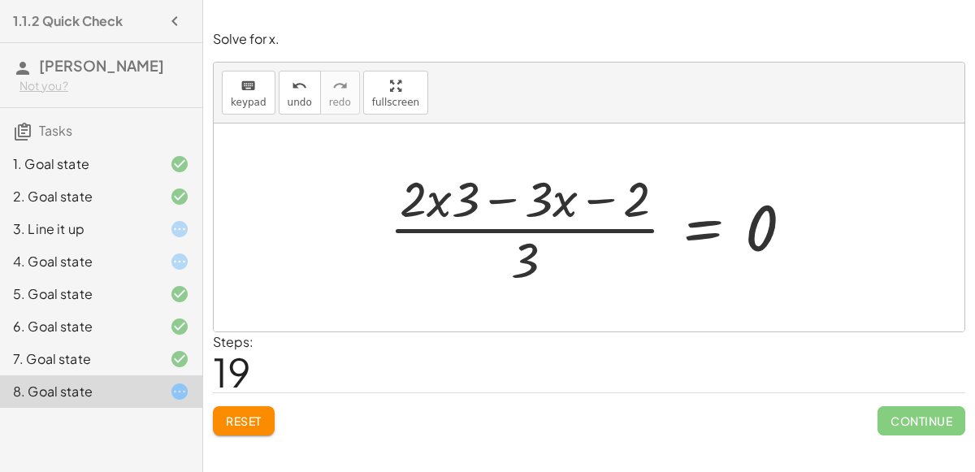
click at [523, 235] on div at bounding box center [597, 227] width 433 height 125
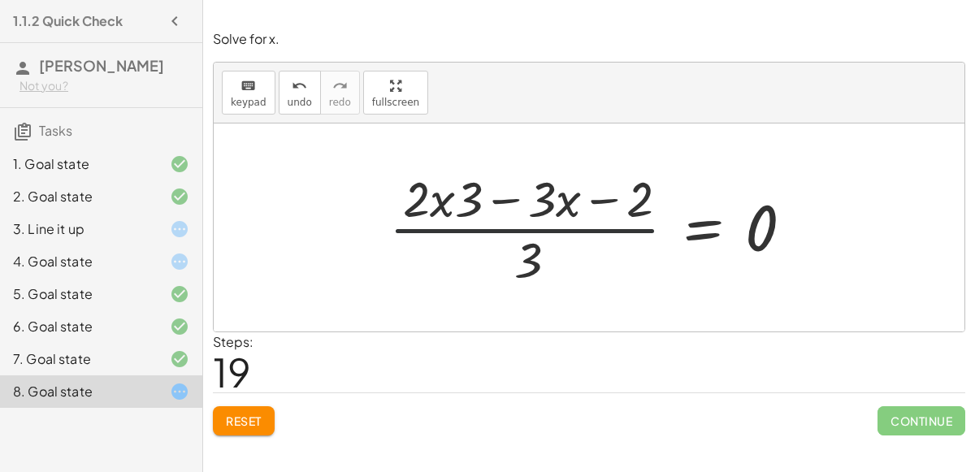
click at [523, 235] on div at bounding box center [597, 227] width 433 height 125
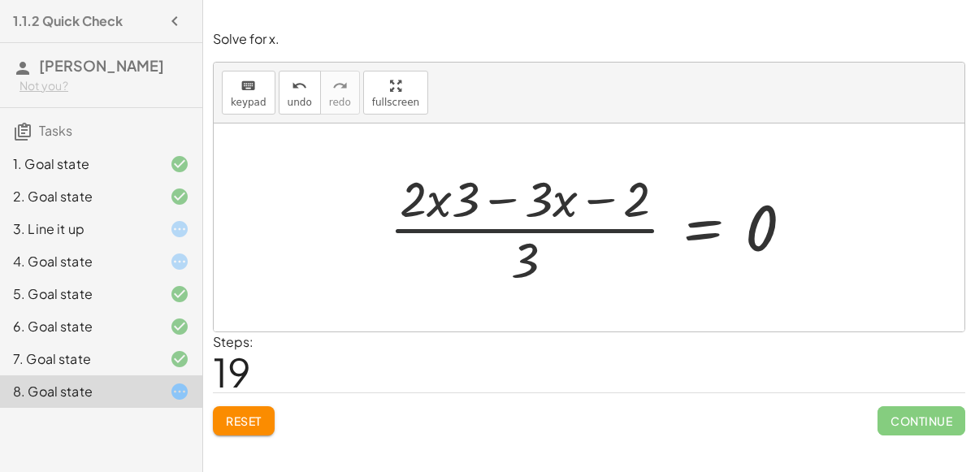
click at [523, 235] on div at bounding box center [597, 227] width 433 height 125
click at [233, 421] on span "Reset" at bounding box center [244, 421] width 36 height 15
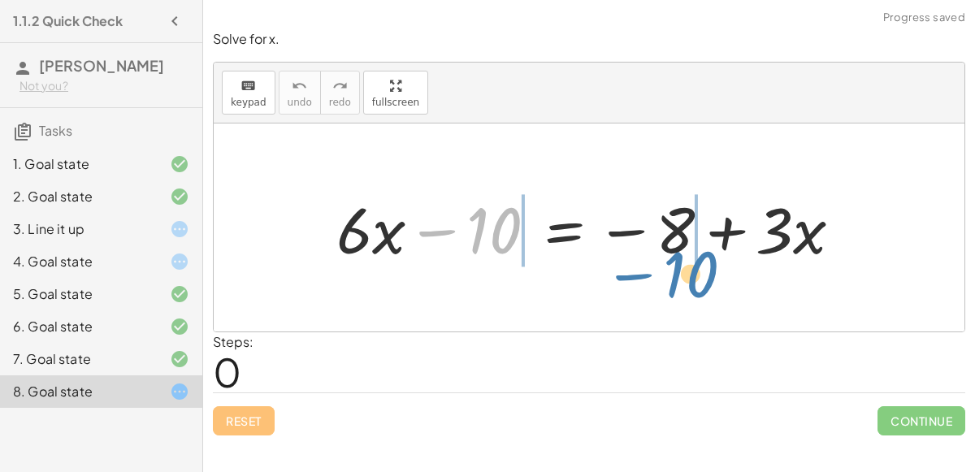
drag, startPoint x: 483, startPoint y: 230, endPoint x: 679, endPoint y: 273, distance: 200.6
click at [679, 273] on div "− 10 + · 6 · x − 10 = − 8 + · 3 · x" at bounding box center [589, 228] width 751 height 208
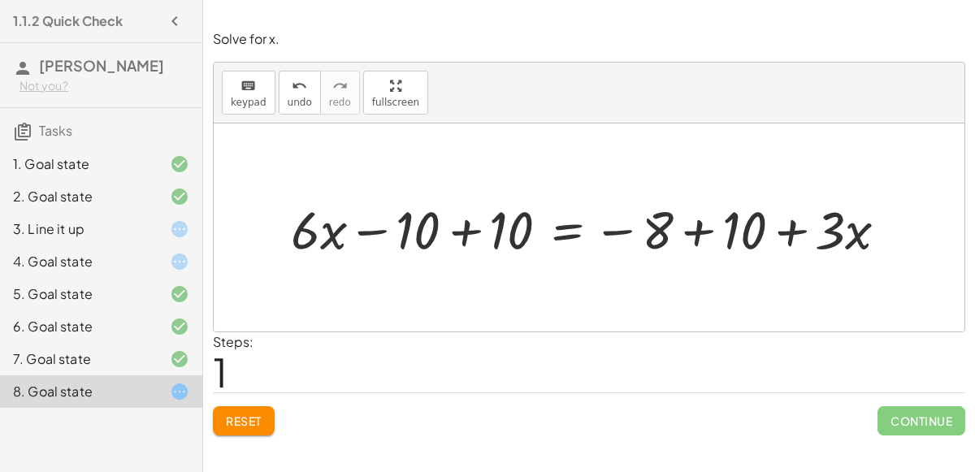
click at [459, 238] on div at bounding box center [596, 227] width 626 height 69
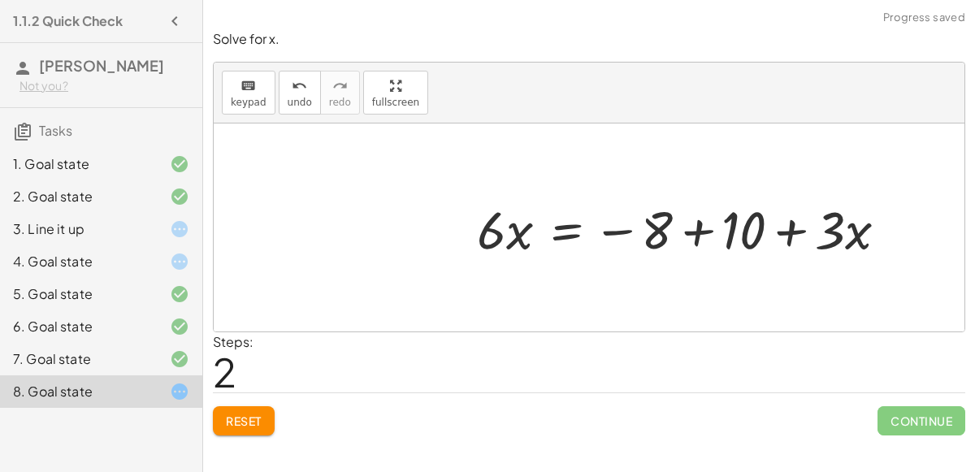
click at [698, 237] on div at bounding box center [689, 227] width 440 height 69
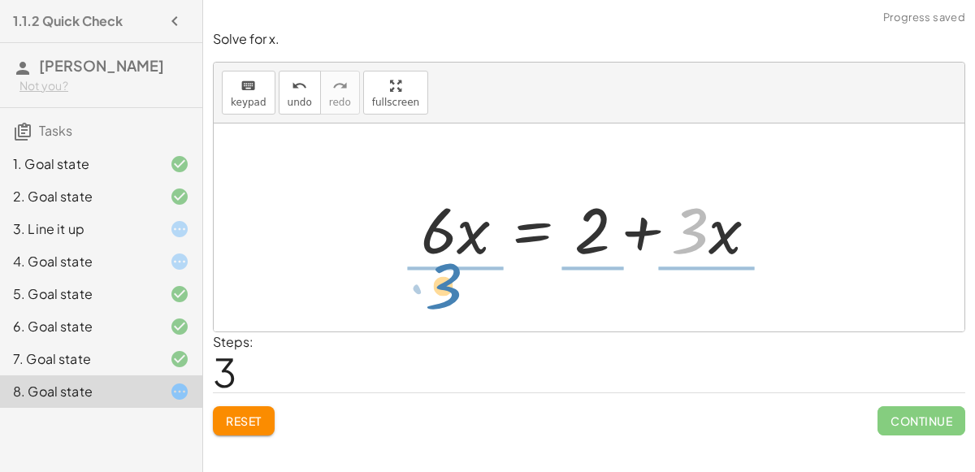
drag, startPoint x: 700, startPoint y: 235, endPoint x: 454, endPoint y: 292, distance: 252.0
click at [454, 292] on div "+ · 6 · x − 10 = − 8 + · 3 · x + · 6 · x − 10 + 10 = − 8 + 10 + · 3 · x + · 6 ·…" at bounding box center [589, 228] width 751 height 208
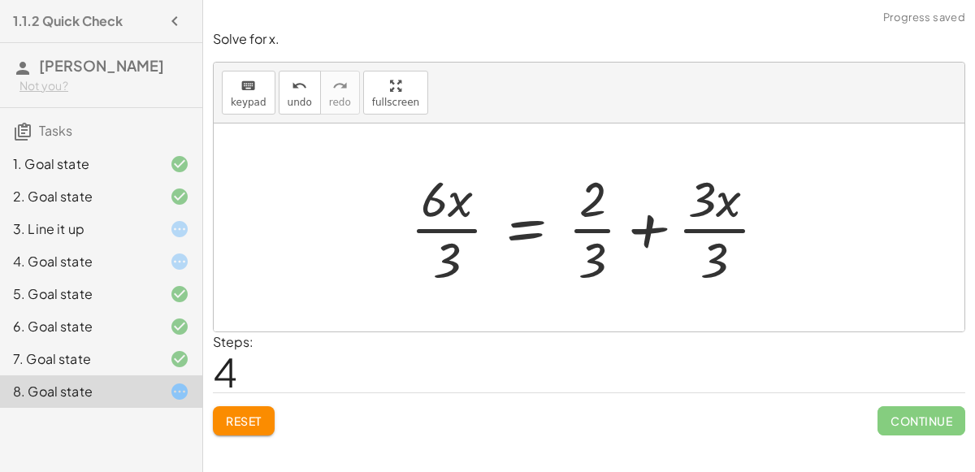
click at [437, 232] on div at bounding box center [595, 227] width 386 height 125
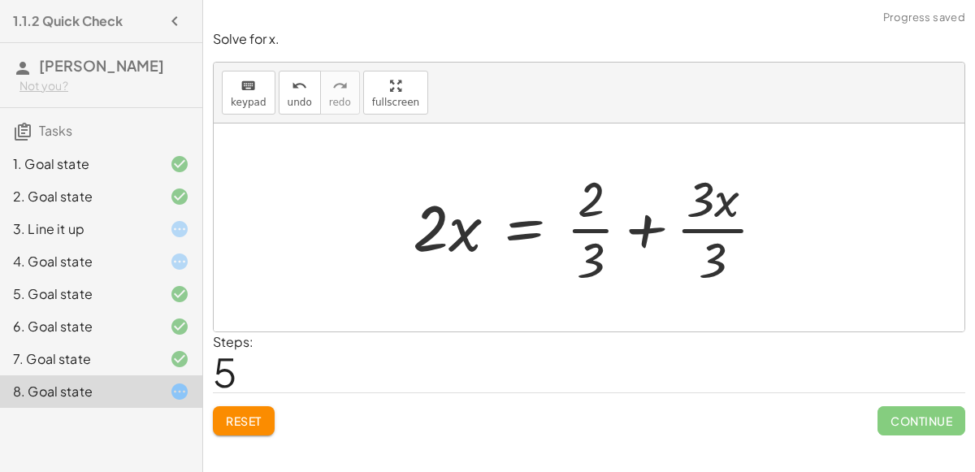
click at [594, 228] on div at bounding box center [596, 227] width 382 height 125
click at [647, 232] on div at bounding box center [596, 227] width 382 height 125
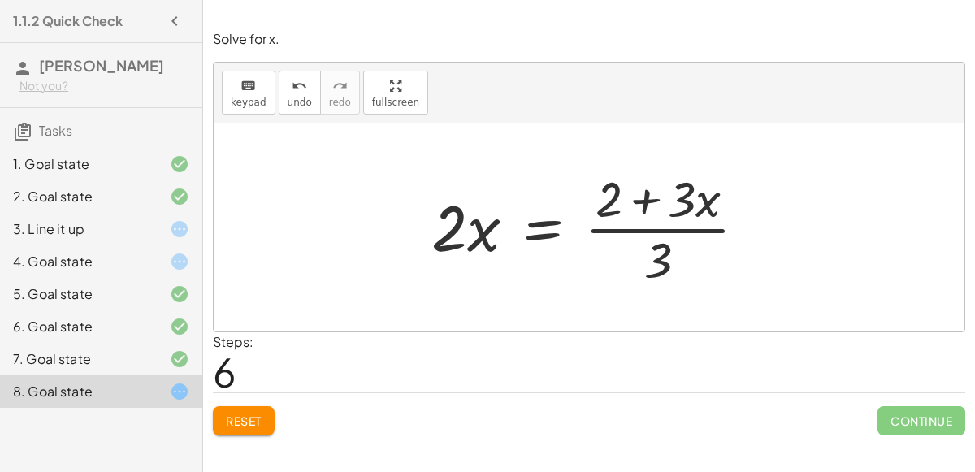
click at [643, 196] on div at bounding box center [595, 227] width 345 height 125
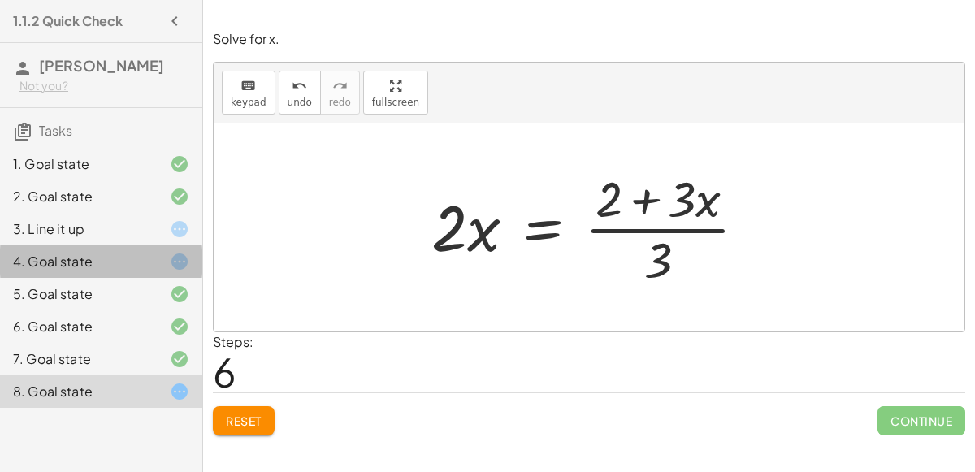
click at [157, 268] on div at bounding box center [167, 262] width 46 height 20
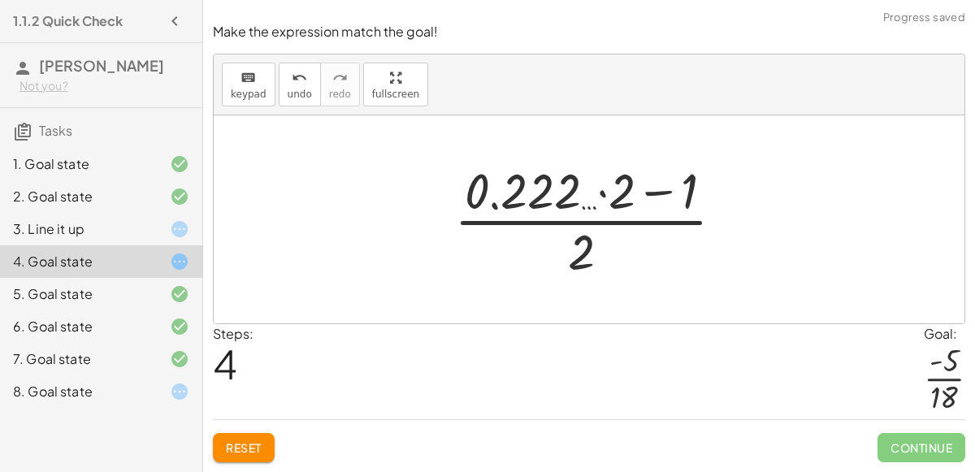
click at [240, 442] on span "Reset" at bounding box center [244, 448] width 36 height 15
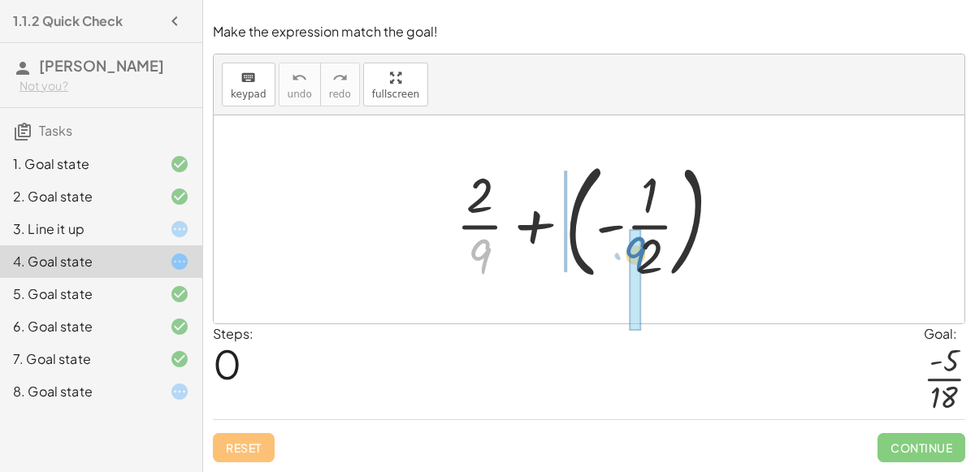
drag, startPoint x: 483, startPoint y: 266, endPoint x: 634, endPoint y: 267, distance: 151.2
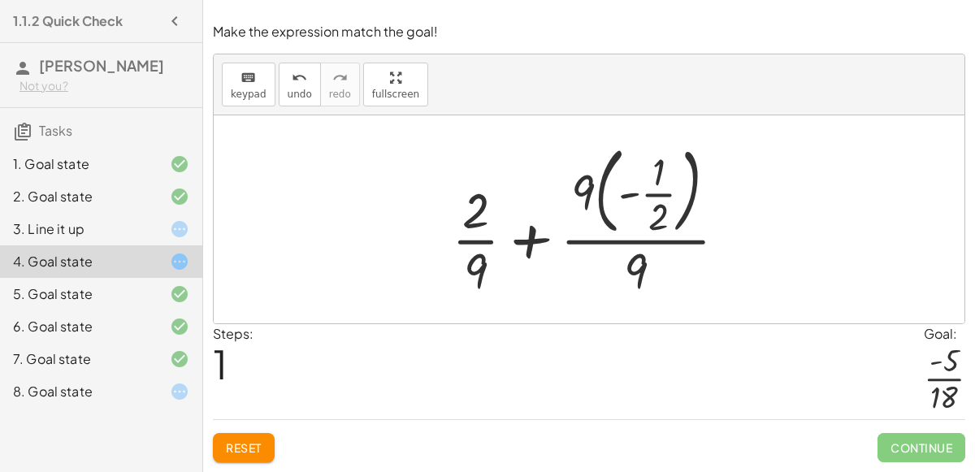
click at [621, 241] on div at bounding box center [596, 219] width 305 height 164
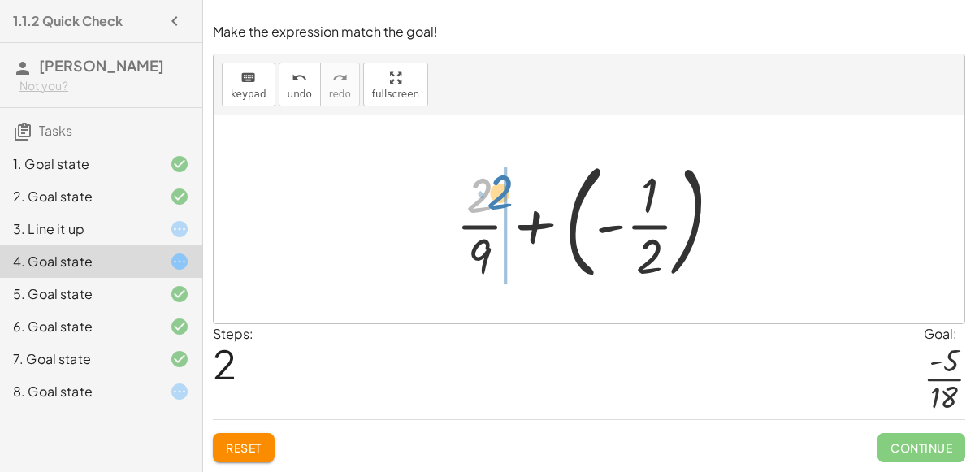
drag, startPoint x: 480, startPoint y: 207, endPoint x: 511, endPoint y: 213, distance: 32.2
click at [511, 213] on div at bounding box center [595, 219] width 295 height 135
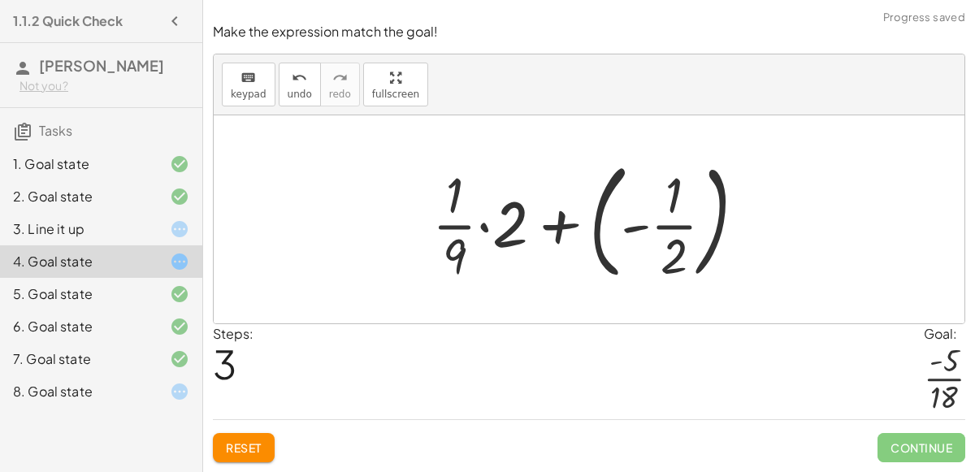
click at [441, 228] on div at bounding box center [596, 219] width 344 height 135
click at [482, 228] on div at bounding box center [596, 219] width 344 height 135
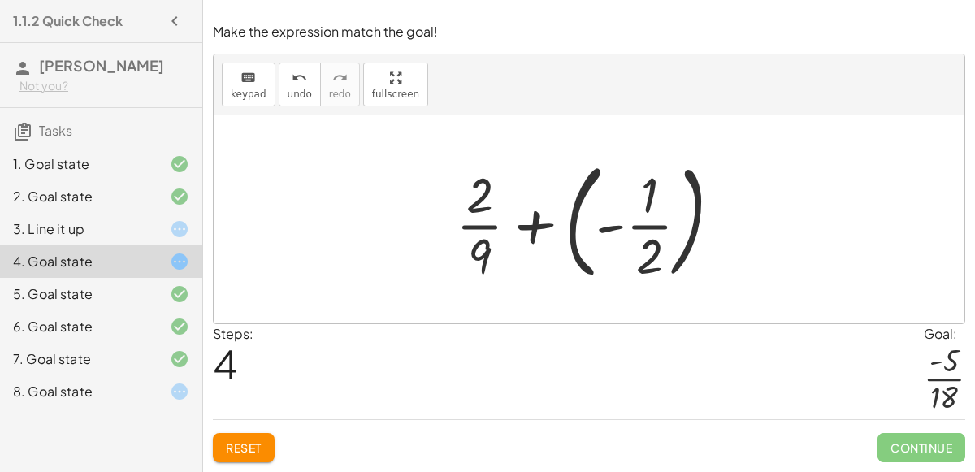
click at [53, 352] on div "7. Goal state" at bounding box center [78, 359] width 131 height 20
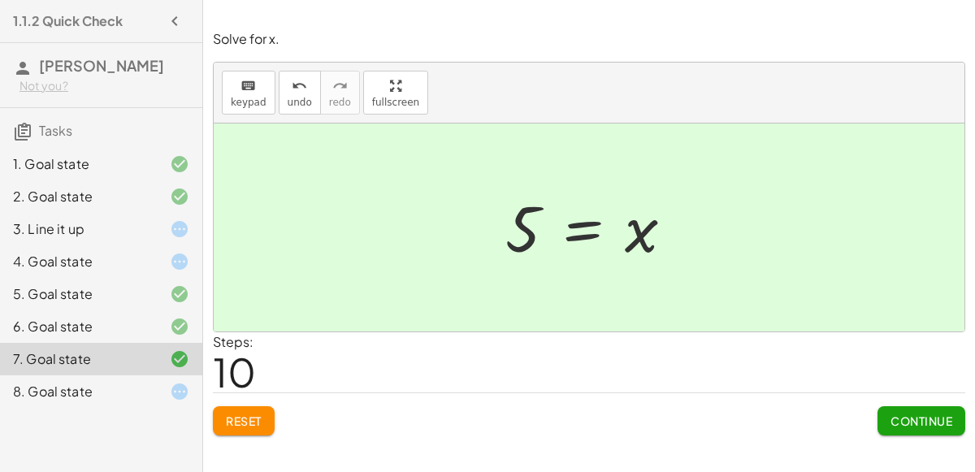
click at [142, 258] on div "4. Goal state" at bounding box center [78, 262] width 131 height 20
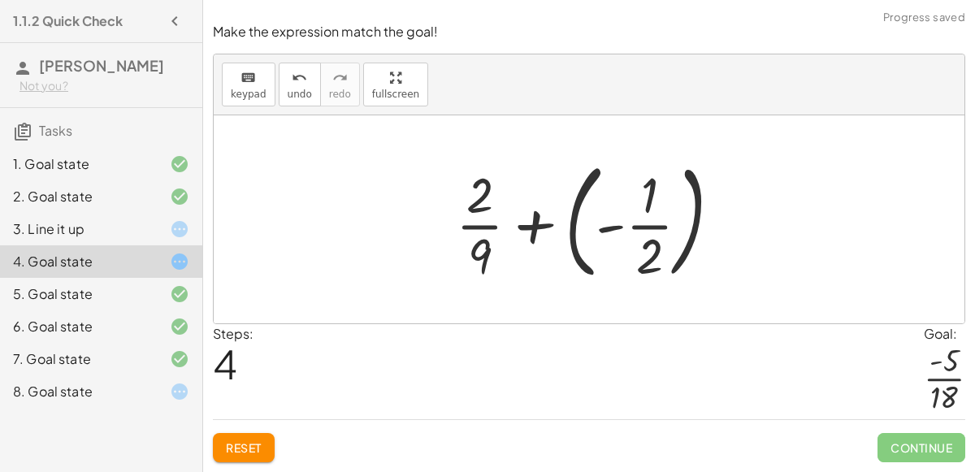
click at [142, 394] on div "8. Goal state" at bounding box center [78, 392] width 131 height 20
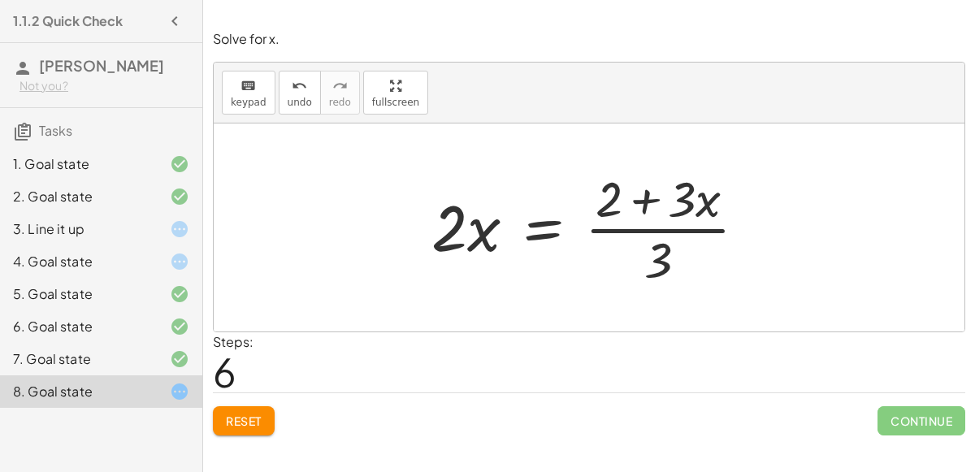
click at [228, 424] on span "Reset" at bounding box center [244, 421] width 36 height 15
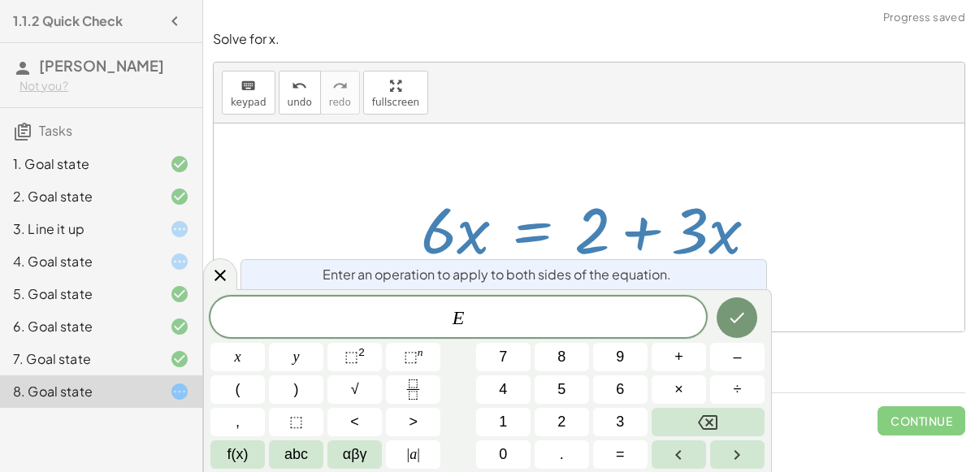
click at [747, 379] on button "÷" at bounding box center [737, 389] width 54 height 28
click at [705, 419] on icon "Backspace" at bounding box center [708, 423] width 20 height 20
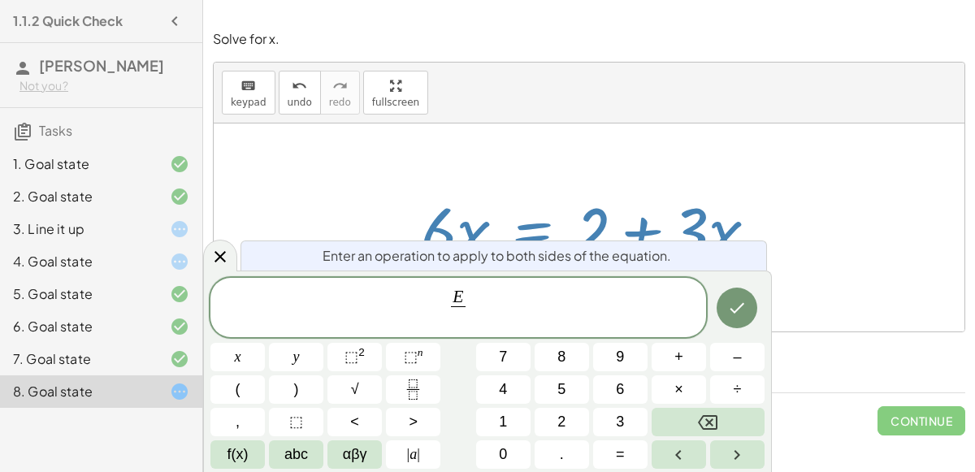
click at [737, 354] on span "–" at bounding box center [737, 357] width 8 height 22
click at [623, 414] on span "3" at bounding box center [620, 422] width 8 height 22
click at [251, 336] on div "E − 3 ​ ​" at bounding box center [458, 308] width 496 height 60
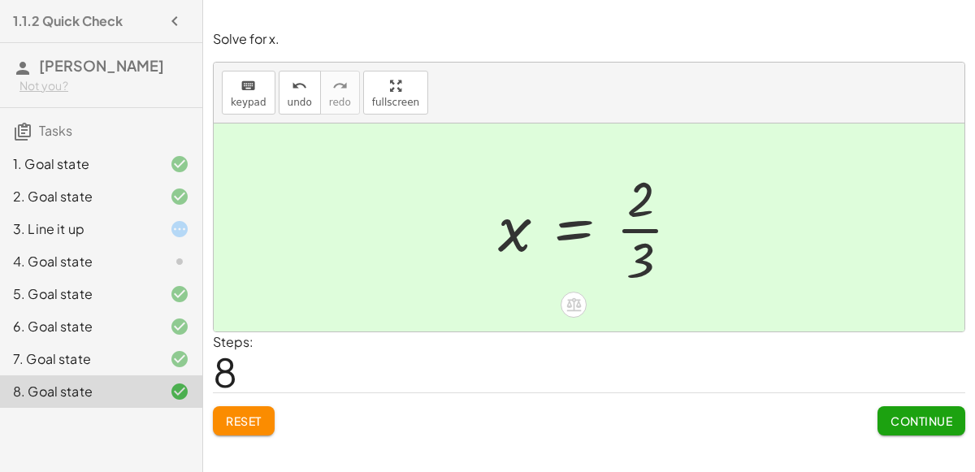
click at [105, 266] on div "4. Goal state" at bounding box center [78, 262] width 131 height 20
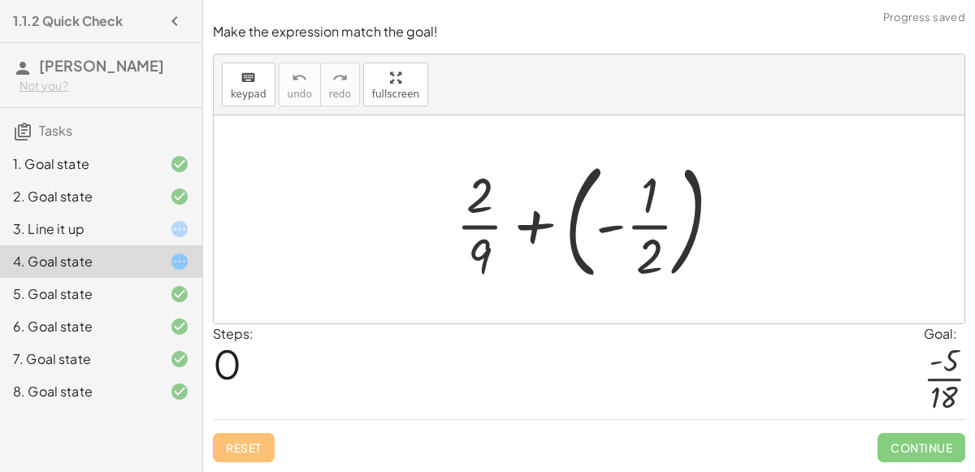
click at [246, 437] on div "Reset Continue" at bounding box center [589, 440] width 753 height 43
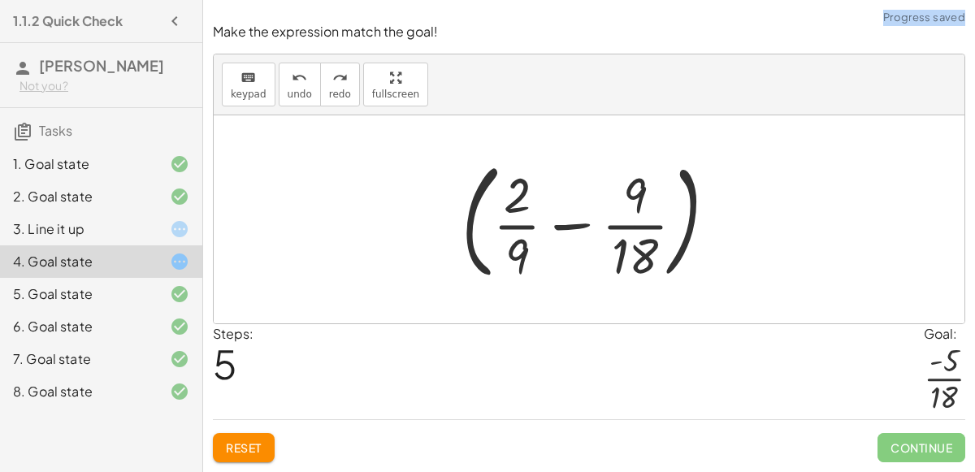
click at [69, 362] on div "7. Goal state" at bounding box center [78, 359] width 131 height 20
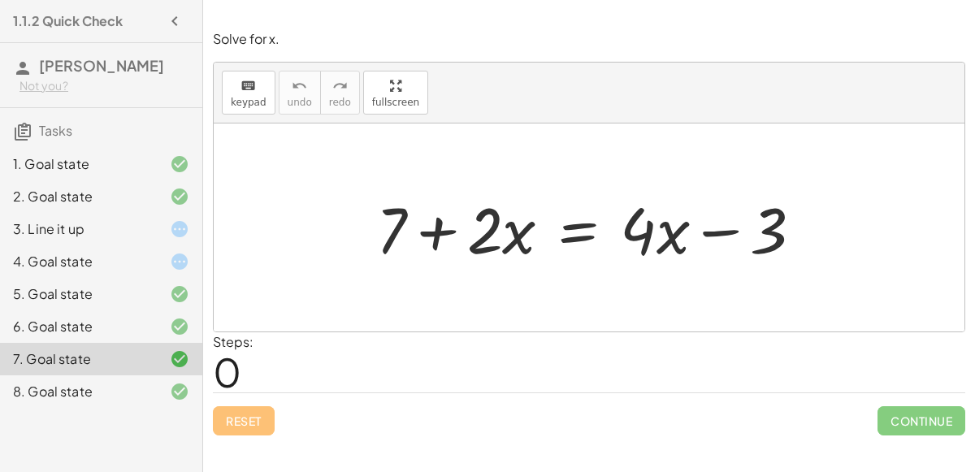
click at [98, 258] on div "4. Goal state" at bounding box center [78, 262] width 131 height 20
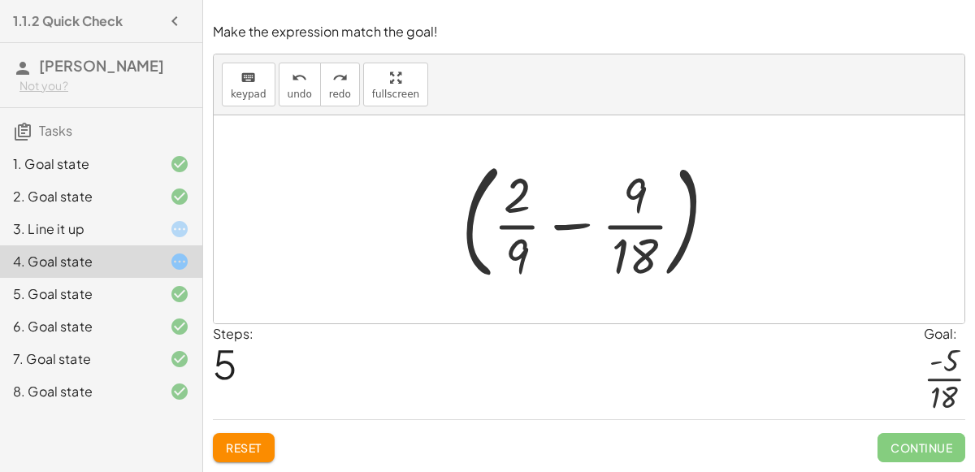
click at [0, 0] on div "Make the expression match the goal! keyboard keypad undo undo redo redo fullscr…" at bounding box center [0, 0] width 0 height 0
drag, startPoint x: 517, startPoint y: 191, endPoint x: 662, endPoint y: 191, distance: 145.5
click at [662, 191] on div at bounding box center [596, 219] width 285 height 135
drag, startPoint x: 637, startPoint y: 191, endPoint x: 509, endPoint y: 202, distance: 128.9
click at [509, 202] on div at bounding box center [596, 219] width 285 height 135
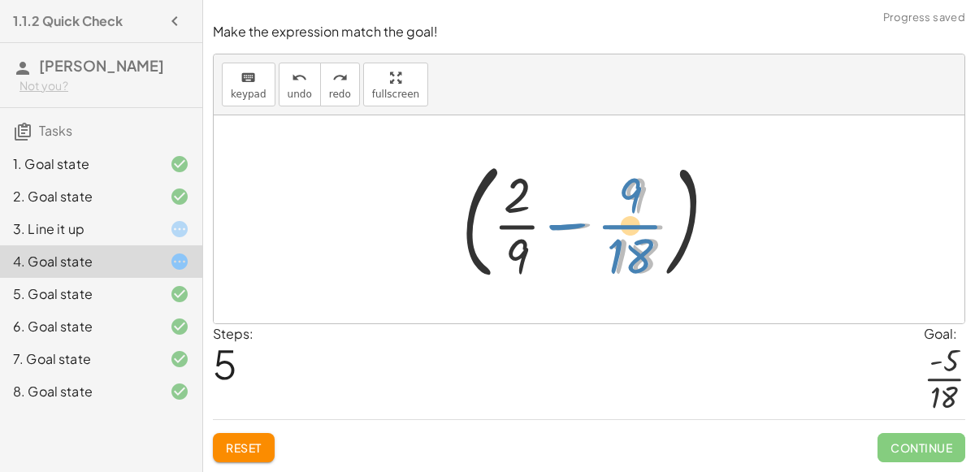
click at [626, 196] on div at bounding box center [596, 219] width 285 height 135
click at [571, 233] on div at bounding box center [596, 219] width 285 height 135
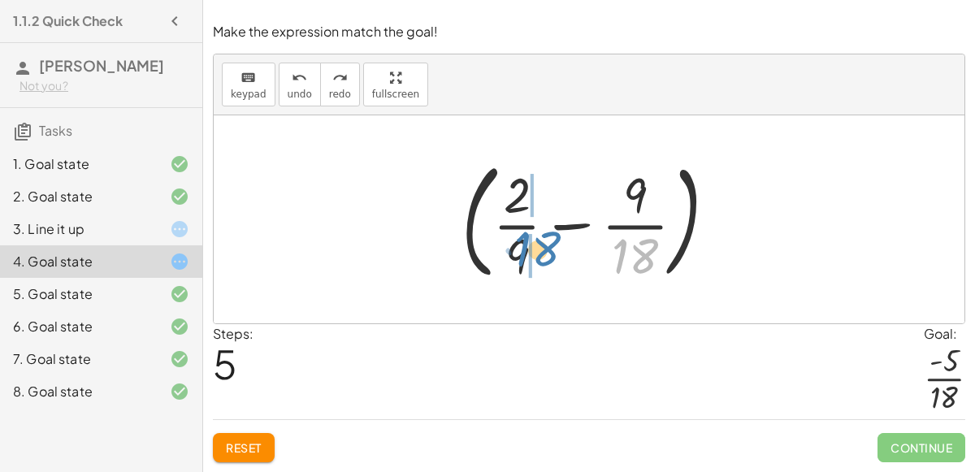
drag, startPoint x: 616, startPoint y: 255, endPoint x: 516, endPoint y: 248, distance: 100.2
click at [516, 248] on div at bounding box center [596, 219] width 285 height 135
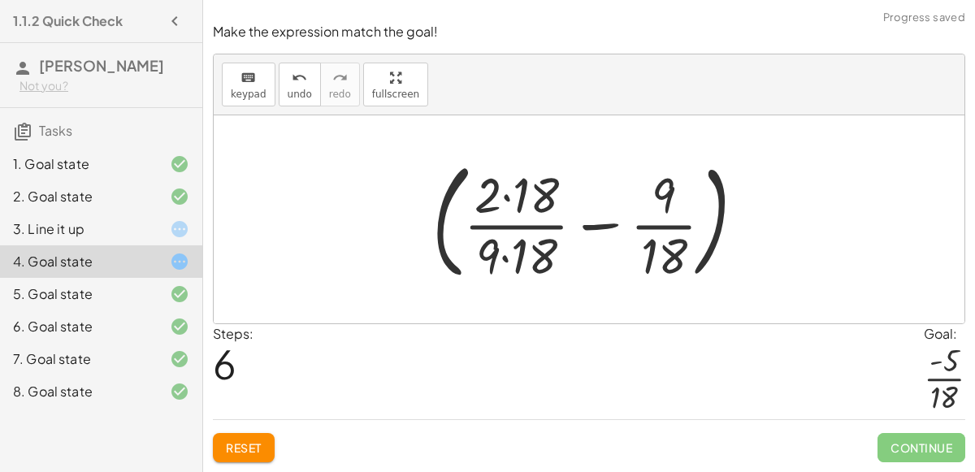
click at [506, 255] on div at bounding box center [595, 219] width 343 height 135
click at [509, 198] on div at bounding box center [595, 219] width 343 height 135
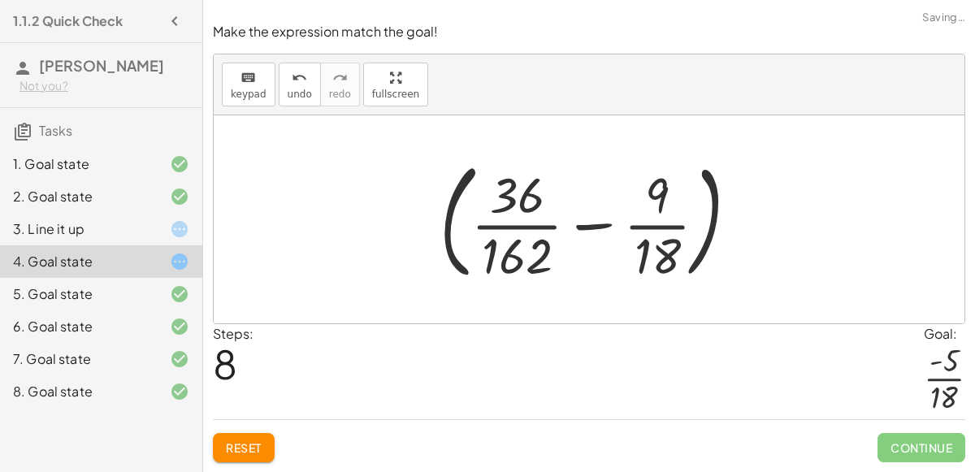
click at [592, 218] on div at bounding box center [596, 219] width 329 height 135
click at [292, 83] on icon "undo" at bounding box center [299, 78] width 15 height 20
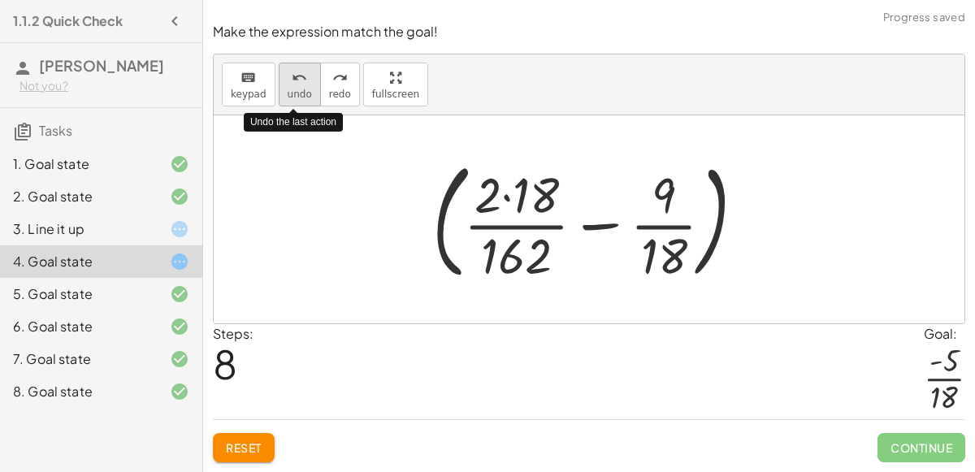
click at [292, 83] on icon "undo" at bounding box center [299, 78] width 15 height 20
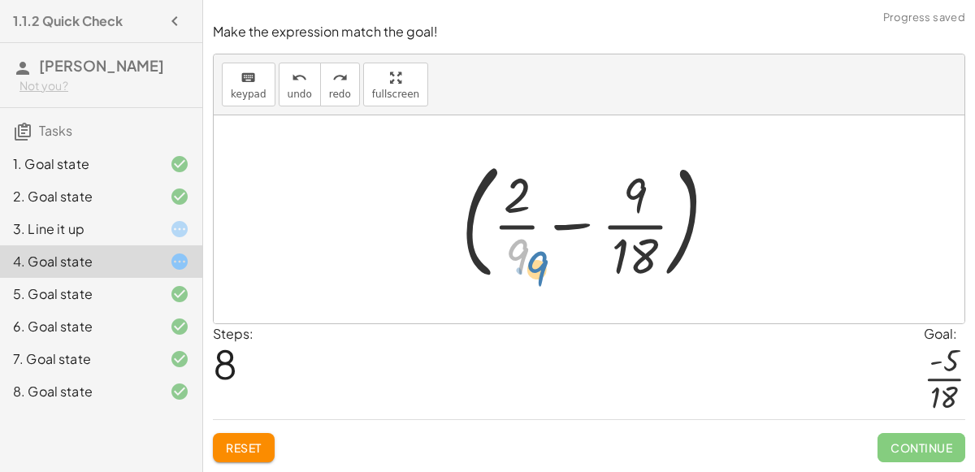
drag, startPoint x: 520, startPoint y: 261, endPoint x: 516, endPoint y: 273, distance: 12.9
click at [517, 274] on div at bounding box center [596, 219] width 285 height 135
drag, startPoint x: 658, startPoint y: 184, endPoint x: 525, endPoint y: 246, distance: 146.2
click at [525, 246] on div at bounding box center [596, 219] width 285 height 135
drag, startPoint x: 630, startPoint y: 180, endPoint x: 502, endPoint y: 241, distance: 141.8
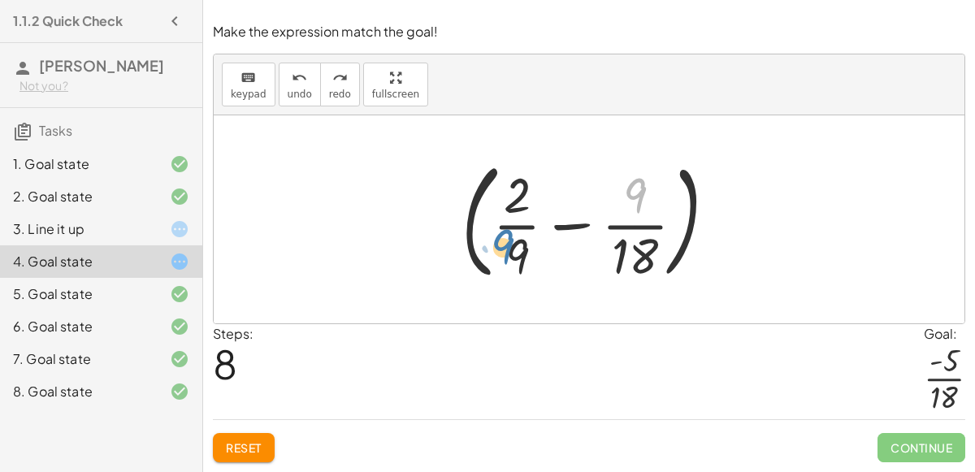
click at [502, 241] on div at bounding box center [596, 219] width 285 height 135
drag, startPoint x: 631, startPoint y: 204, endPoint x: 508, endPoint y: 266, distance: 138.1
click at [508, 266] on div at bounding box center [596, 219] width 285 height 135
drag, startPoint x: 638, startPoint y: 188, endPoint x: 505, endPoint y: 249, distance: 146.6
click at [505, 249] on div at bounding box center [596, 219] width 285 height 135
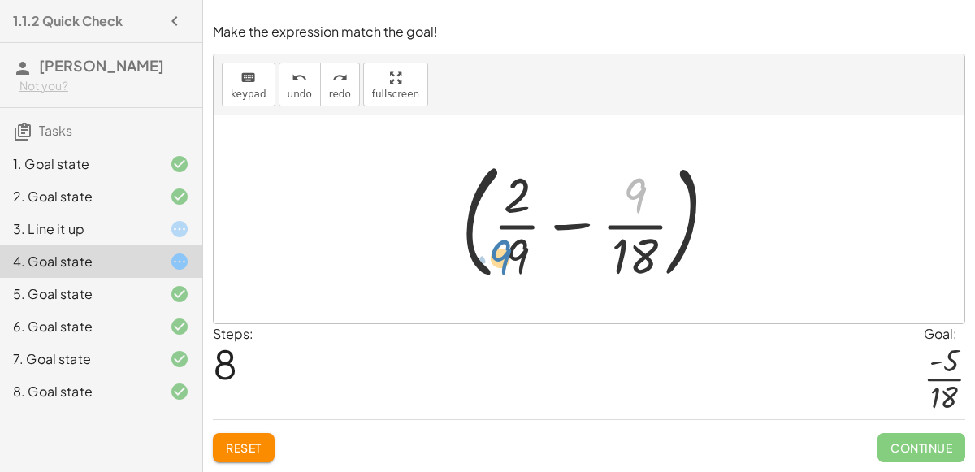
drag, startPoint x: 633, startPoint y: 185, endPoint x: 498, endPoint y: 249, distance: 149.1
click at [498, 249] on div at bounding box center [596, 219] width 285 height 135
click at [230, 442] on span "Reset" at bounding box center [244, 448] width 36 height 15
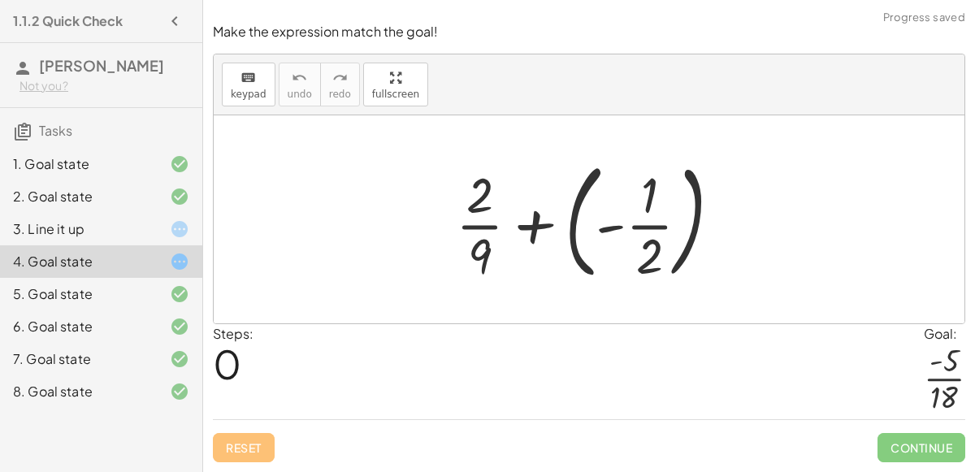
click at [526, 230] on div at bounding box center [595, 219] width 295 height 135
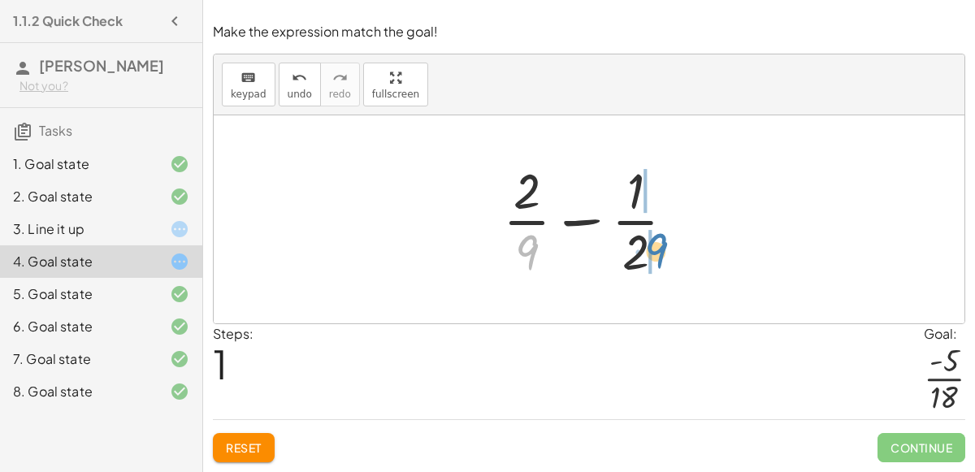
drag, startPoint x: 525, startPoint y: 259, endPoint x: 653, endPoint y: 258, distance: 127.6
click at [653, 258] on div at bounding box center [596, 219] width 202 height 125
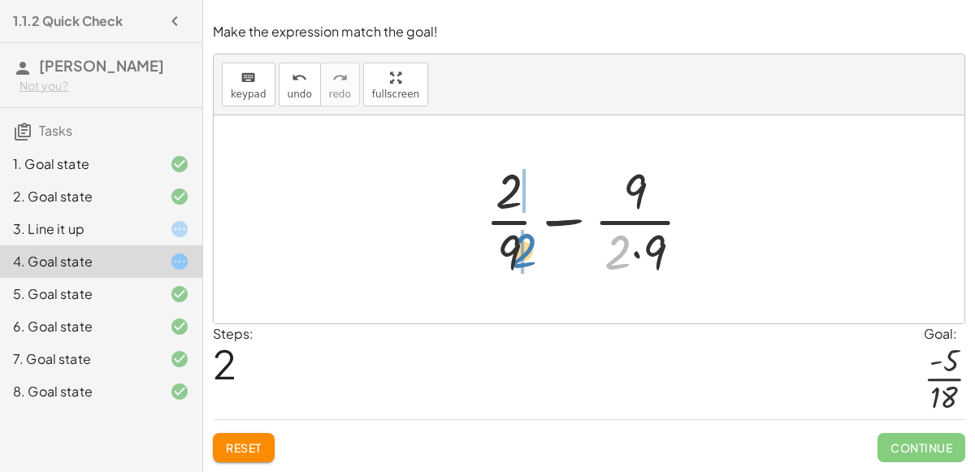
drag, startPoint x: 611, startPoint y: 250, endPoint x: 520, endPoint y: 249, distance: 91.0
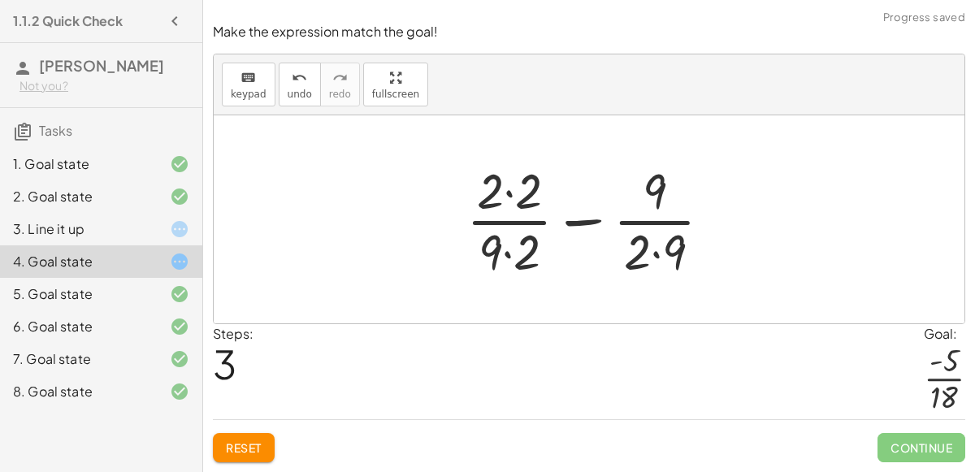
click at [510, 257] on div at bounding box center [595, 219] width 275 height 125
click at [509, 191] on div at bounding box center [595, 219] width 275 height 125
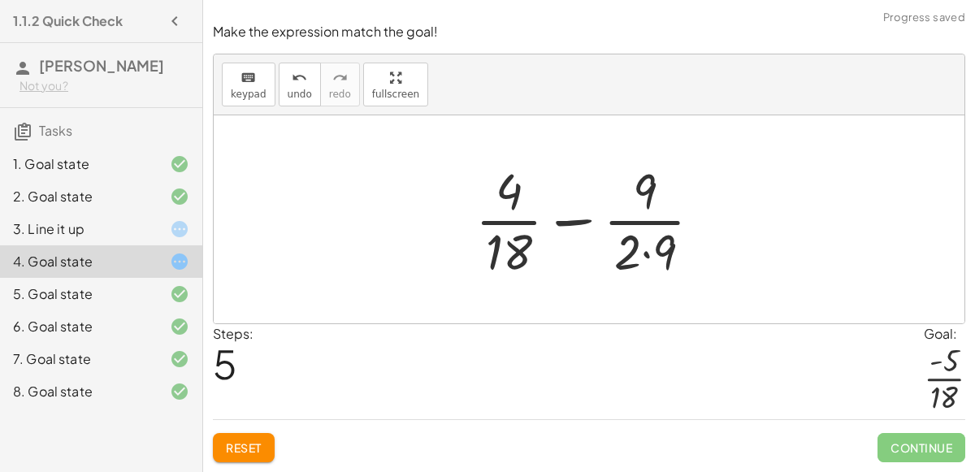
click at [647, 254] on div at bounding box center [595, 219] width 256 height 125
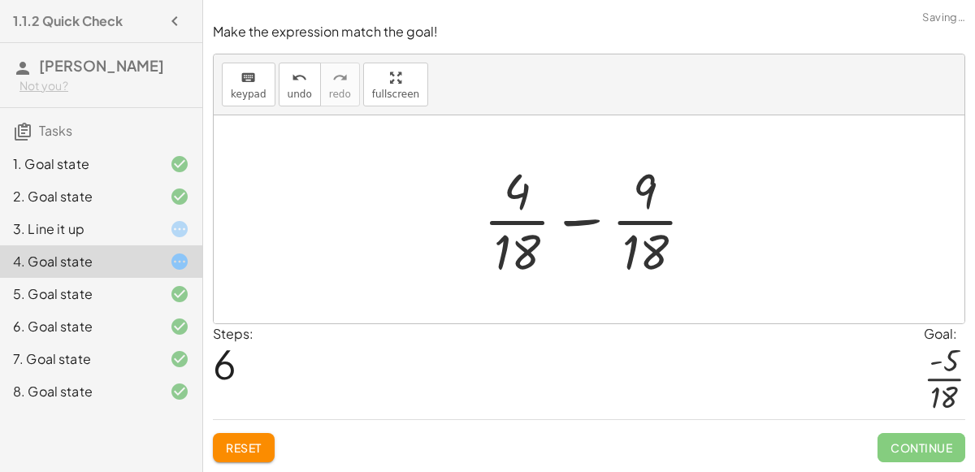
click at [579, 225] on div at bounding box center [595, 219] width 240 height 125
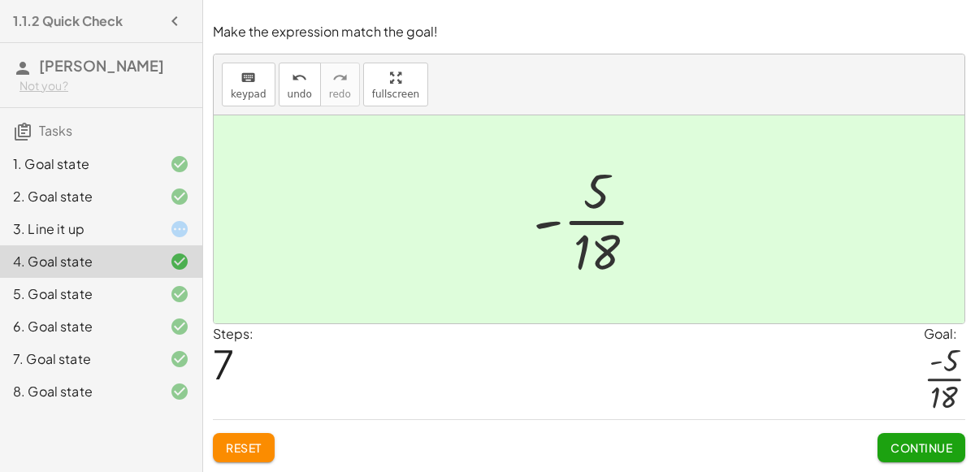
click at [108, 350] on div "7. Goal state" at bounding box center [78, 359] width 131 height 20
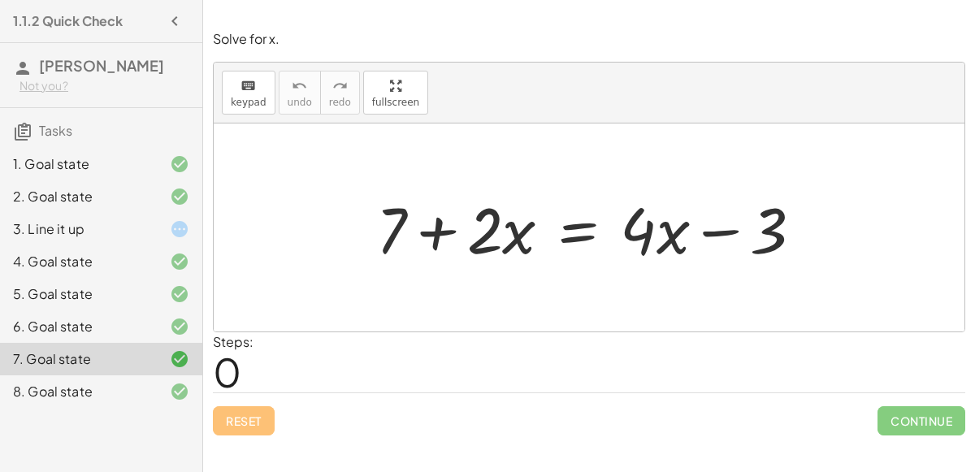
click at [0, 0] on div "Solve for x. keyboard keypad undo undo redo redo fullscreen + 7 + · 2 · x = + ·…" at bounding box center [0, 0] width 0 height 0
